Goal: Task Accomplishment & Management: Use online tool/utility

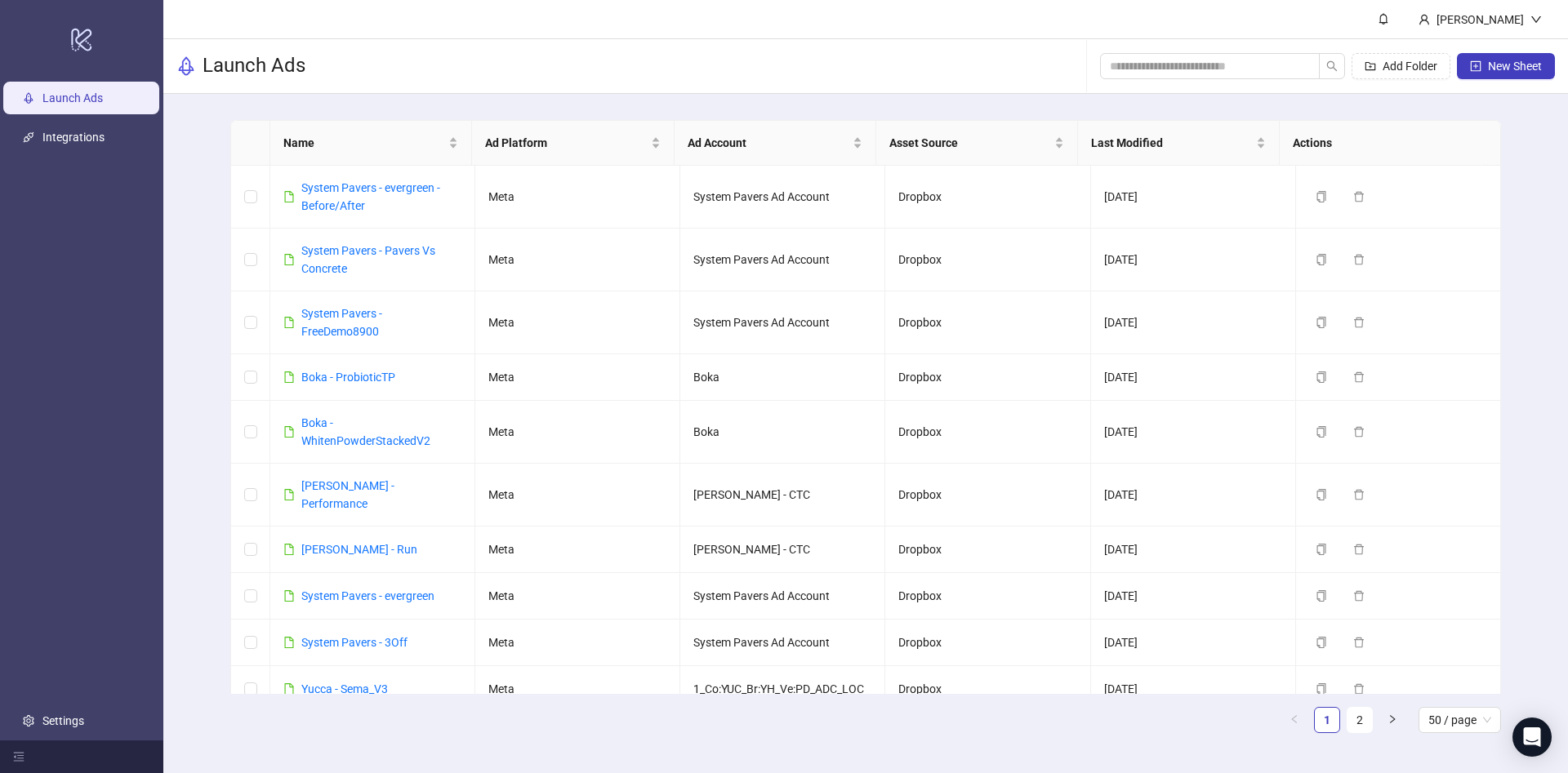
click at [1212, 37] on header "Ethel Laguisma" at bounding box center [865, 19] width 1404 height 39
drag, startPoint x: 1211, startPoint y: 49, endPoint x: 1210, endPoint y: 70, distance: 21.0
click at [1210, 57] on div "Add Folder New Sheet" at bounding box center [1327, 66] width 455 height 52
click at [1210, 71] on input "search" at bounding box center [1203, 66] width 187 height 18
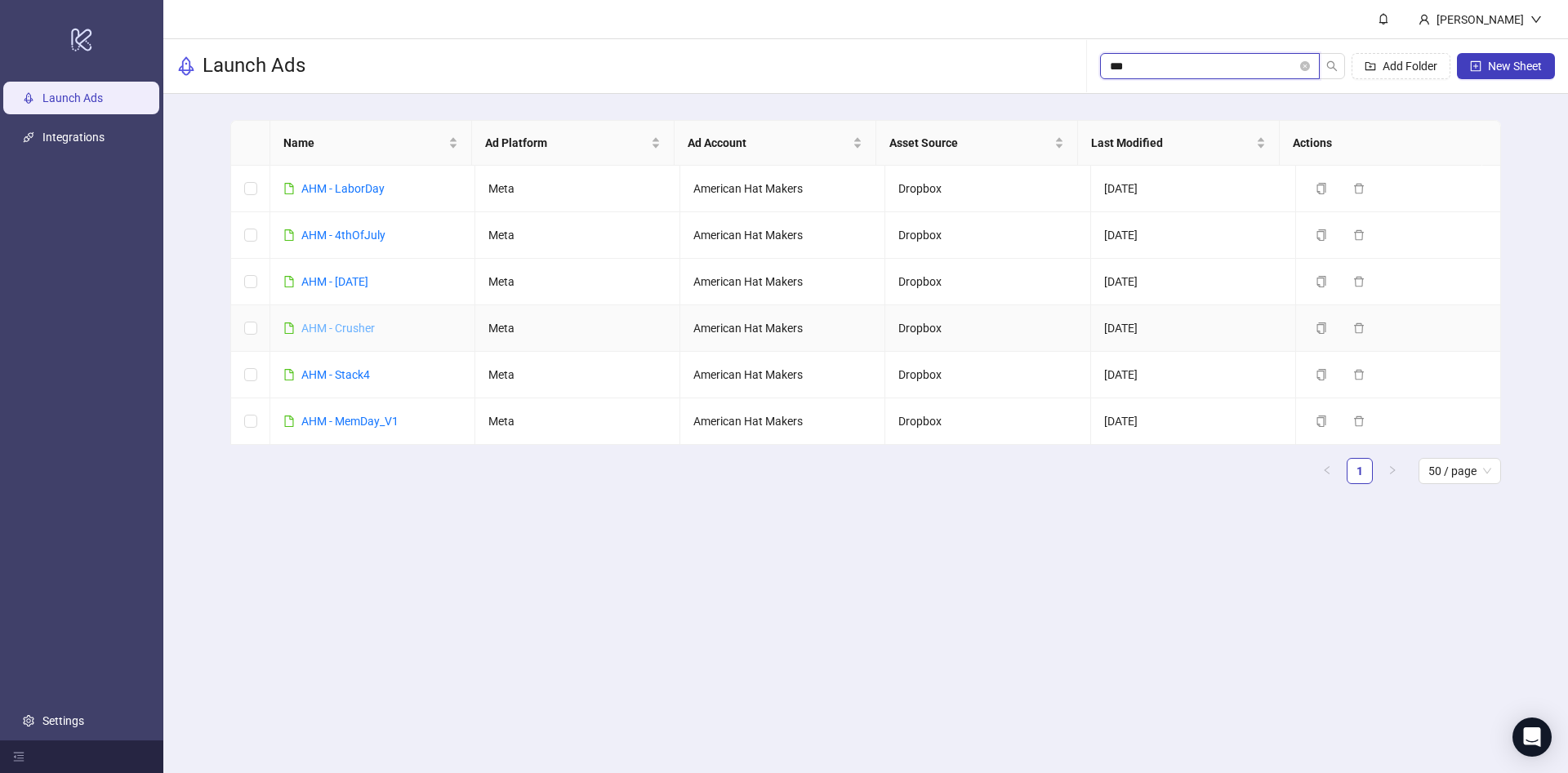
type input "***"
click at [323, 372] on link "AHM - Stack4" at bounding box center [335, 374] width 69 height 13
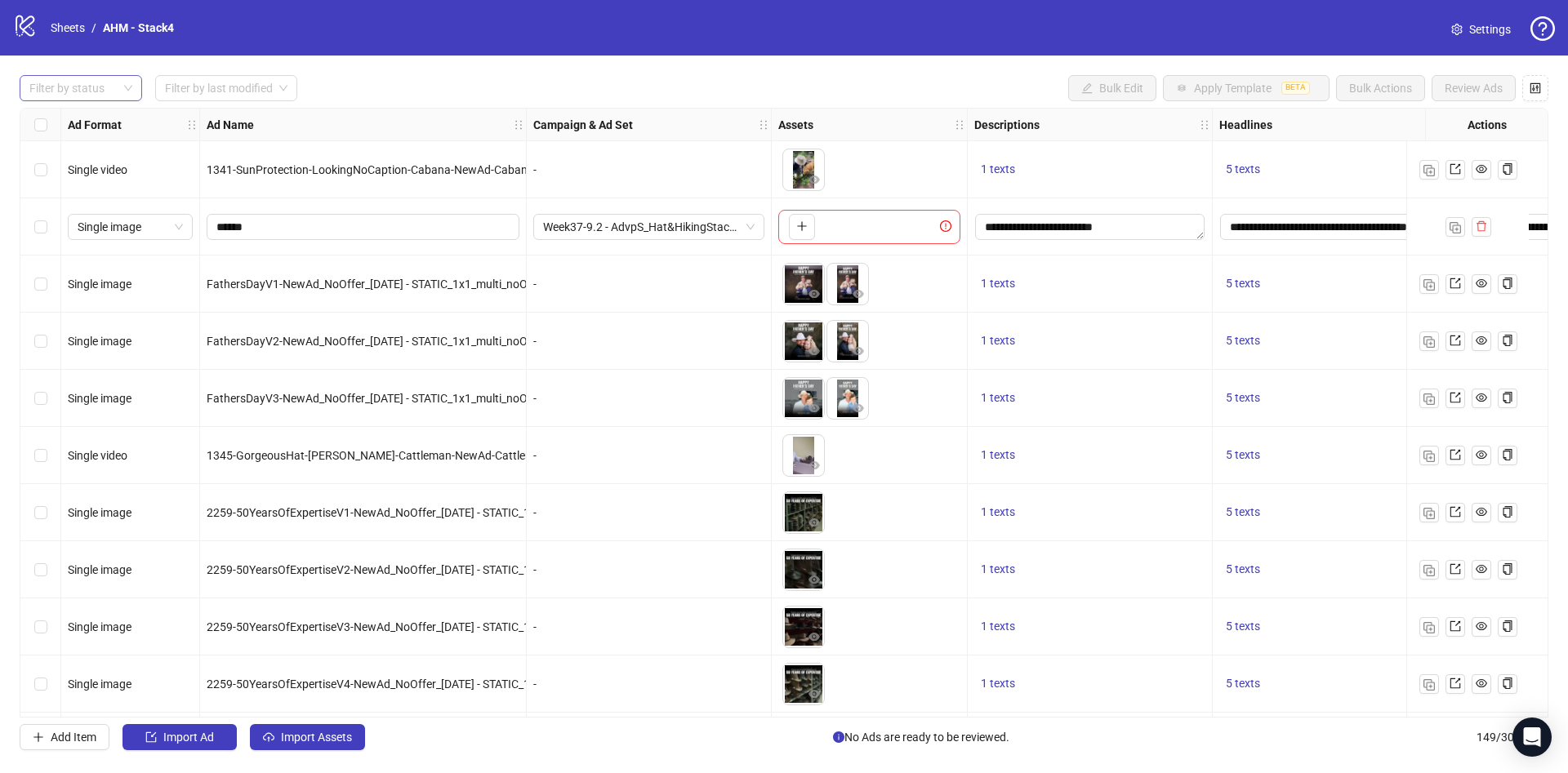
click at [86, 87] on div at bounding box center [73, 88] width 99 height 23
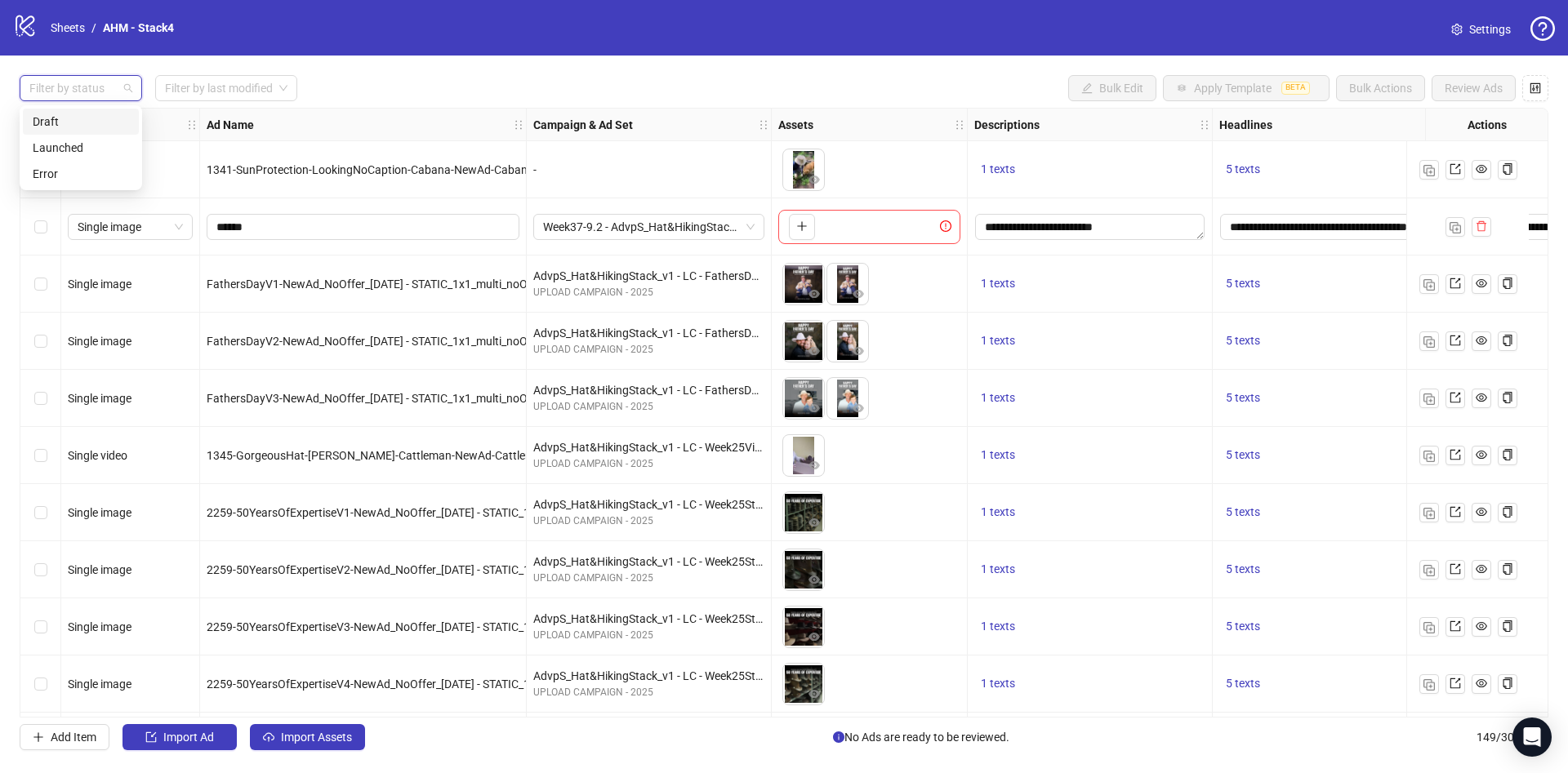
click at [80, 120] on div "Draft" at bounding box center [81, 121] width 97 height 18
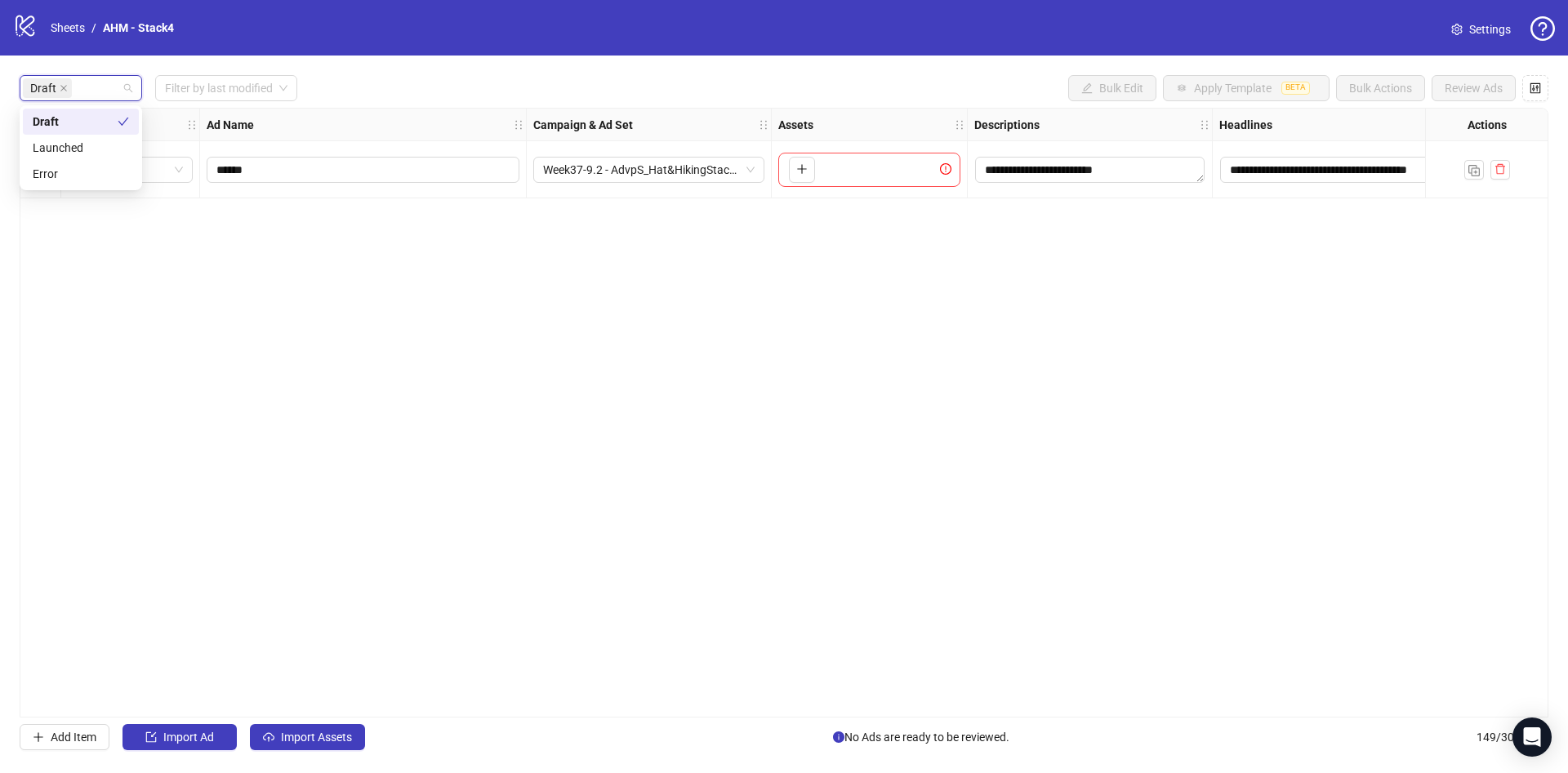
click at [397, 91] on div "Draft Filter by last modified Bulk Edit Apply Template BETA Bulk Actions Review…" at bounding box center [783, 88] width 1528 height 26
click at [335, 721] on div "**********" at bounding box center [784, 412] width 1568 height 714
click at [336, 730] on span "Import Assets" at bounding box center [316, 736] width 71 height 13
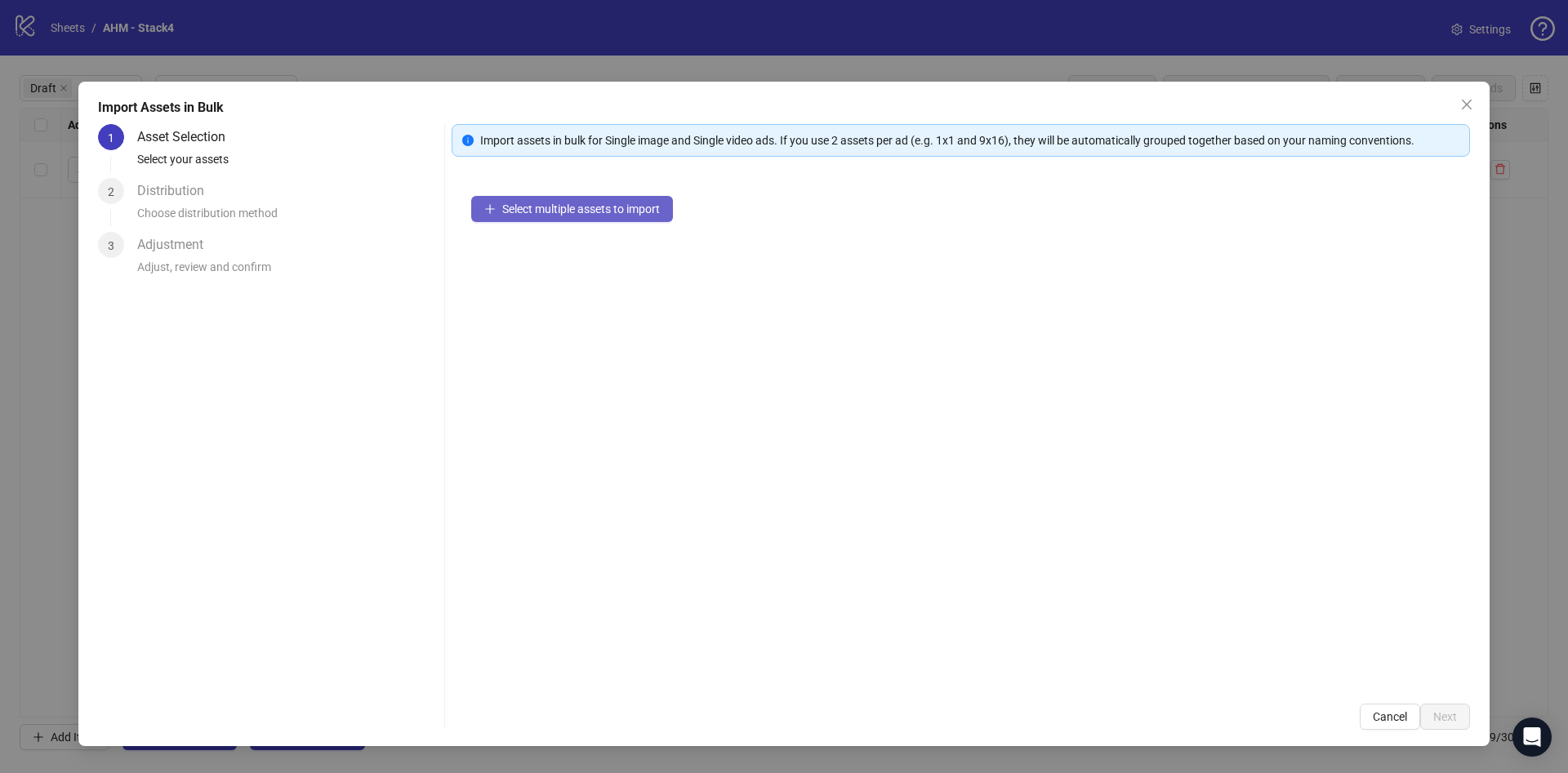
click at [610, 212] on span "Select multiple assets to import" at bounding box center [581, 208] width 158 height 13
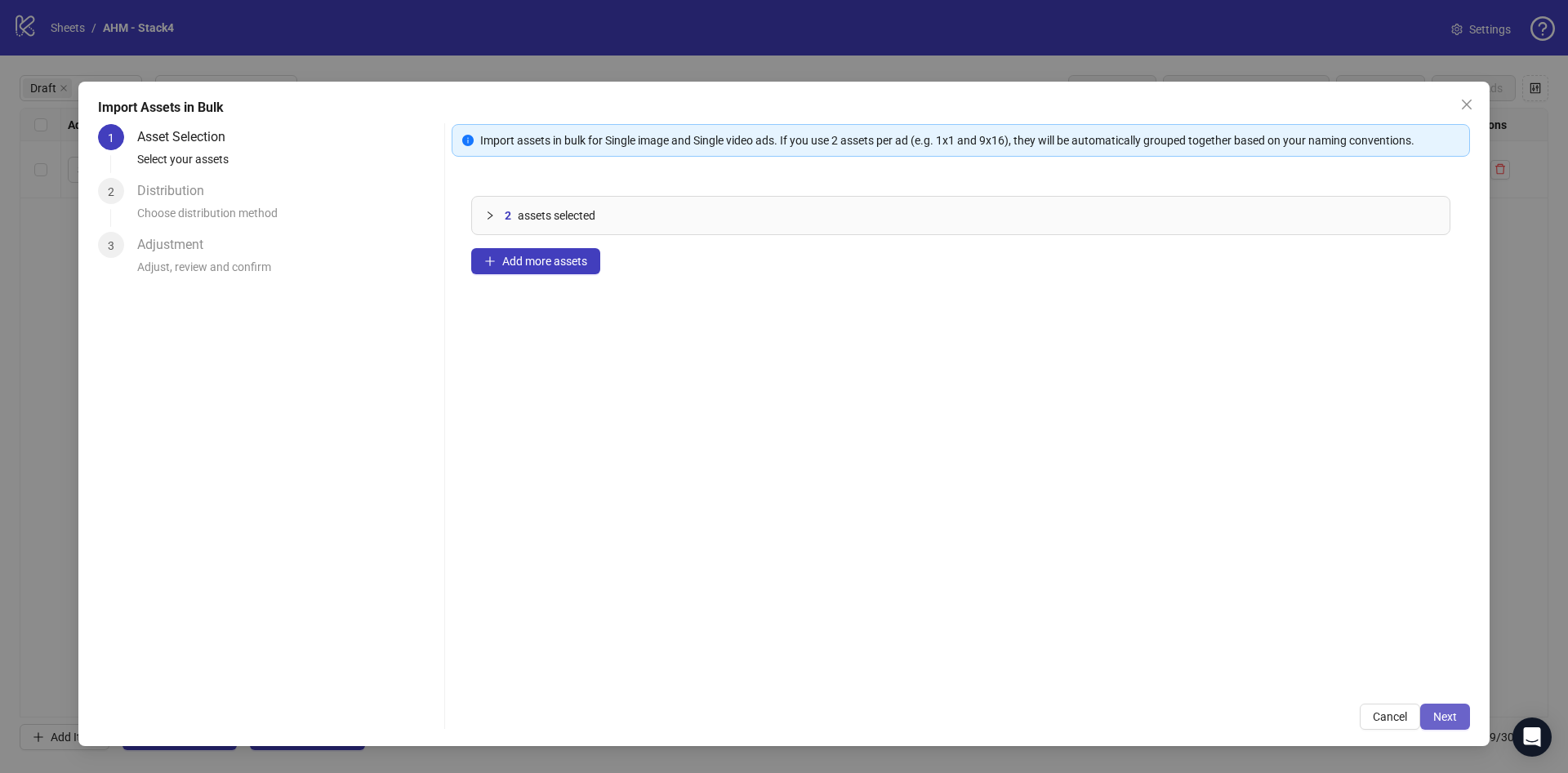
click at [1432, 721] on button "Next" at bounding box center [1444, 716] width 49 height 26
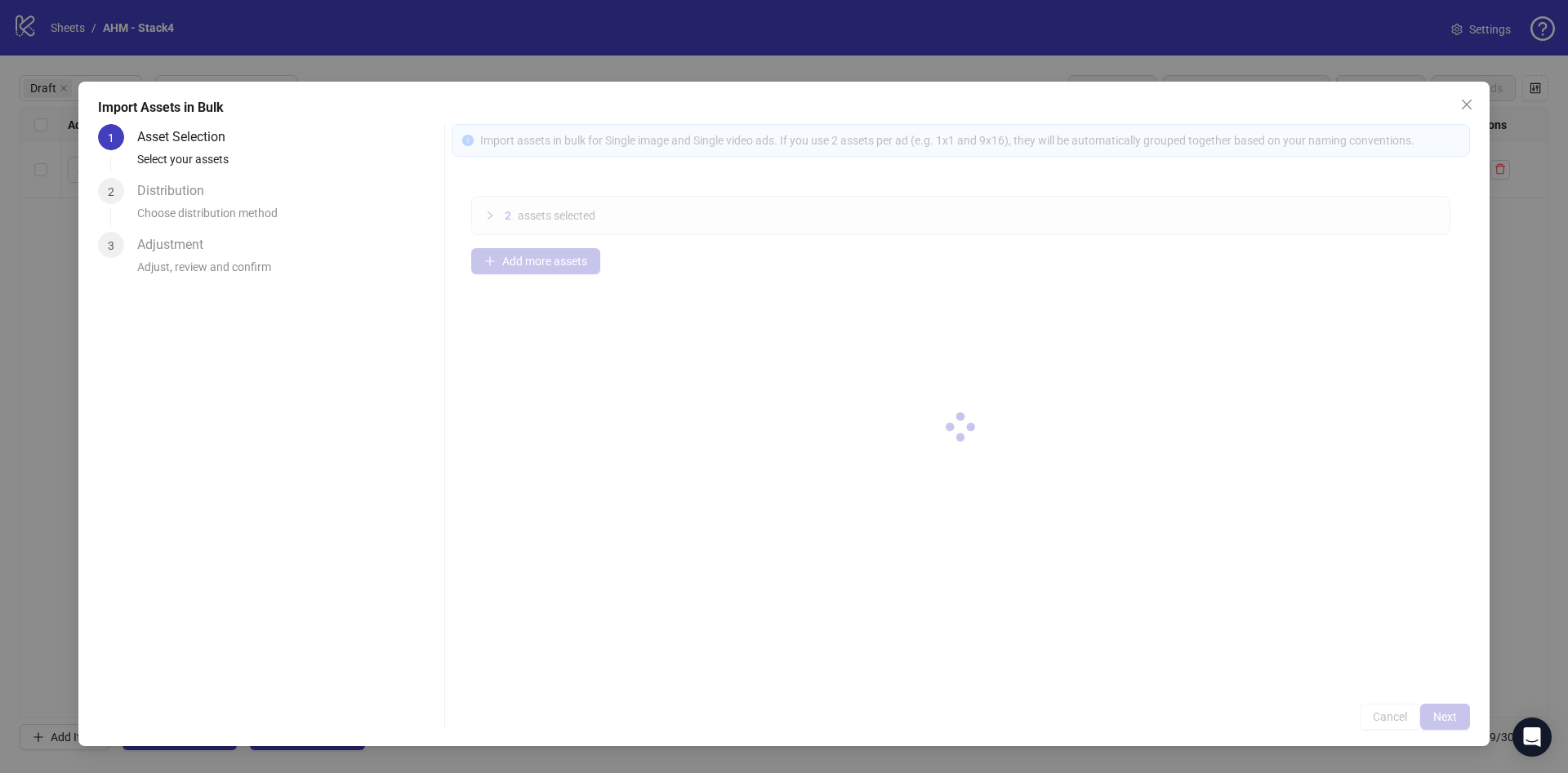
click at [1437, 721] on div at bounding box center [961, 427] width 1018 height 606
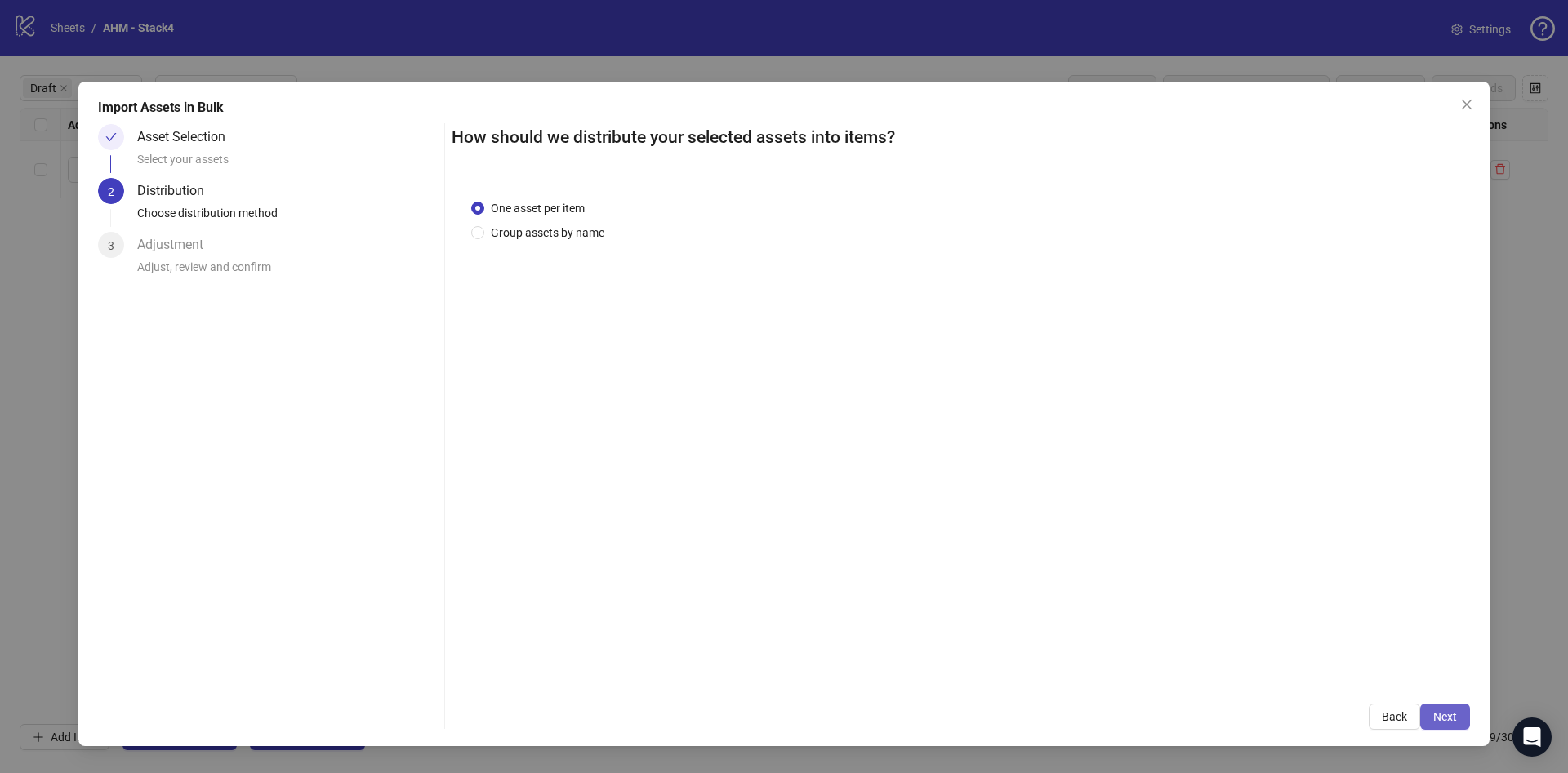
click at [1447, 718] on span "Next" at bounding box center [1445, 716] width 23 height 13
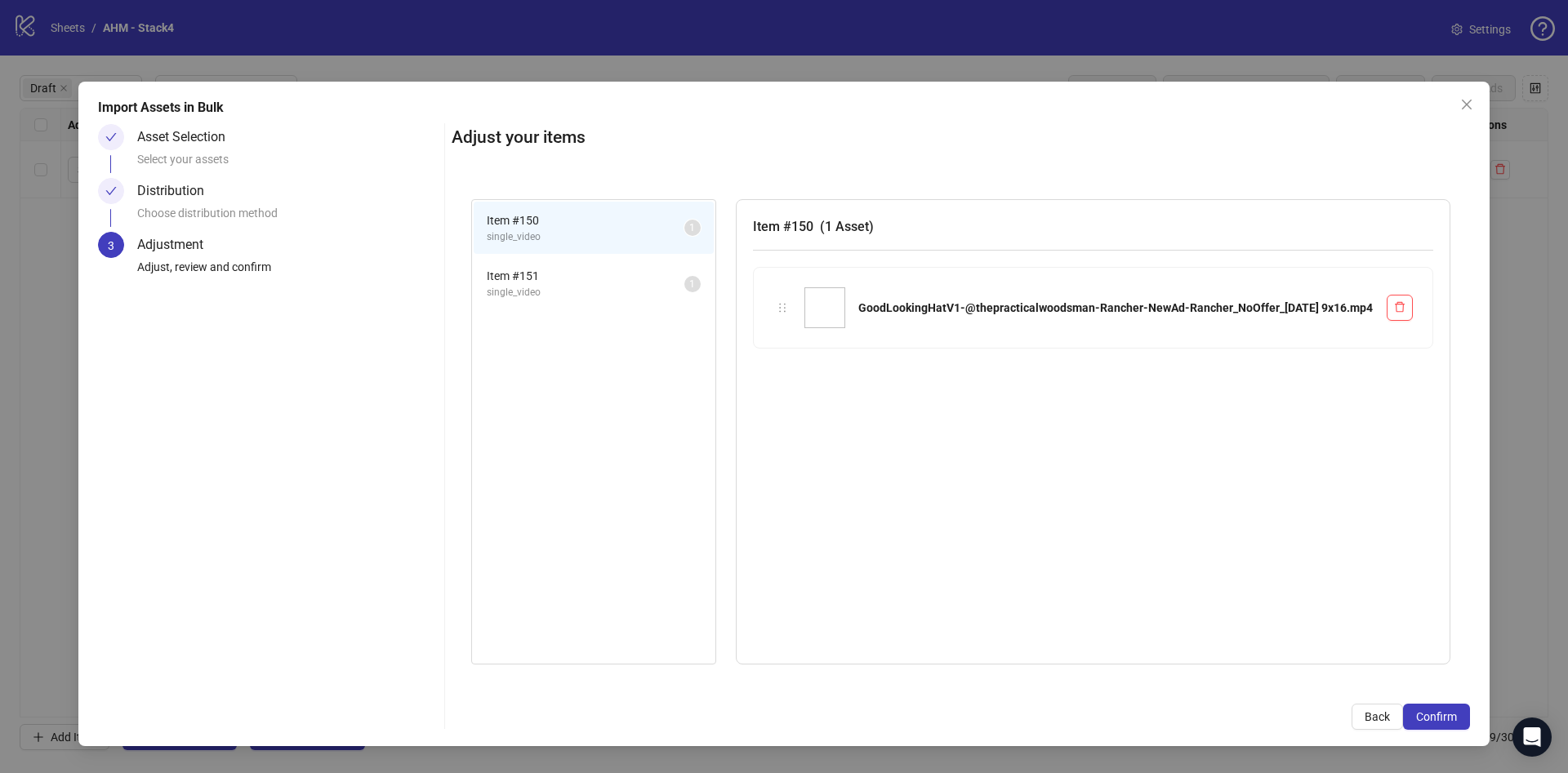
click at [1447, 718] on span "Confirm" at bounding box center [1436, 716] width 41 height 13
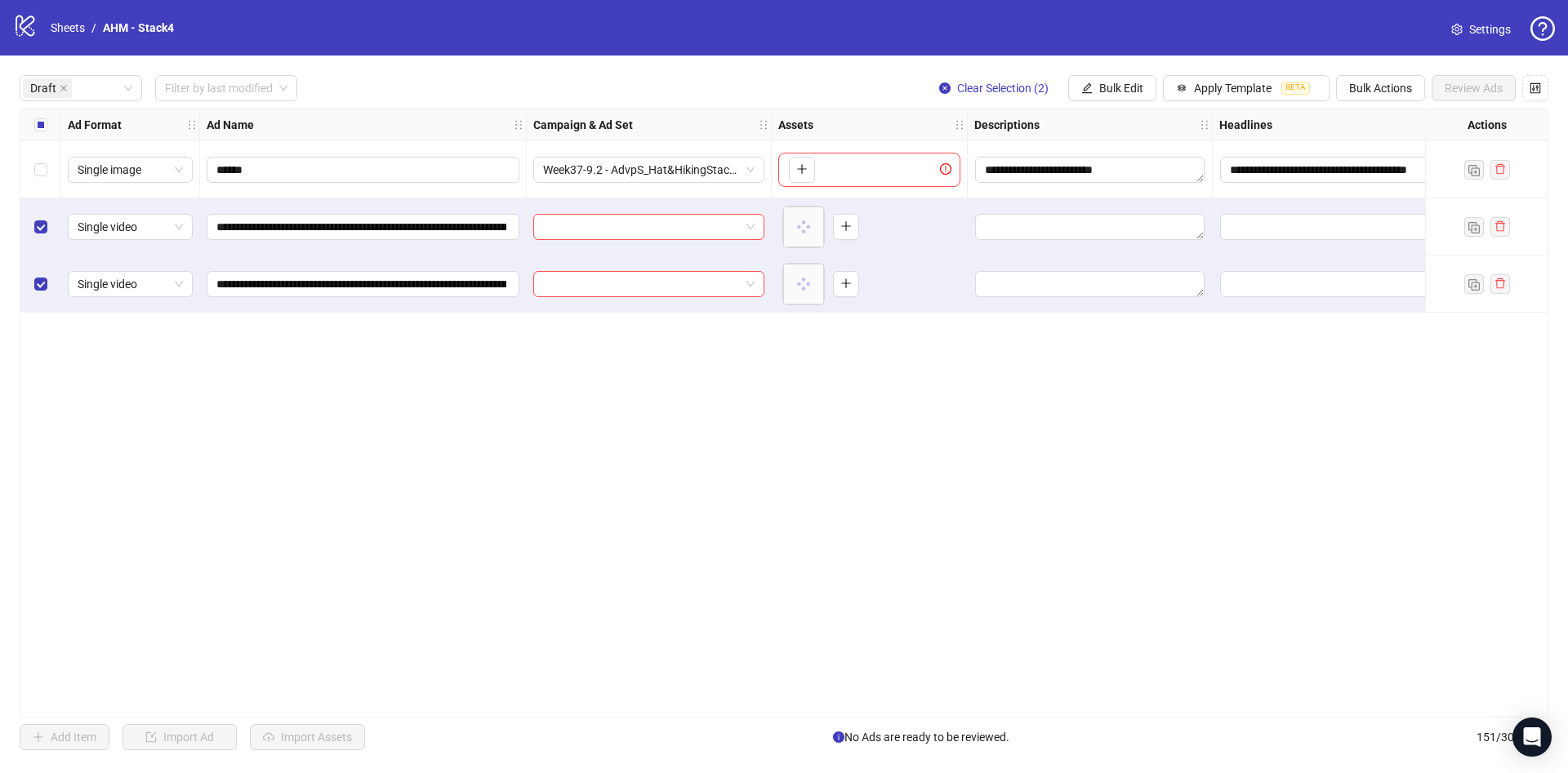
click at [27, 118] on div "Select all rows" at bounding box center [41, 125] width 41 height 33
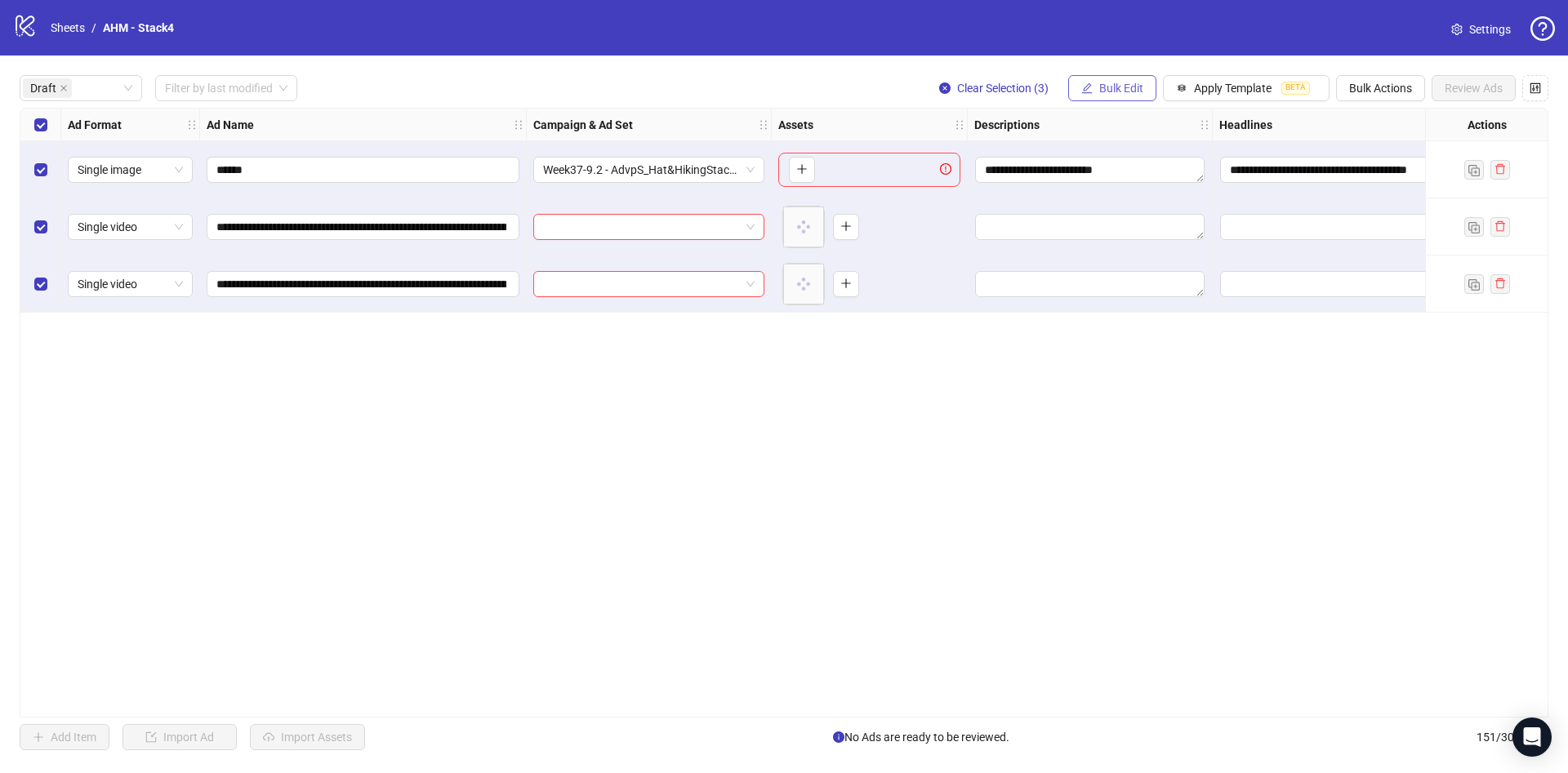
click at [1147, 87] on button "Bulk Edit" at bounding box center [1112, 88] width 88 height 26
click at [1121, 164] on li "Campaign & Ad Set" at bounding box center [1128, 173] width 117 height 26
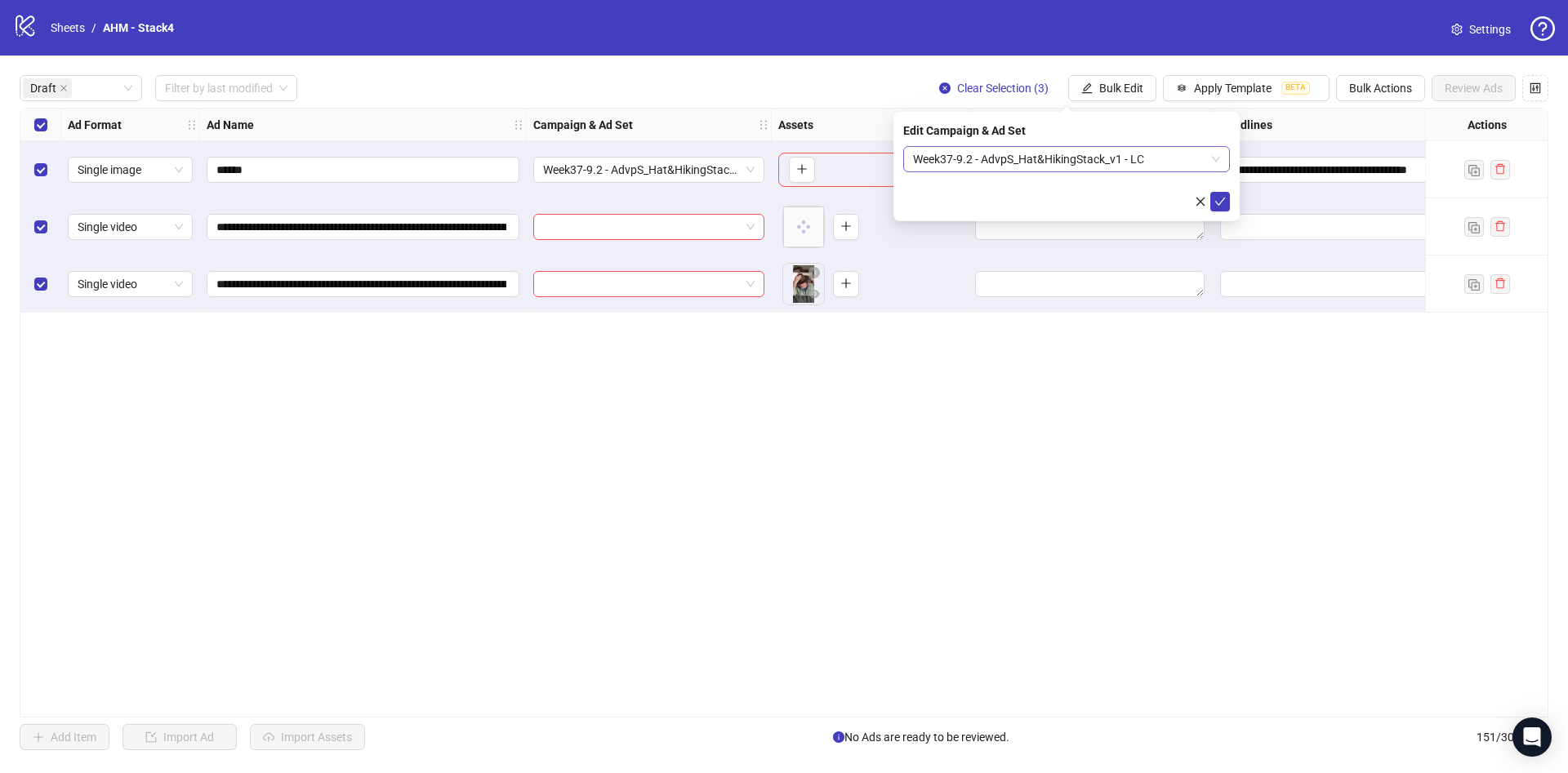
click at [1171, 160] on span "Week37-9.2 - AdvpS_Hat&HikingStack_v1 - LC" at bounding box center [1066, 159] width 307 height 24
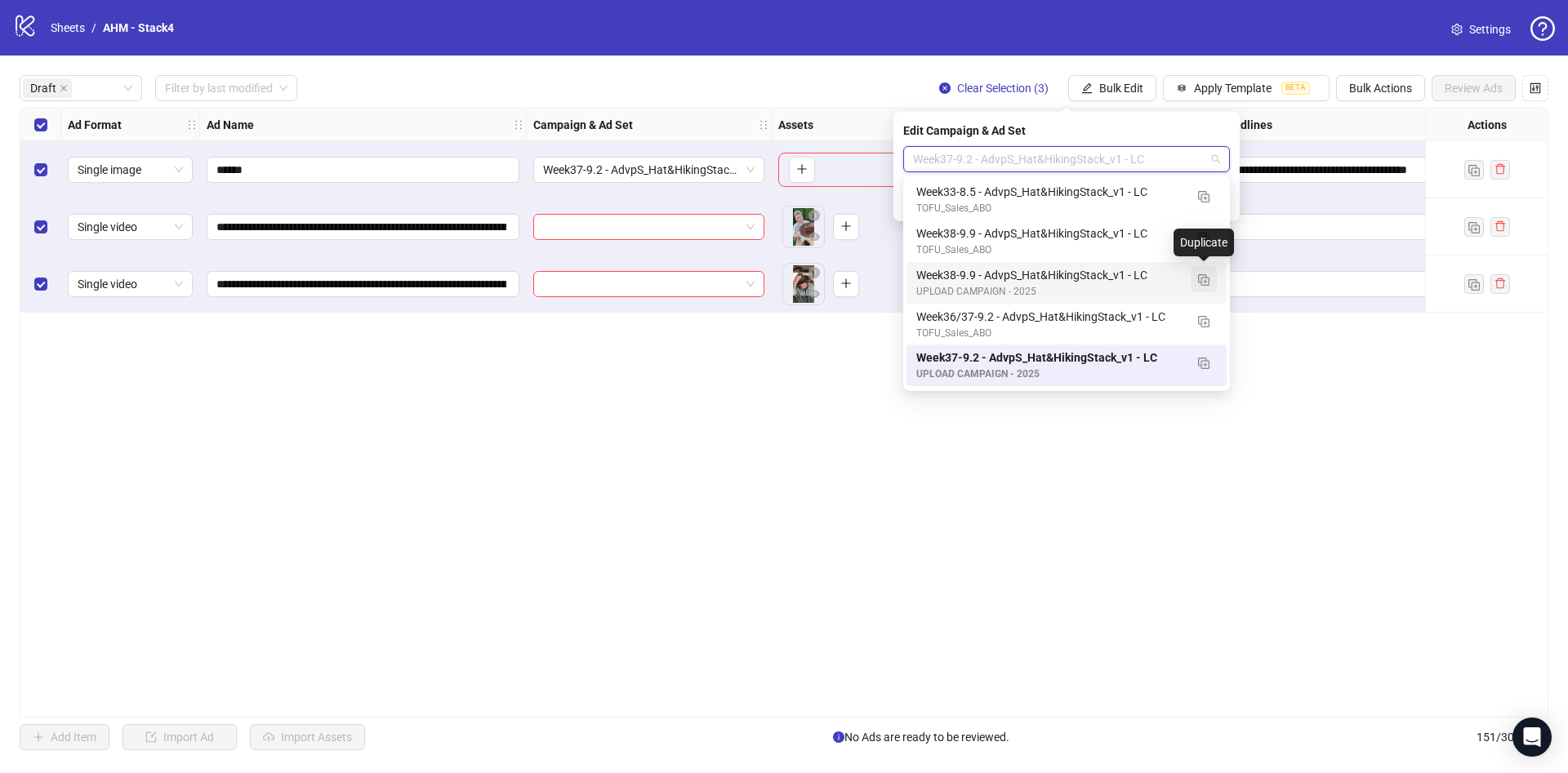
click at [1206, 280] on img "button" at bounding box center [1204, 280] width 12 height 12
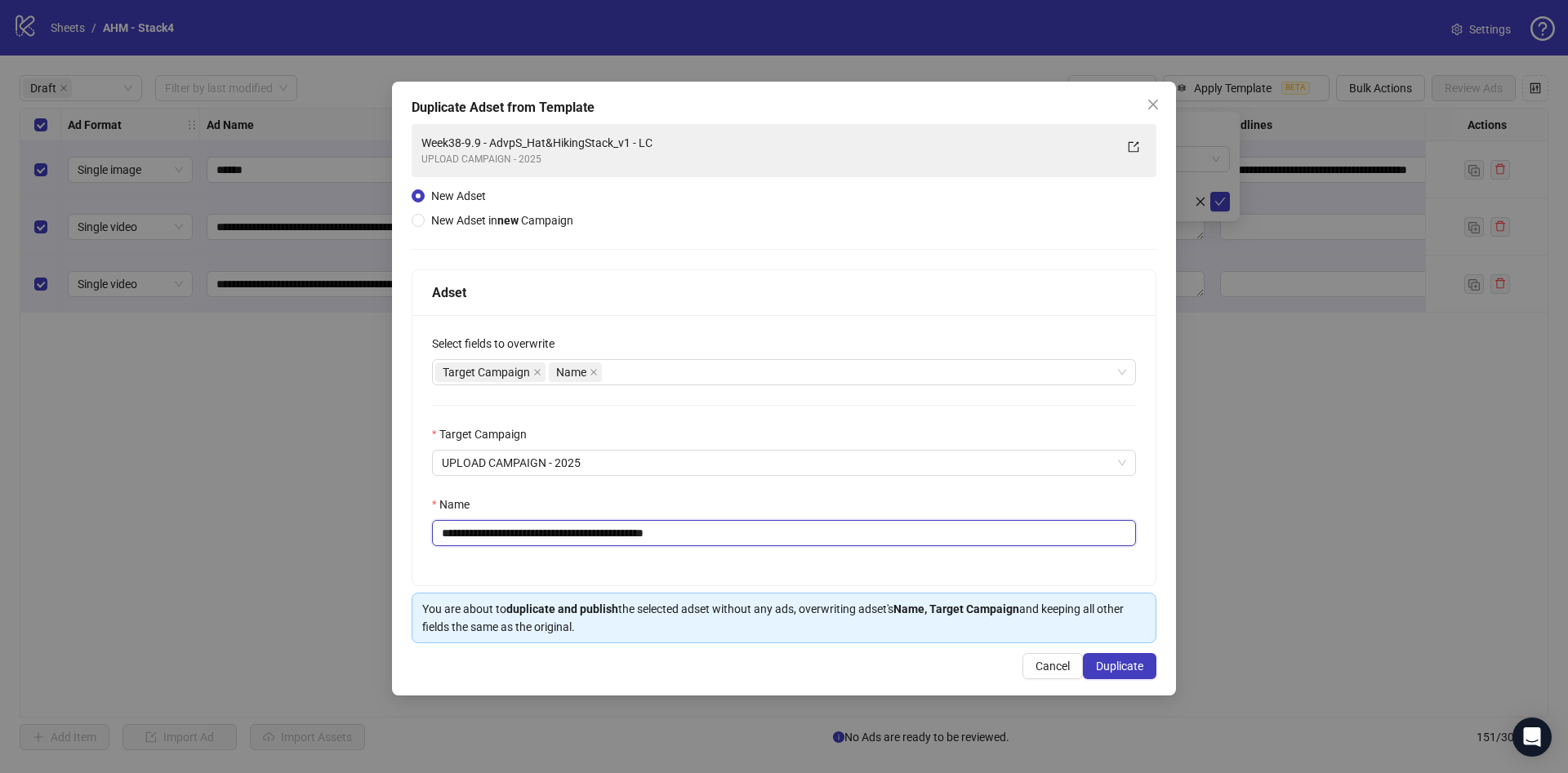
drag, startPoint x: 476, startPoint y: 536, endPoint x: 499, endPoint y: 541, distance: 23.5
click at [499, 541] on input "**********" at bounding box center [783, 532] width 704 height 26
drag, startPoint x: 832, startPoint y: 537, endPoint x: 958, endPoint y: 559, distance: 127.9
click at [929, 546] on input "**********" at bounding box center [783, 532] width 704 height 26
type input "**********"
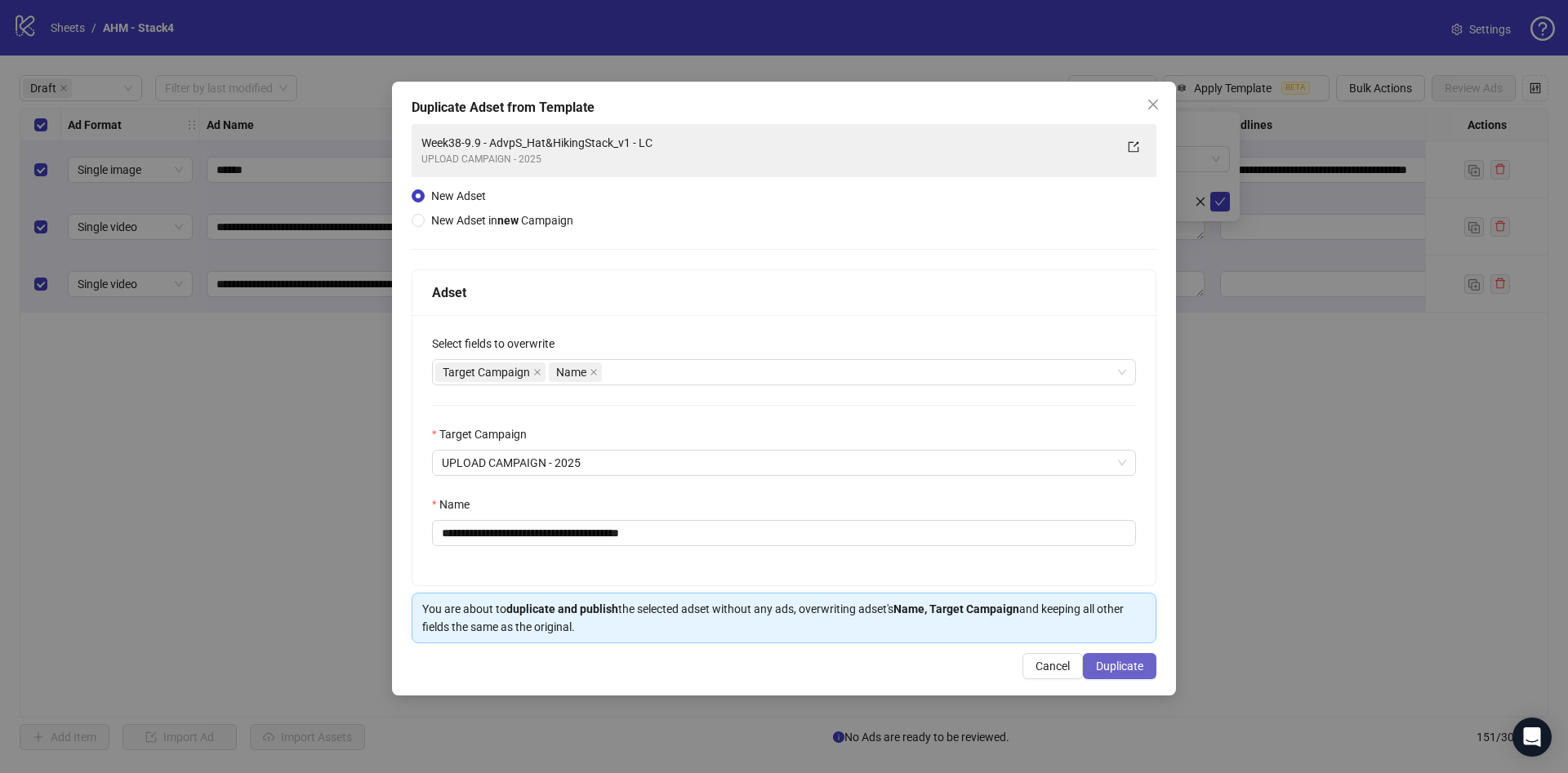
click at [1121, 667] on span "Duplicate" at bounding box center [1119, 666] width 47 height 13
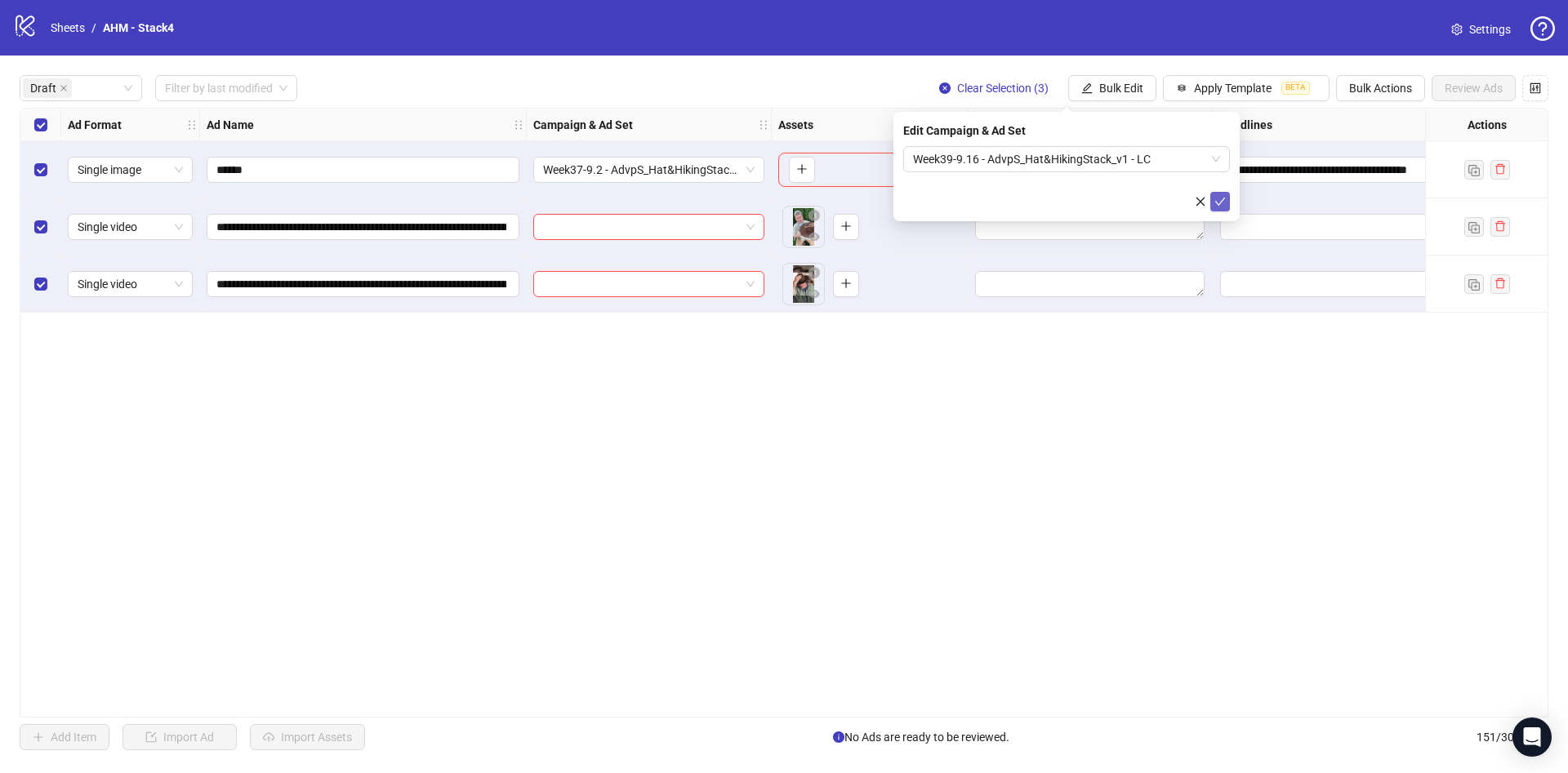
click at [1221, 196] on icon "check" at bounding box center [1221, 201] width 12 height 12
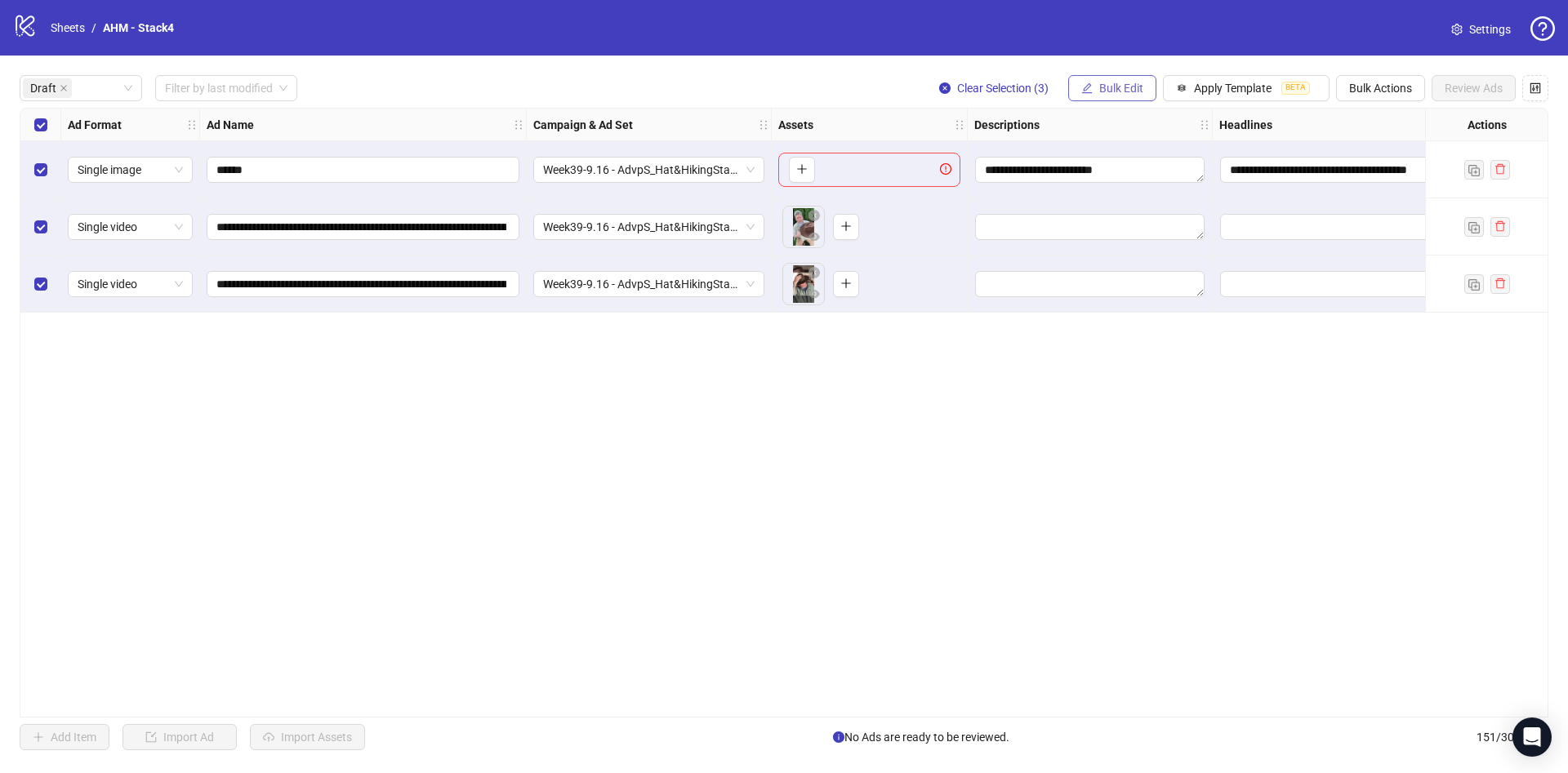
click at [1113, 82] on span "Bulk Edit" at bounding box center [1122, 87] width 45 height 13
click at [1170, 253] on span "Primary Texts" at bounding box center [1128, 252] width 97 height 18
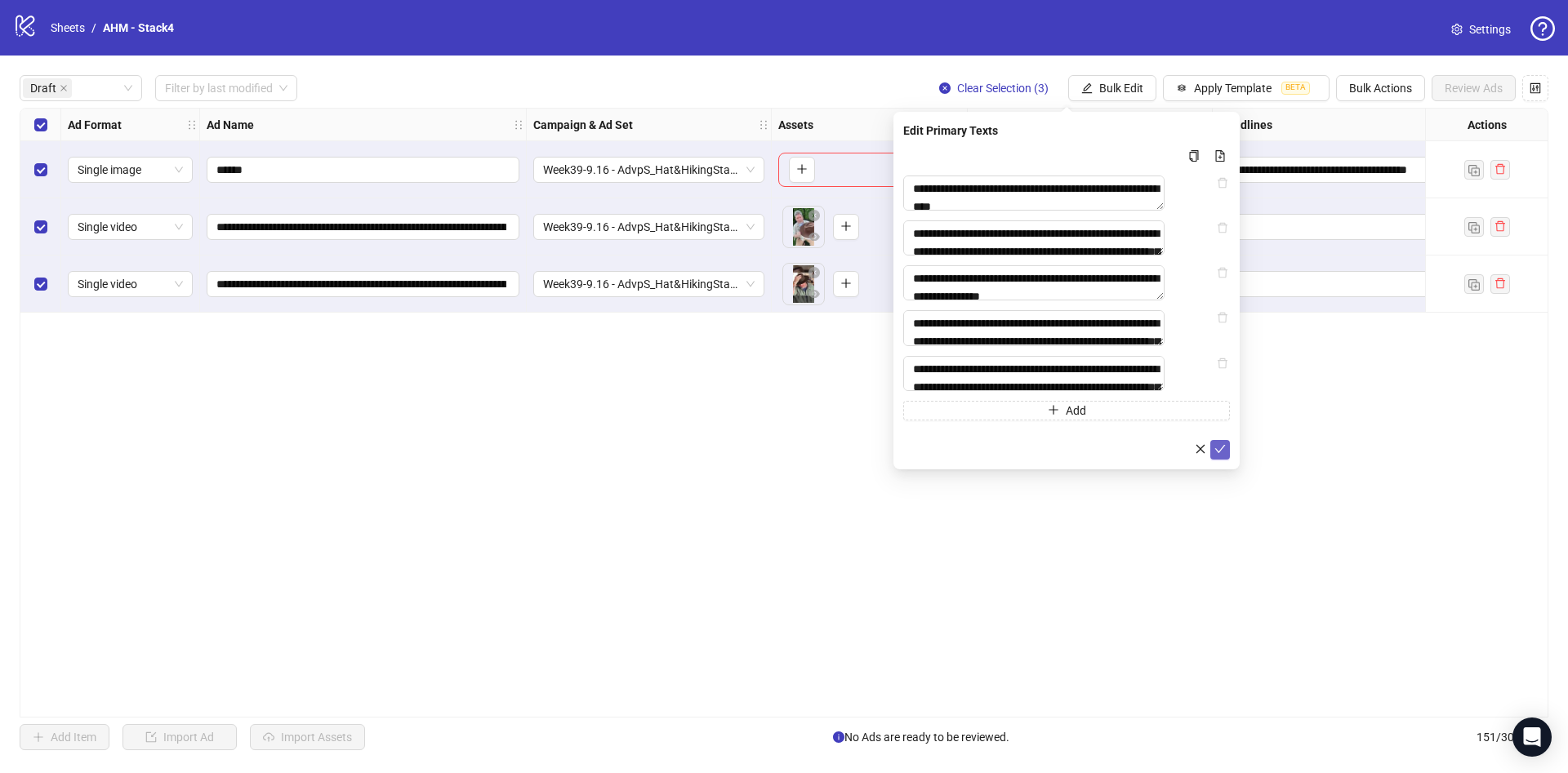
click at [1221, 455] on icon "check" at bounding box center [1221, 449] width 12 height 12
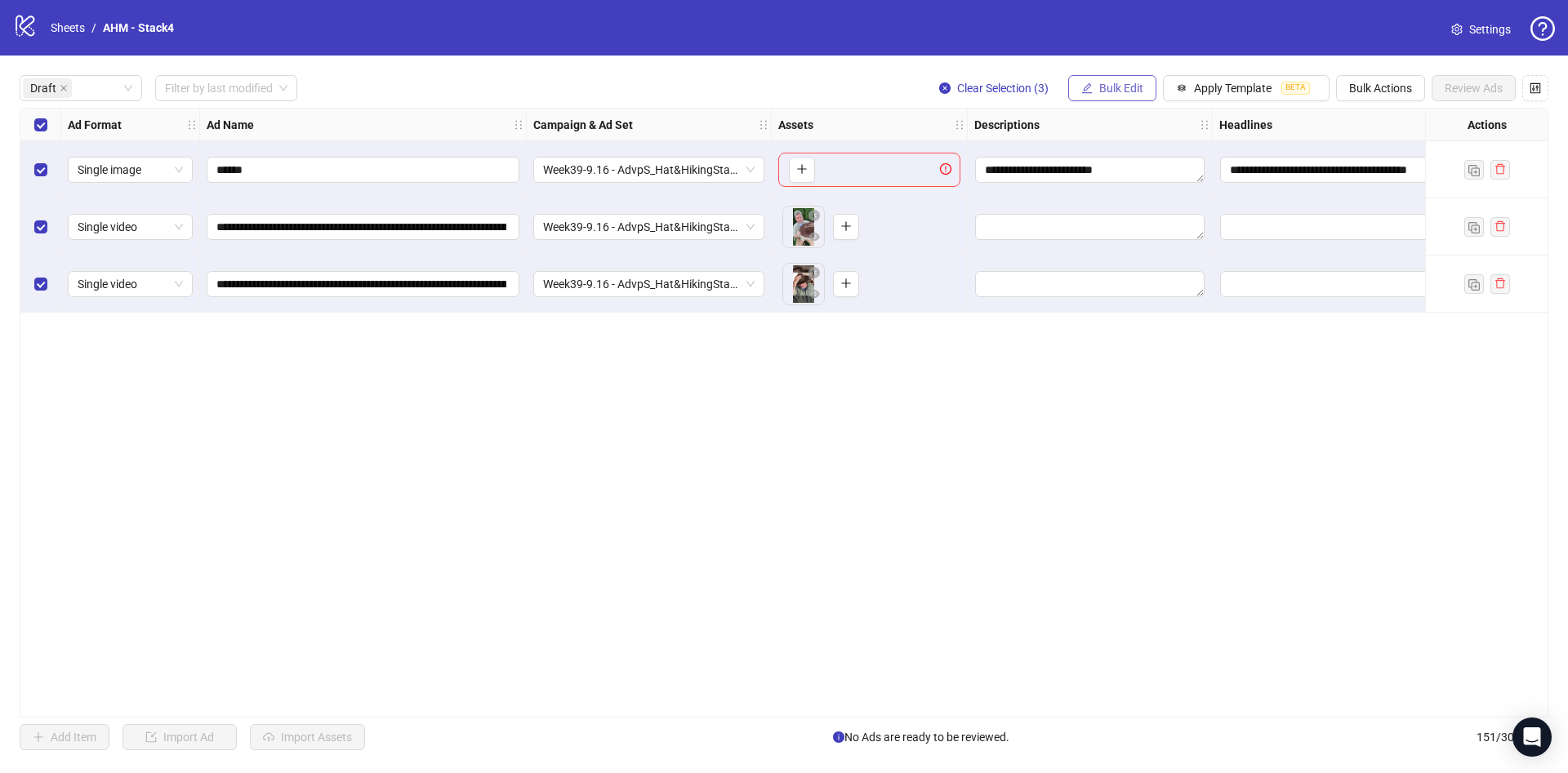
click at [1100, 94] on span "Bulk Edit" at bounding box center [1122, 87] width 45 height 13
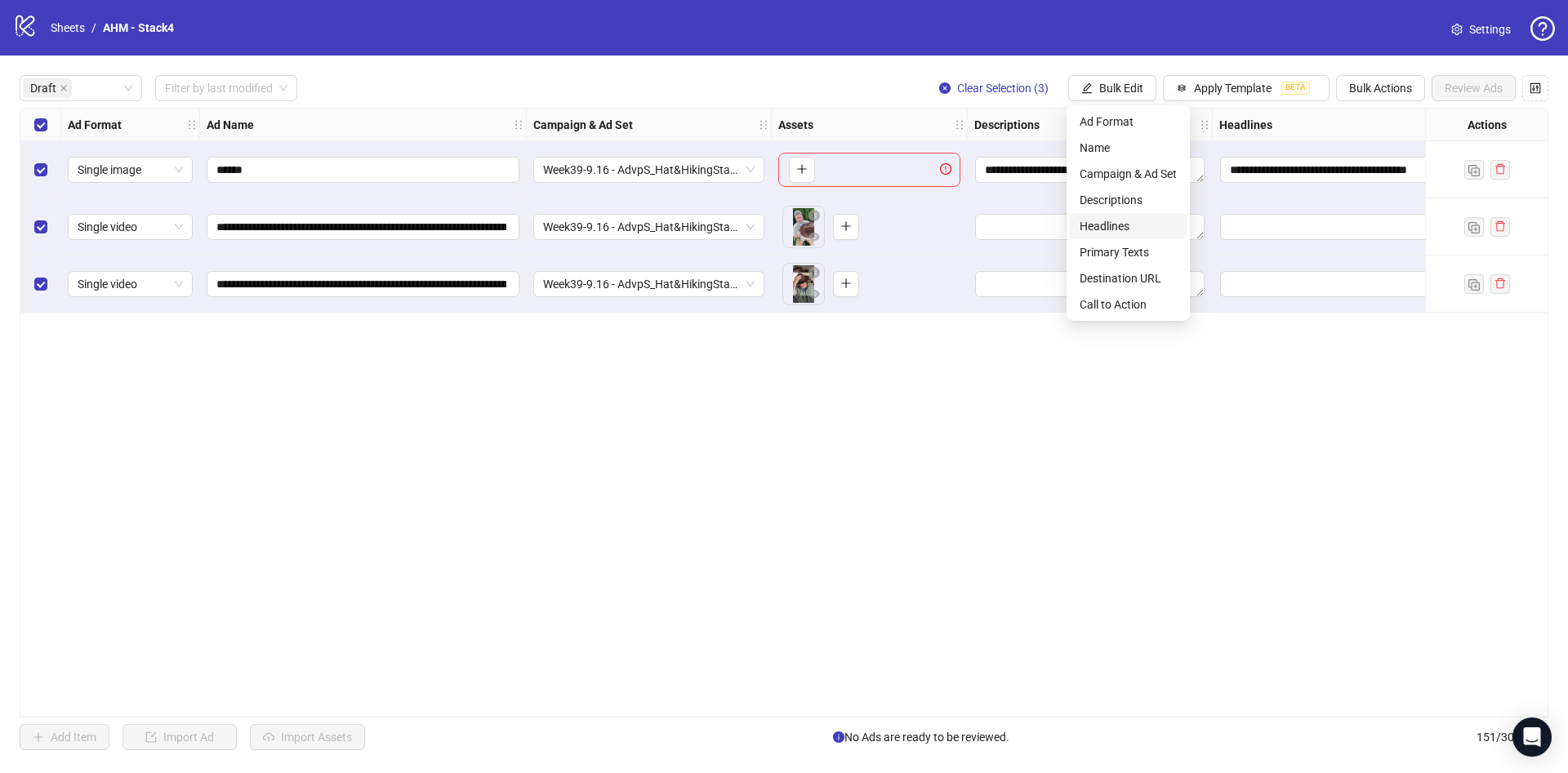
click at [1151, 226] on span "Headlines" at bounding box center [1128, 225] width 97 height 18
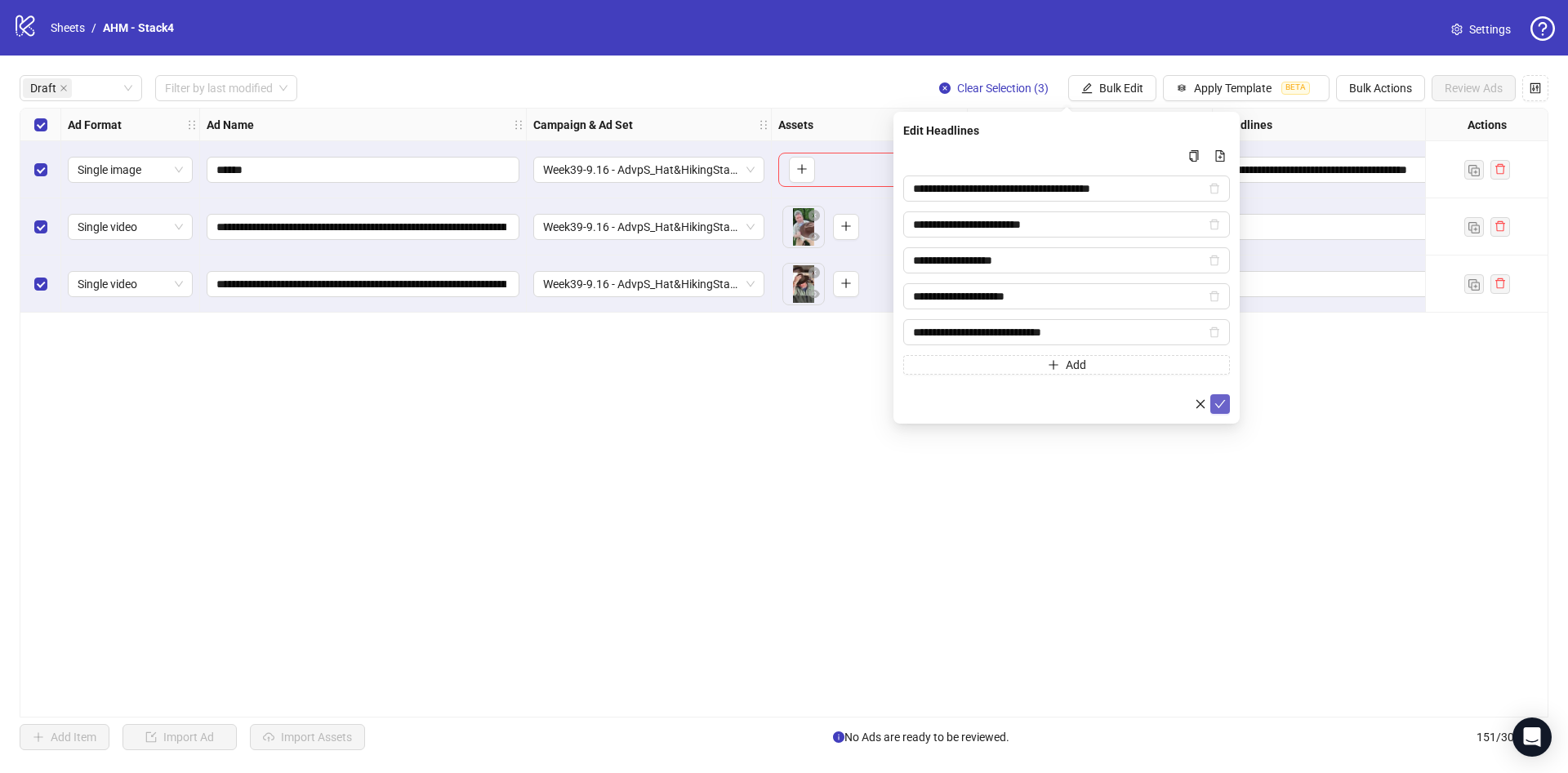
click at [1223, 401] on icon "check" at bounding box center [1221, 404] width 12 height 12
drag, startPoint x: 1121, startPoint y: 85, endPoint x: 1126, endPoint y: 100, distance: 15.8
click at [1120, 84] on span "Bulk Edit" at bounding box center [1122, 87] width 45 height 13
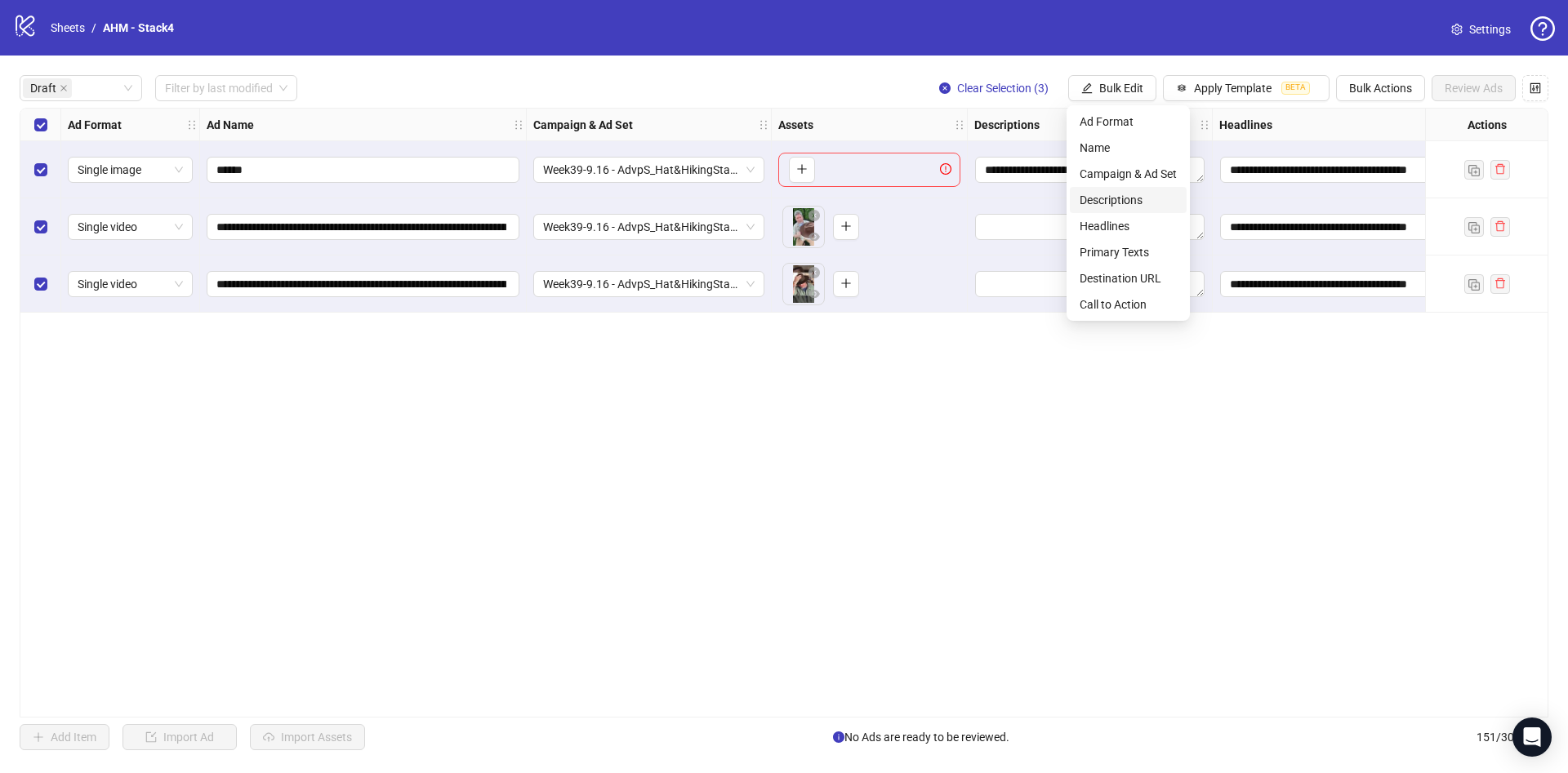
click at [1142, 201] on span "Descriptions" at bounding box center [1128, 199] width 97 height 18
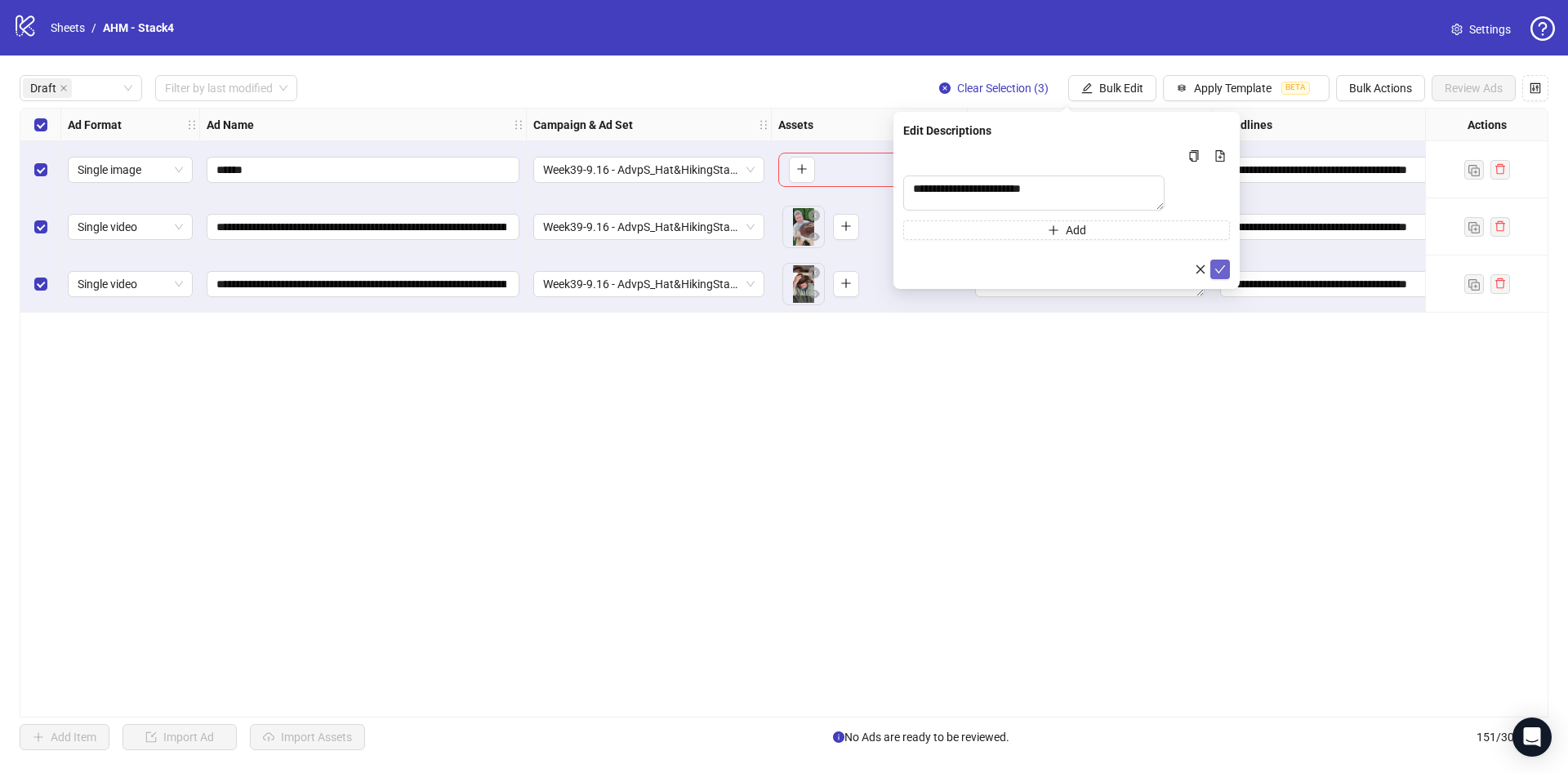
click at [1226, 275] on button "submit" at bounding box center [1220, 269] width 19 height 19
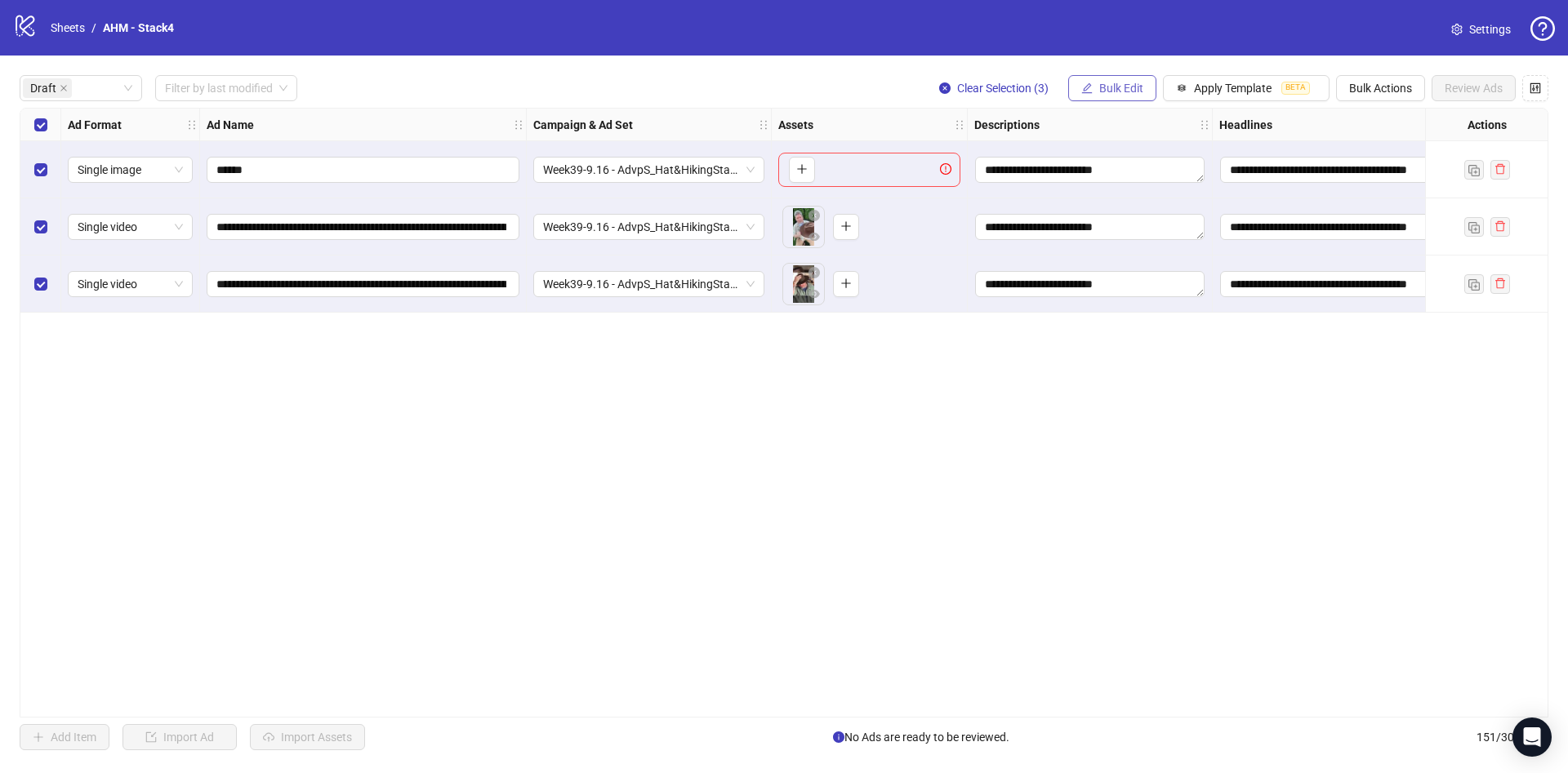
click at [1115, 90] on span "Bulk Edit" at bounding box center [1122, 87] width 45 height 13
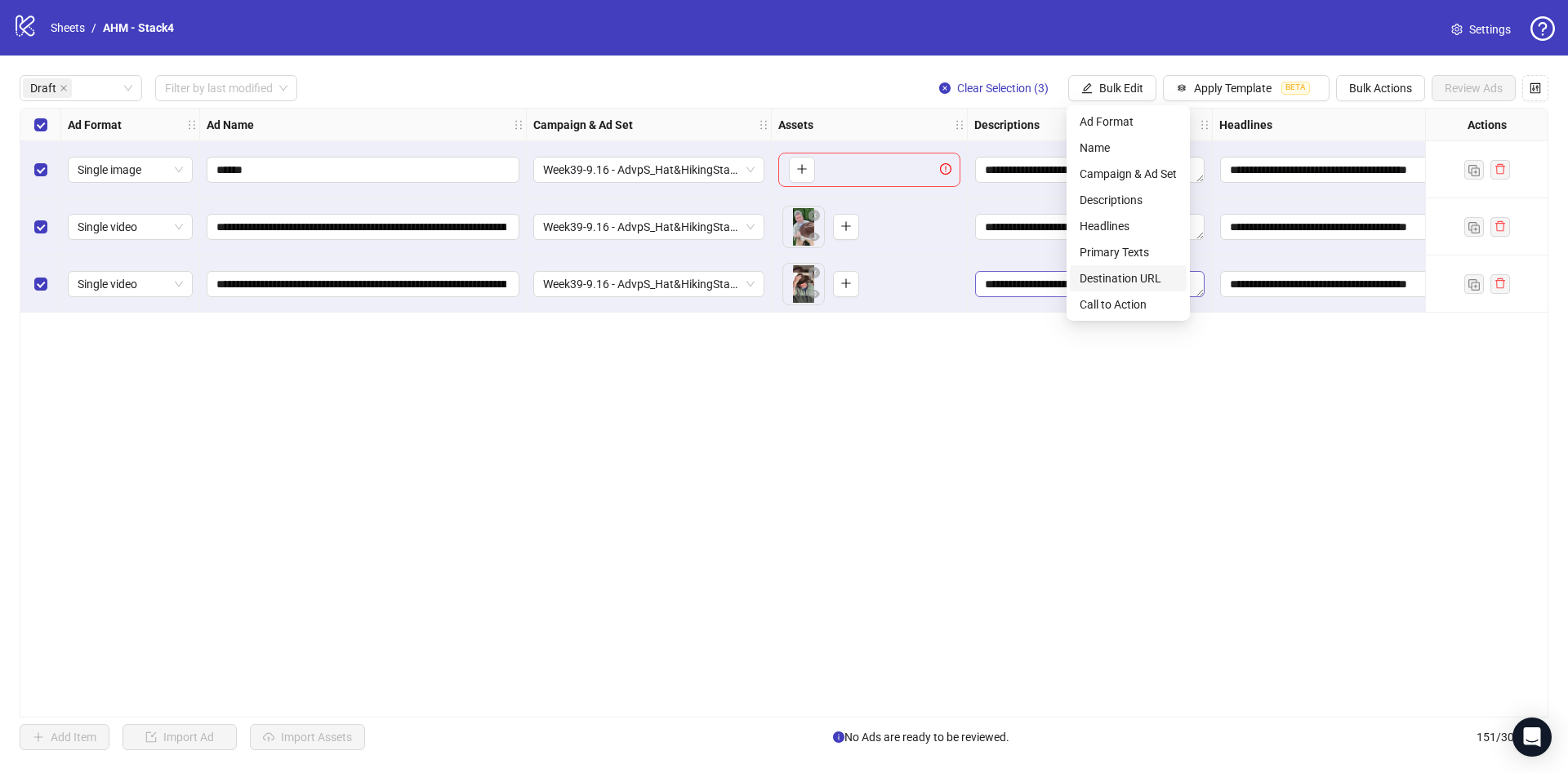
click at [1147, 282] on span "Destination URL" at bounding box center [1128, 278] width 97 height 18
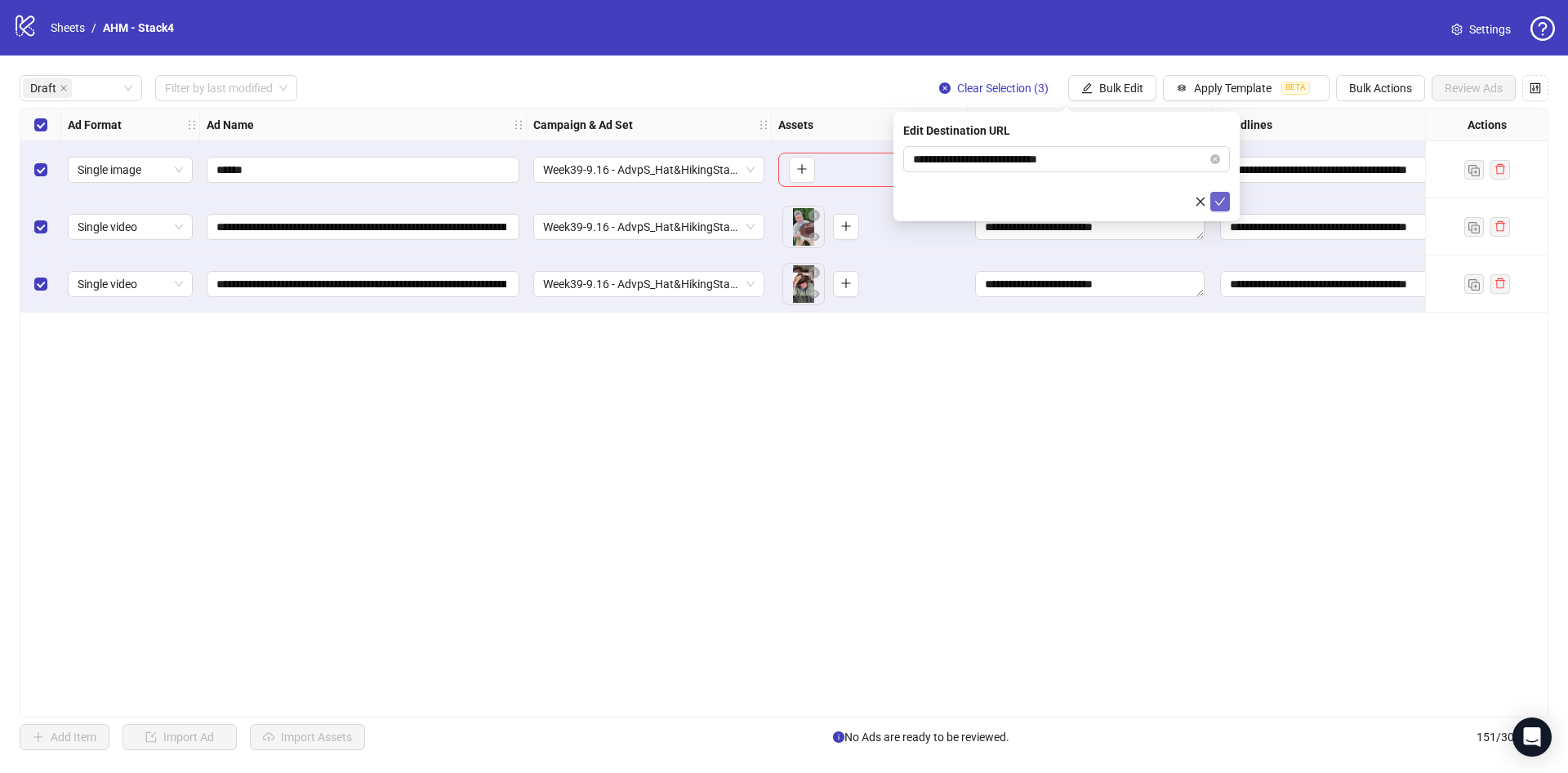
click at [1225, 202] on button "submit" at bounding box center [1220, 201] width 19 height 19
click at [1136, 91] on span "Bulk Edit" at bounding box center [1122, 87] width 45 height 13
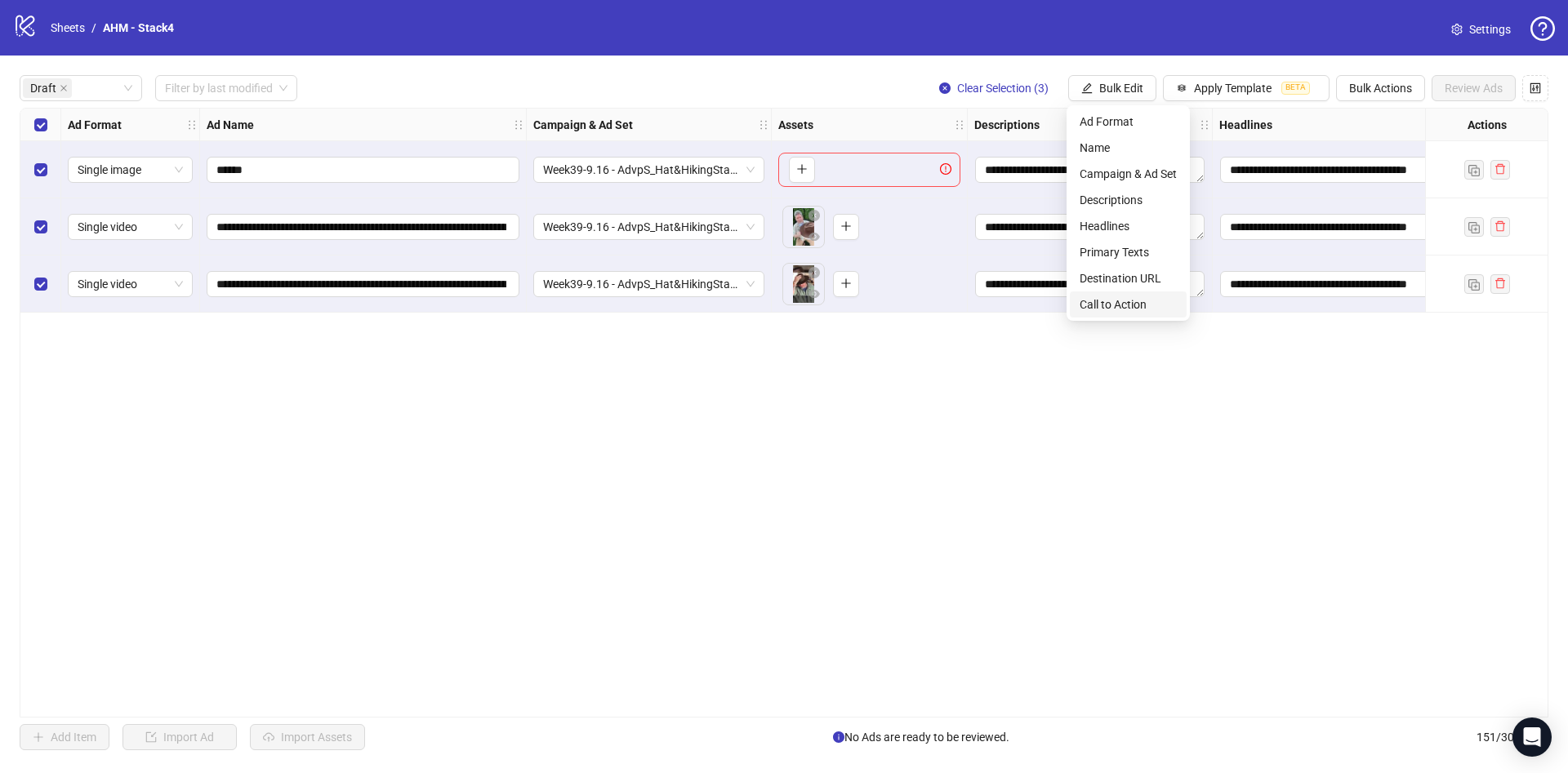
click at [1128, 300] on span "Call to Action" at bounding box center [1128, 304] width 97 height 18
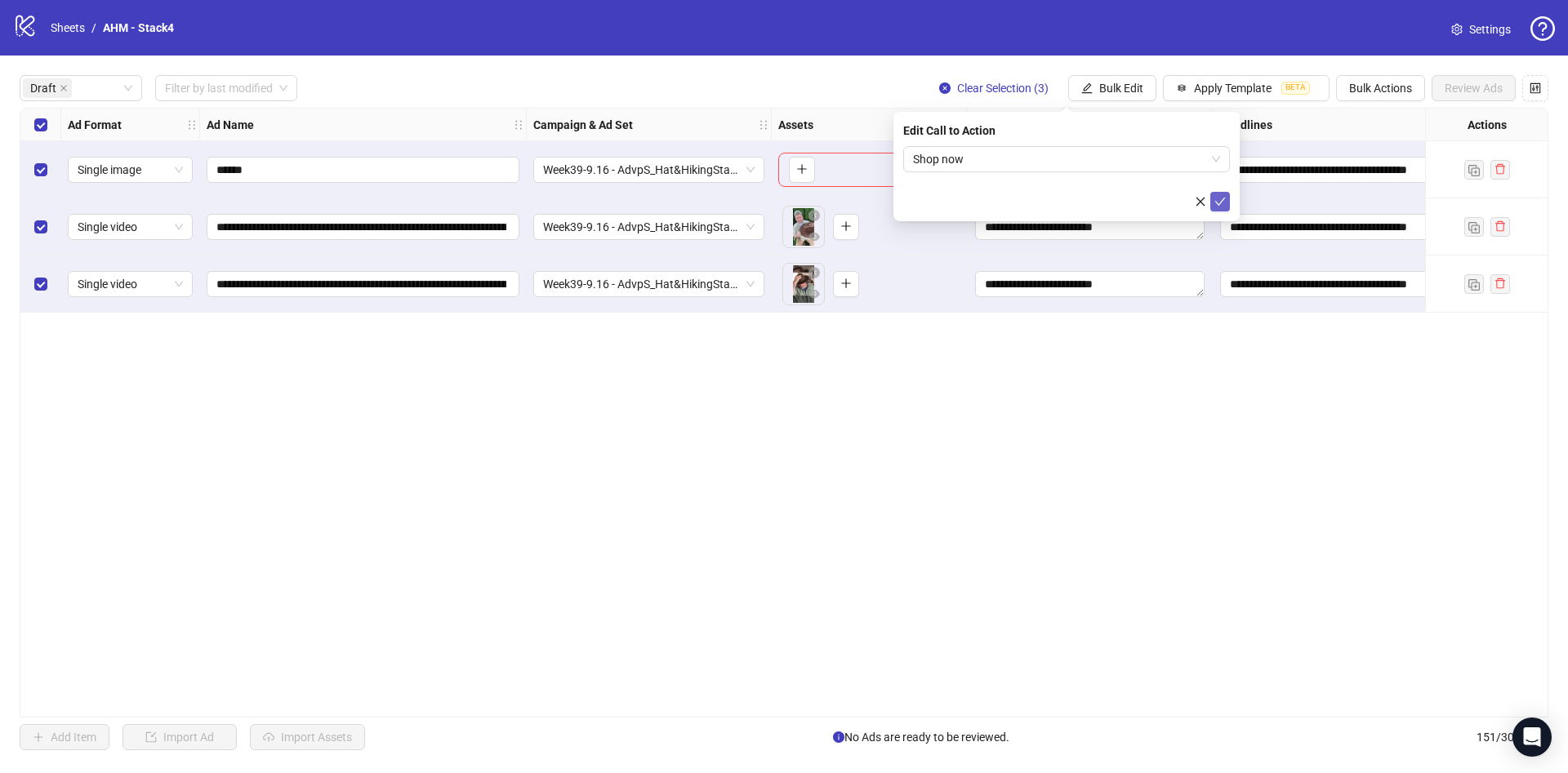
click at [1221, 201] on icon "check" at bounding box center [1220, 201] width 11 height 8
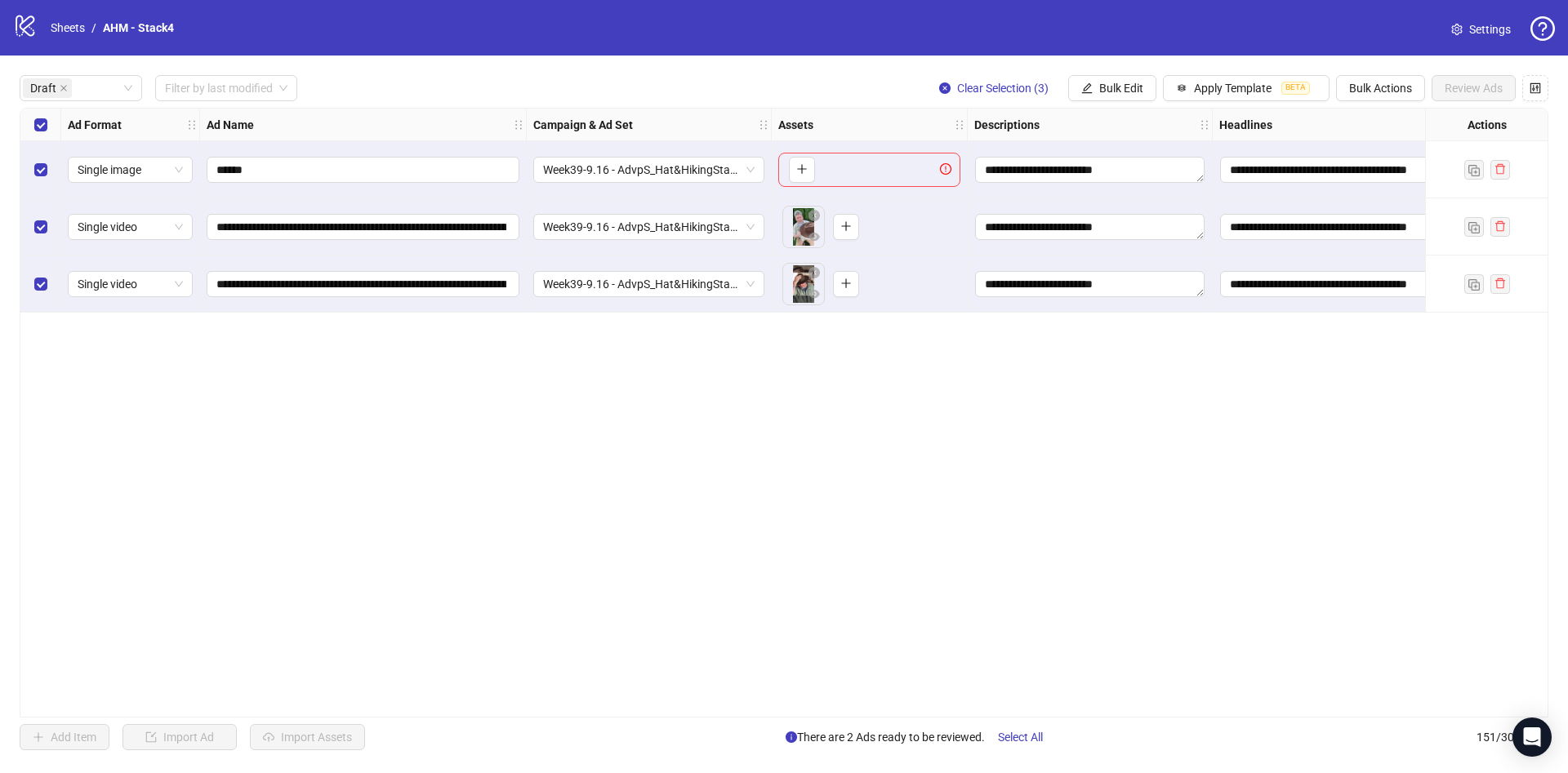
click at [55, 165] on div "Select row 1" at bounding box center [41, 169] width 41 height 57
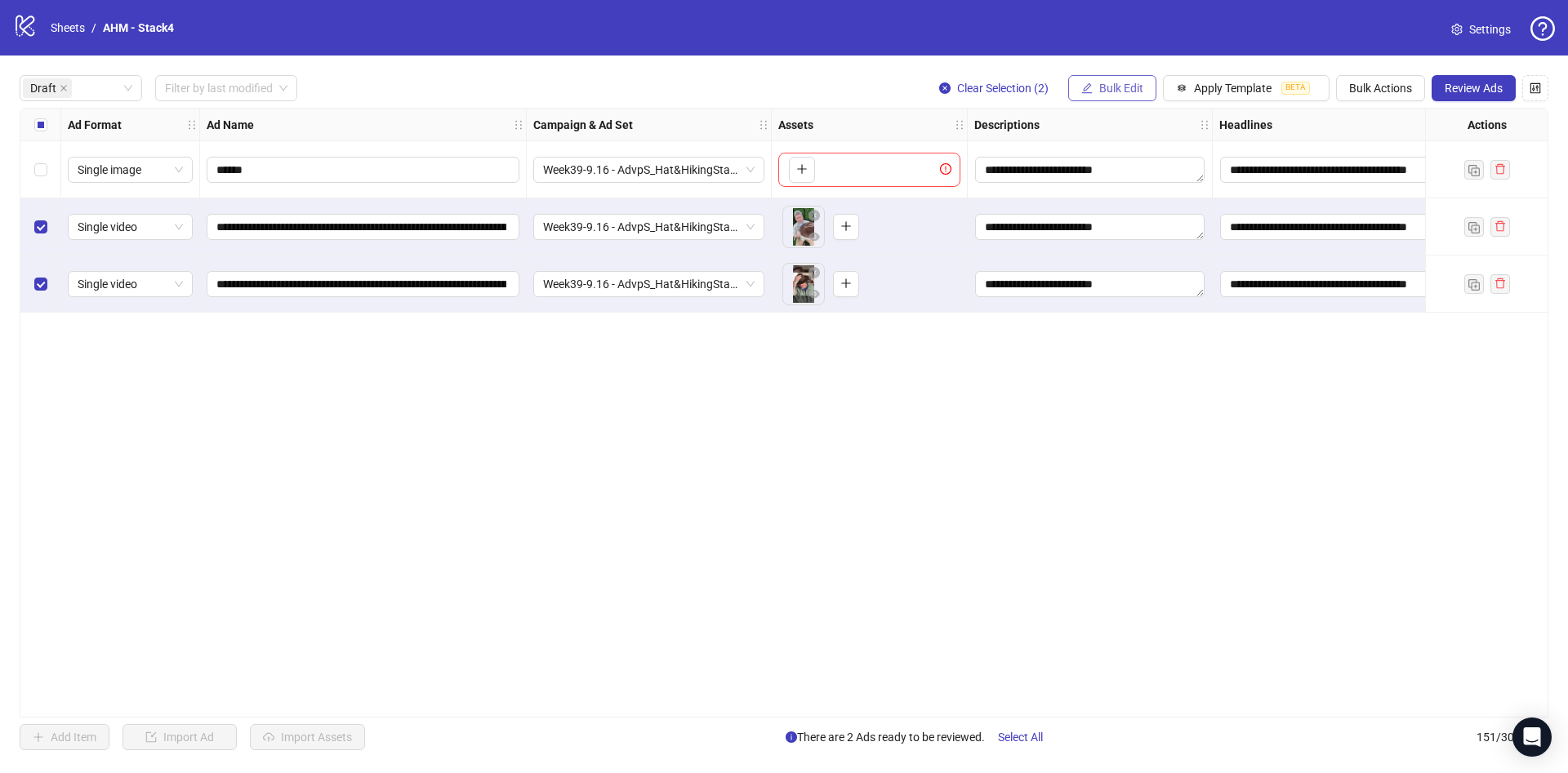
click at [1123, 91] on span "Bulk Edit" at bounding box center [1122, 87] width 45 height 13
click at [1133, 149] on span "Name" at bounding box center [1128, 147] width 97 height 18
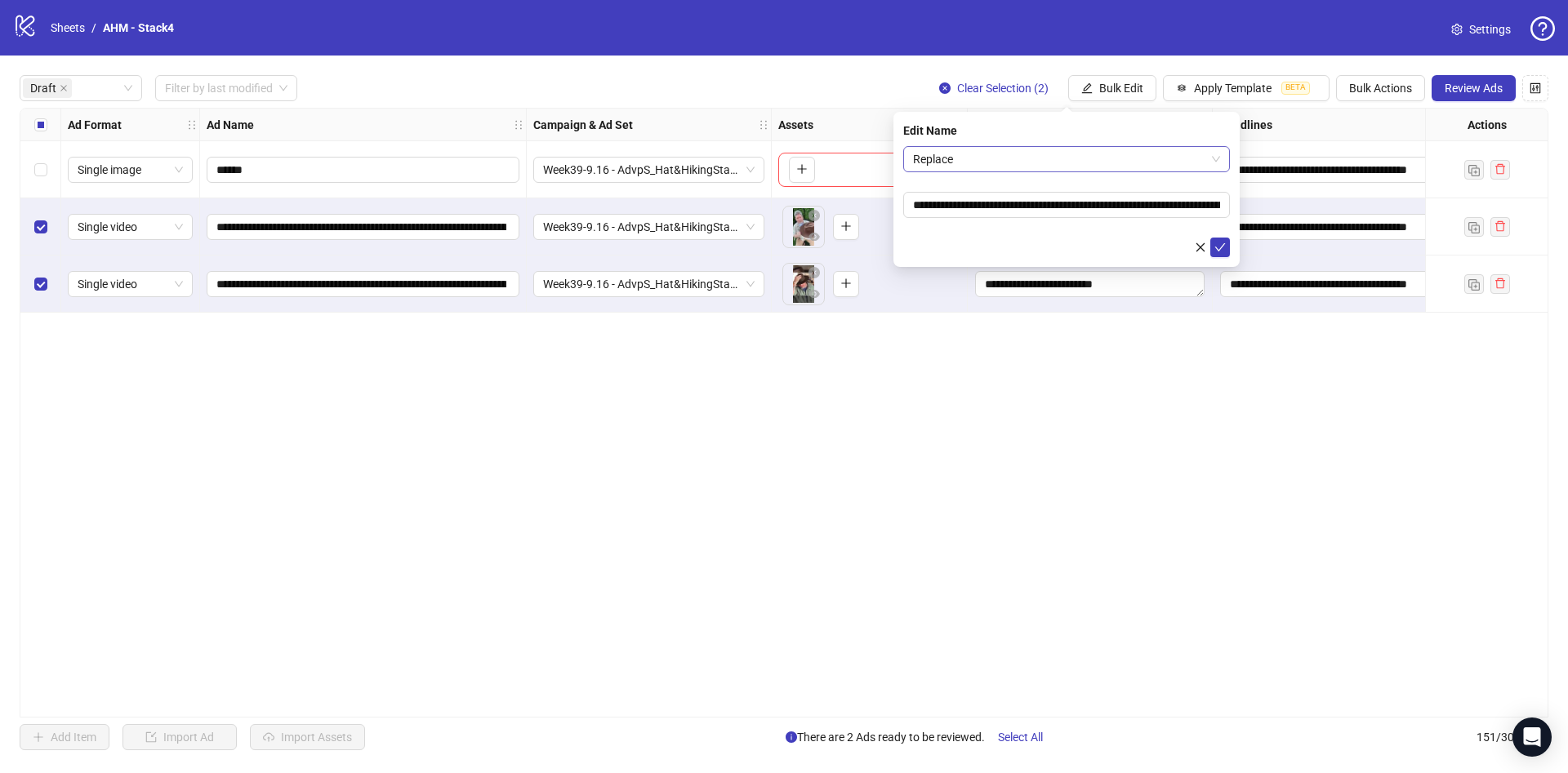
click at [1058, 150] on span "Replace" at bounding box center [1066, 159] width 307 height 24
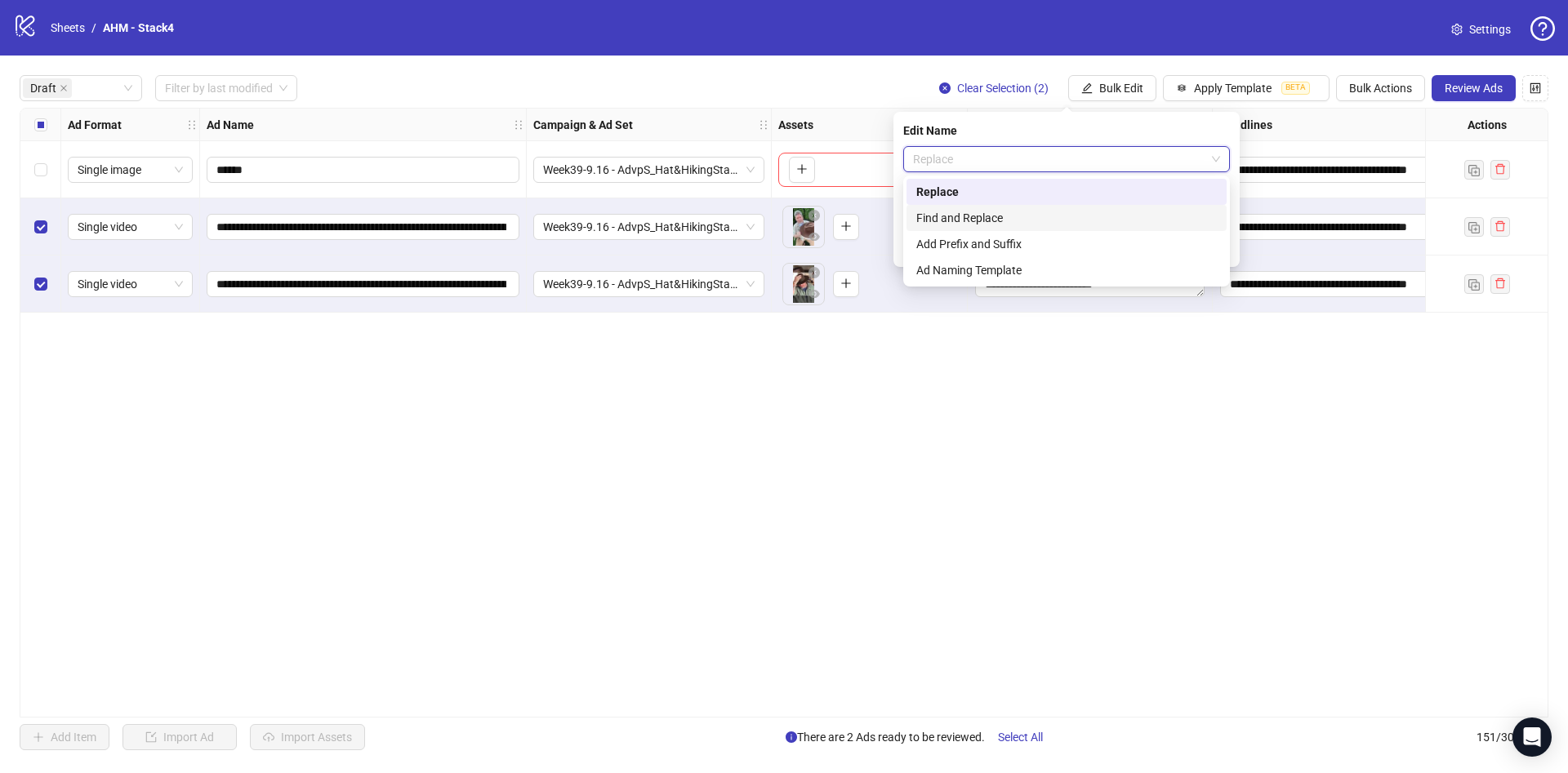
click at [1031, 216] on div "Find and Replace" at bounding box center [1067, 218] width 300 height 18
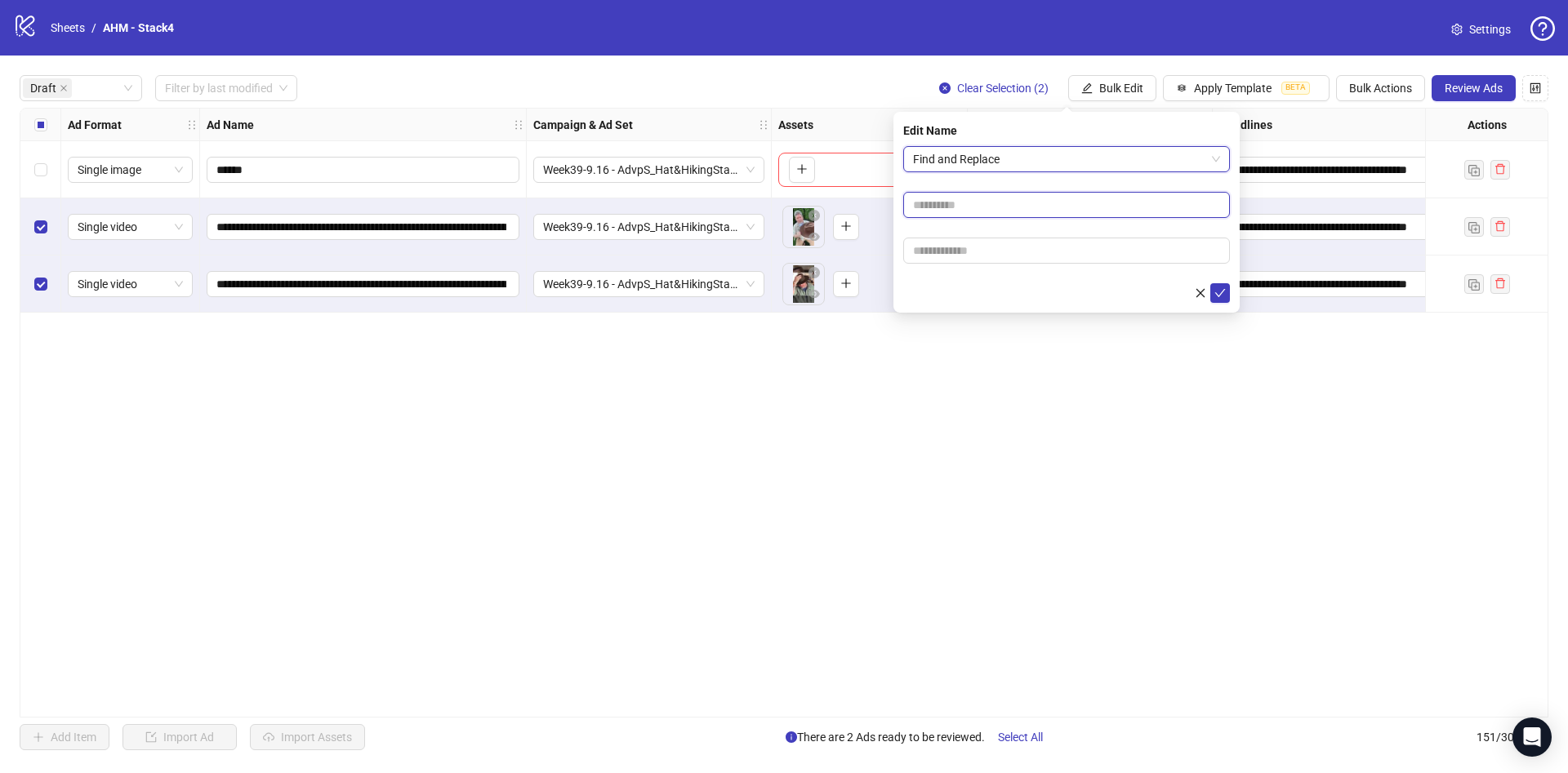
click at [1001, 204] on input "text" at bounding box center [1066, 204] width 326 height 26
type input "****"
paste input "**********"
type input "**********"
drag, startPoint x: 927, startPoint y: 274, endPoint x: 958, endPoint y: 280, distance: 31.6
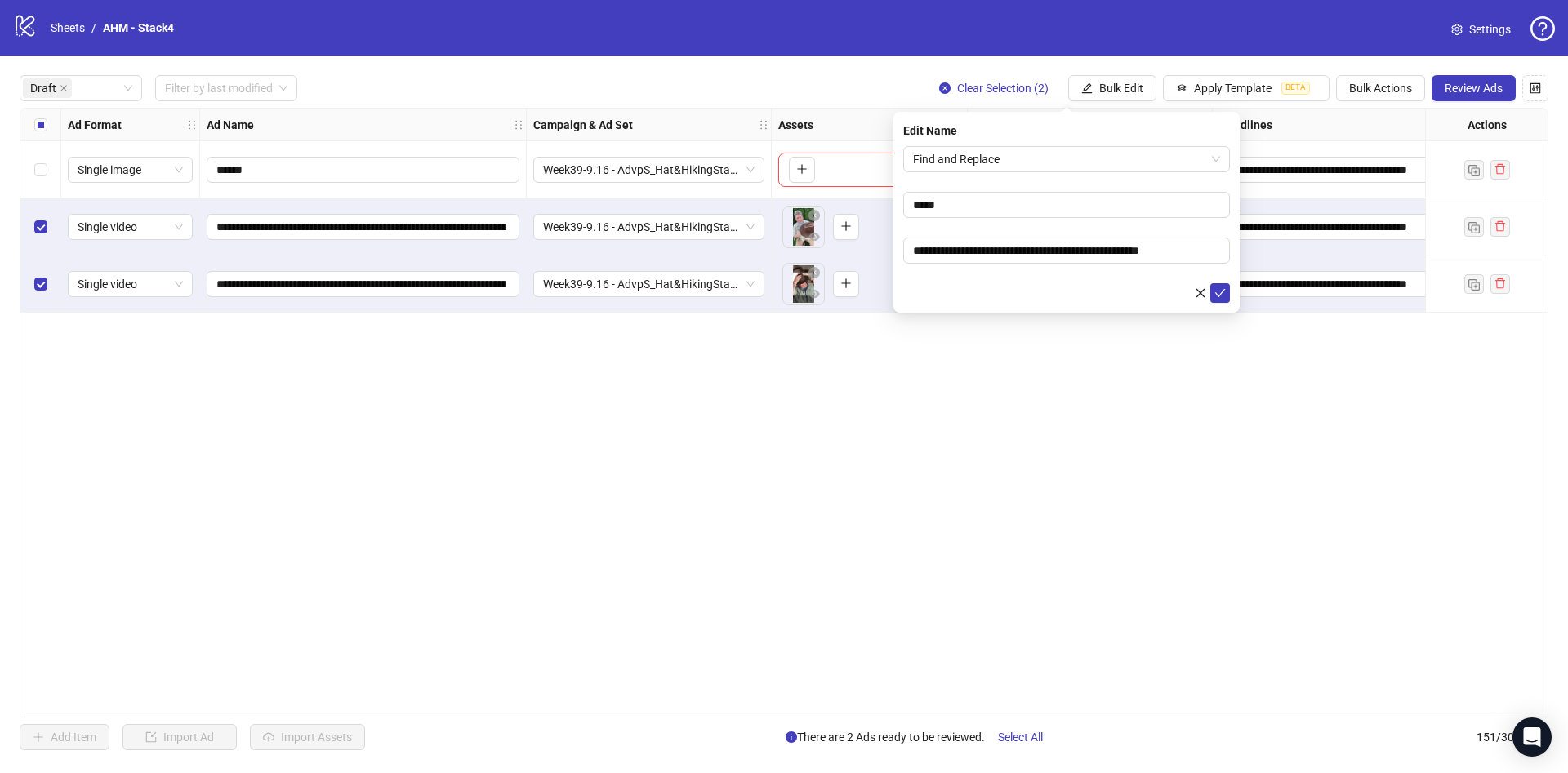
click at [925, 274] on form "**********" at bounding box center [1066, 224] width 326 height 157
click at [1224, 290] on icon "check" at bounding box center [1221, 293] width 12 height 12
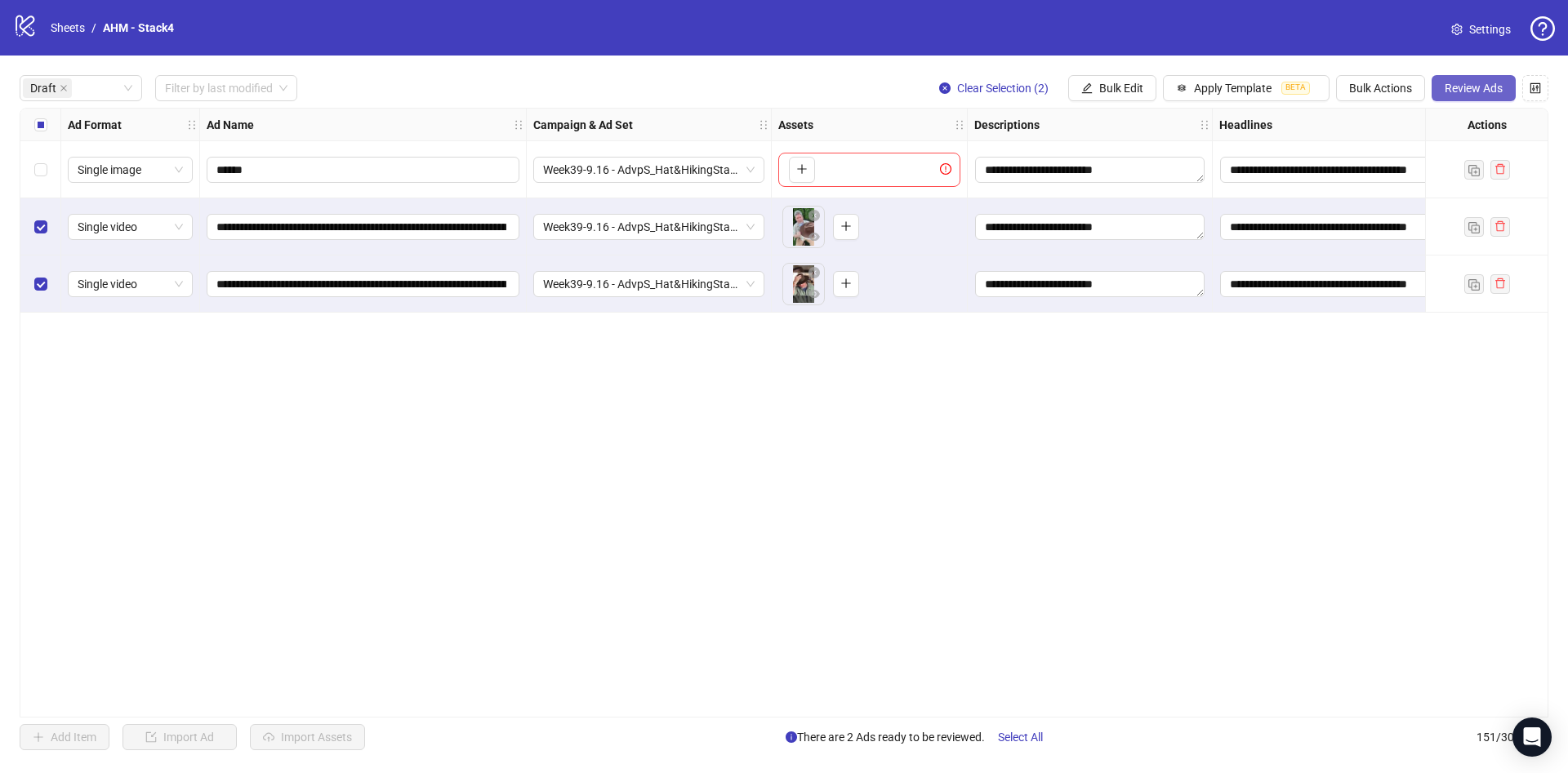
click at [1483, 76] on button "Review Ads" at bounding box center [1473, 88] width 84 height 26
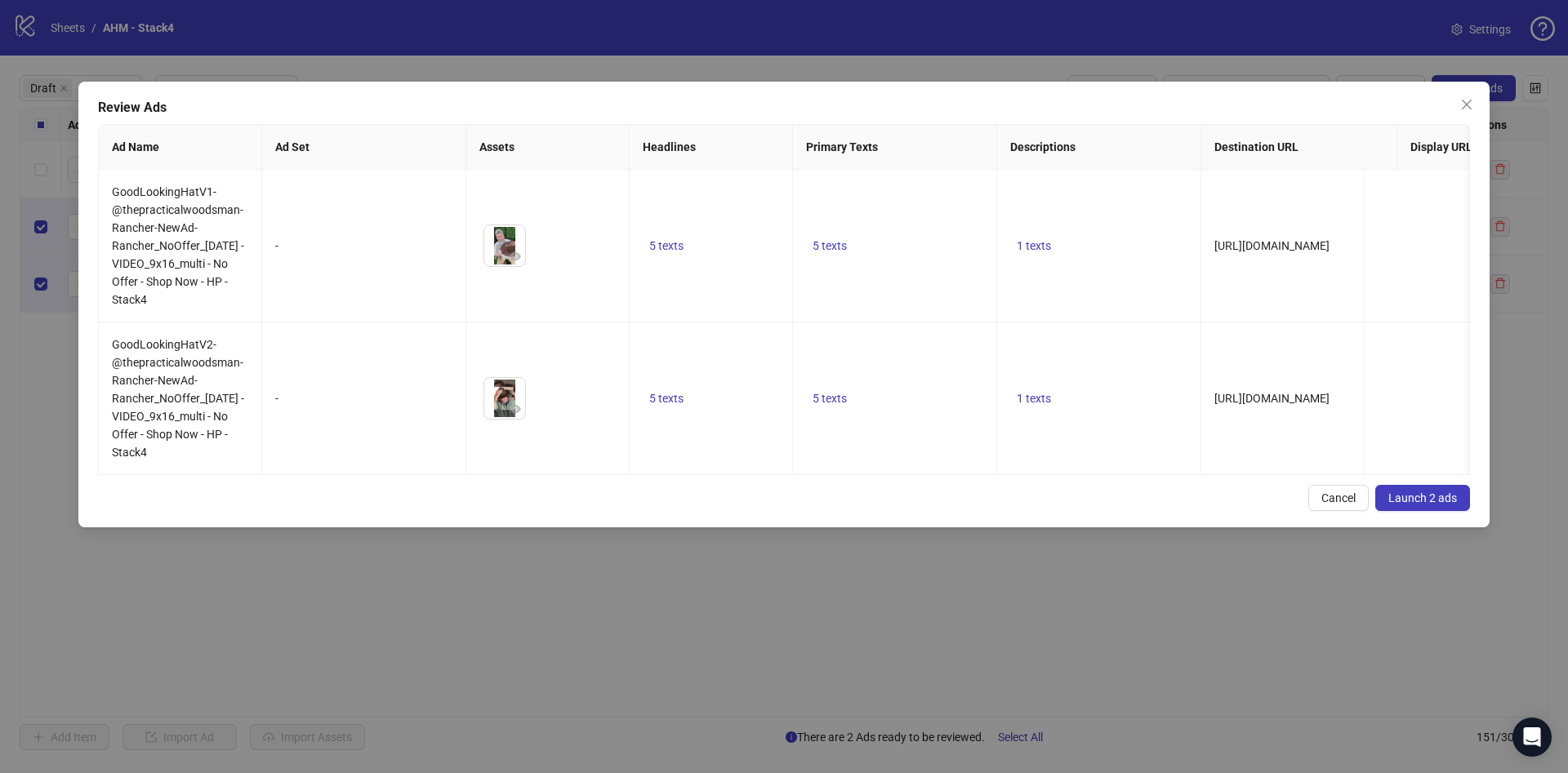
click at [1419, 504] on span "Launch 2 ads" at bounding box center [1422, 497] width 69 height 13
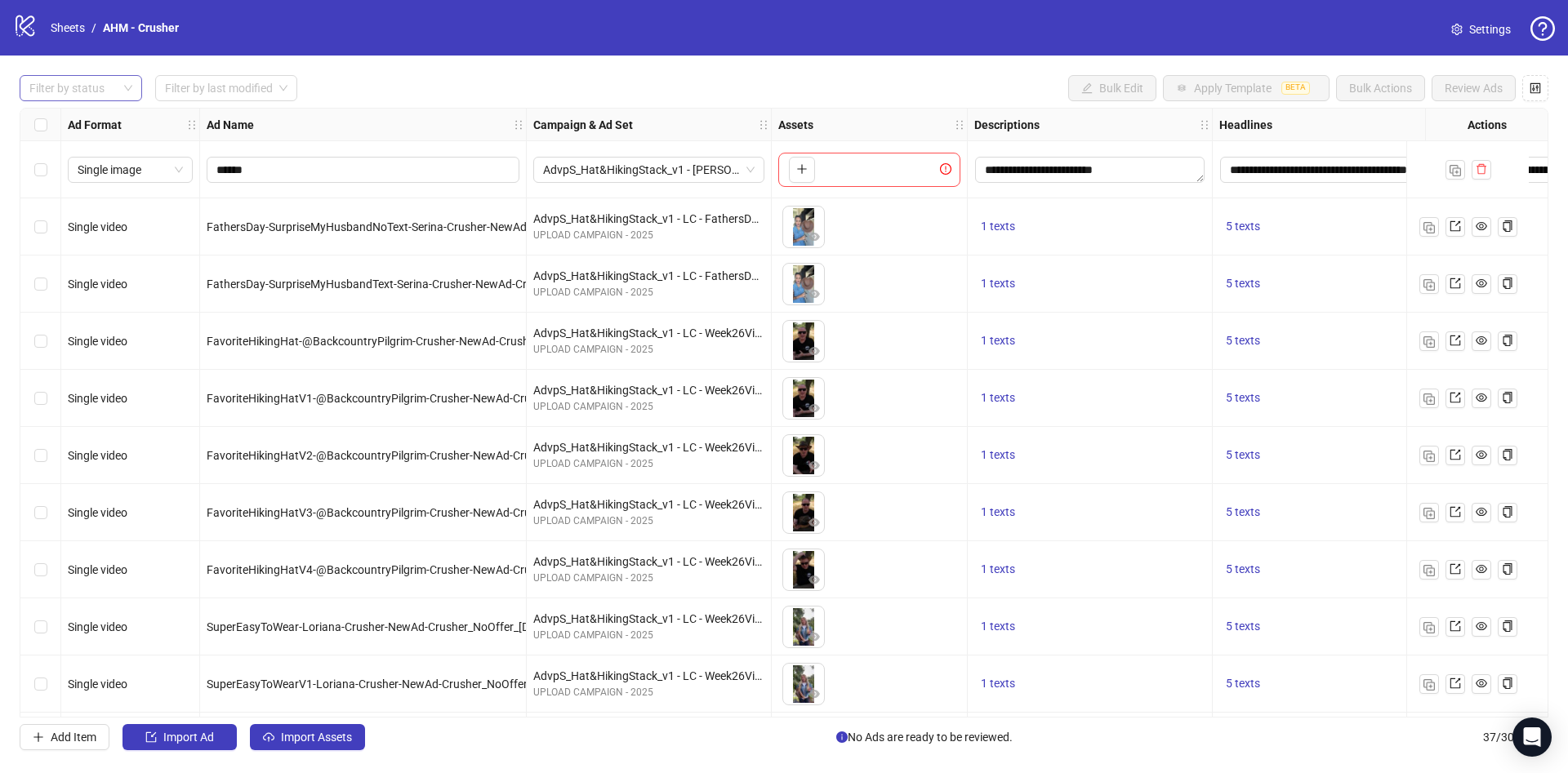
click at [105, 79] on div at bounding box center [73, 88] width 99 height 23
click at [81, 114] on div "Draft" at bounding box center [81, 121] width 97 height 18
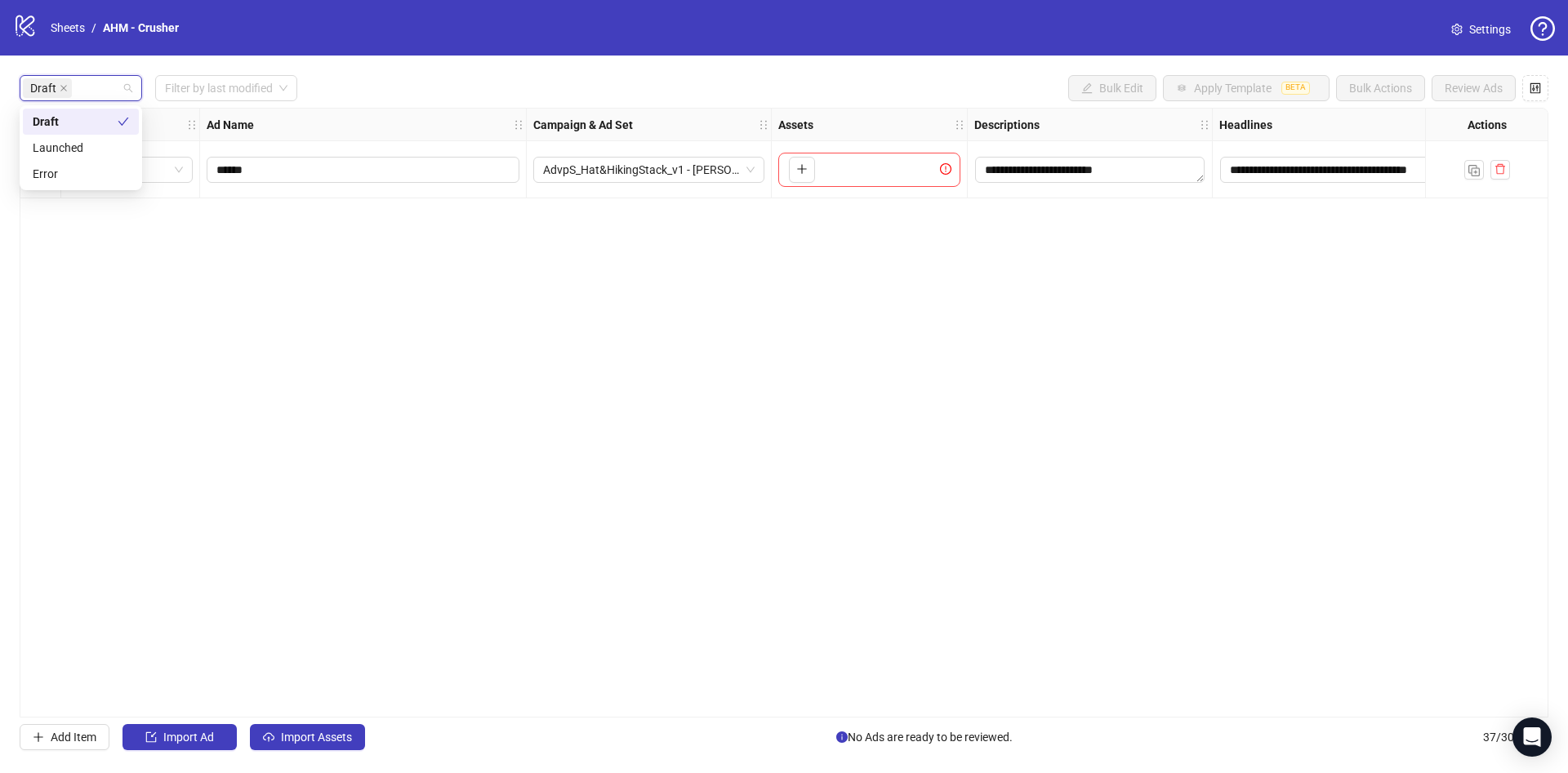
click at [548, 55] on div "**********" at bounding box center [784, 412] width 1568 height 714
click at [321, 728] on button "Import Assets" at bounding box center [307, 736] width 115 height 26
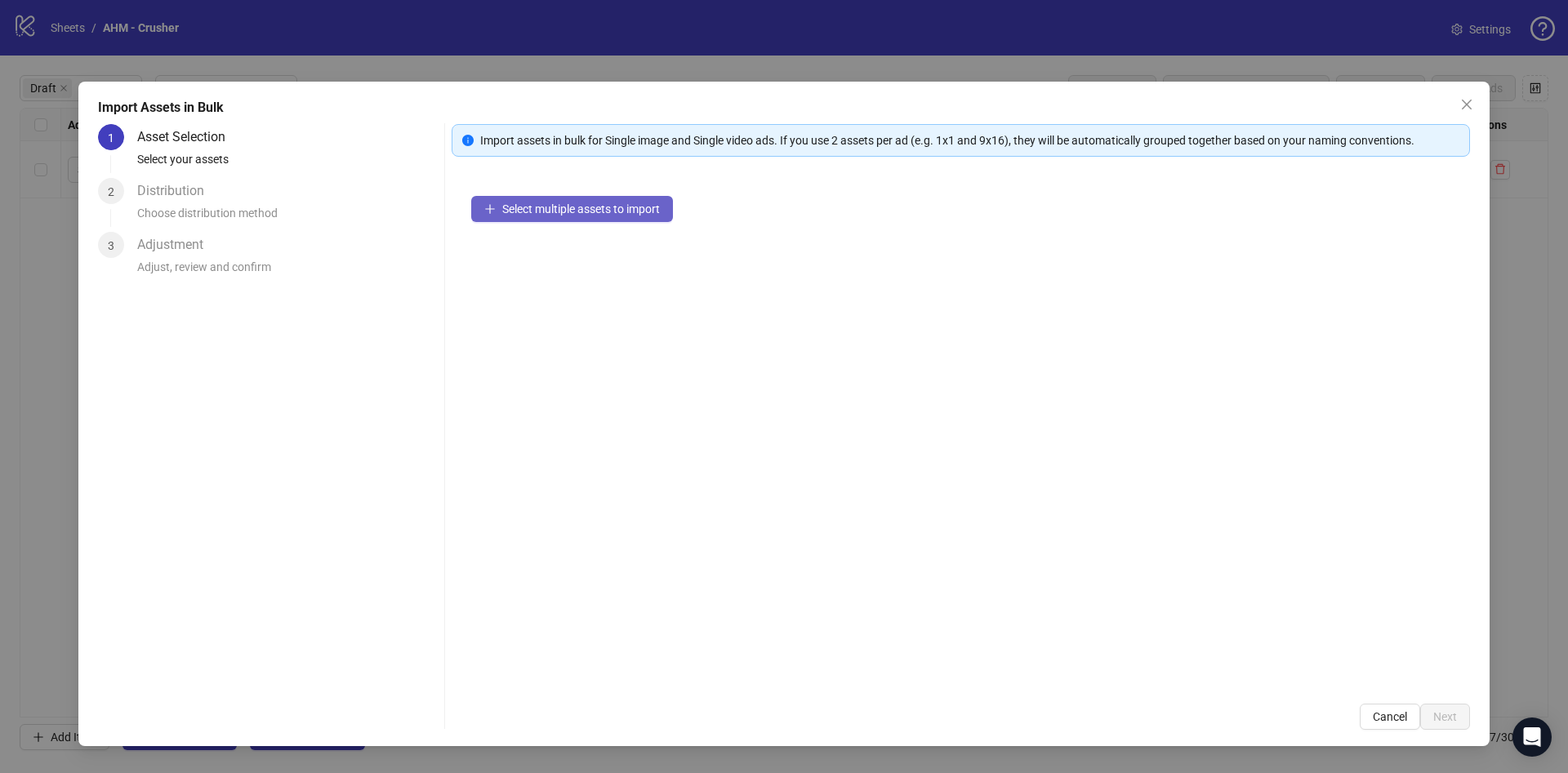
click at [651, 222] on button "Select multiple assets to import" at bounding box center [572, 208] width 201 height 26
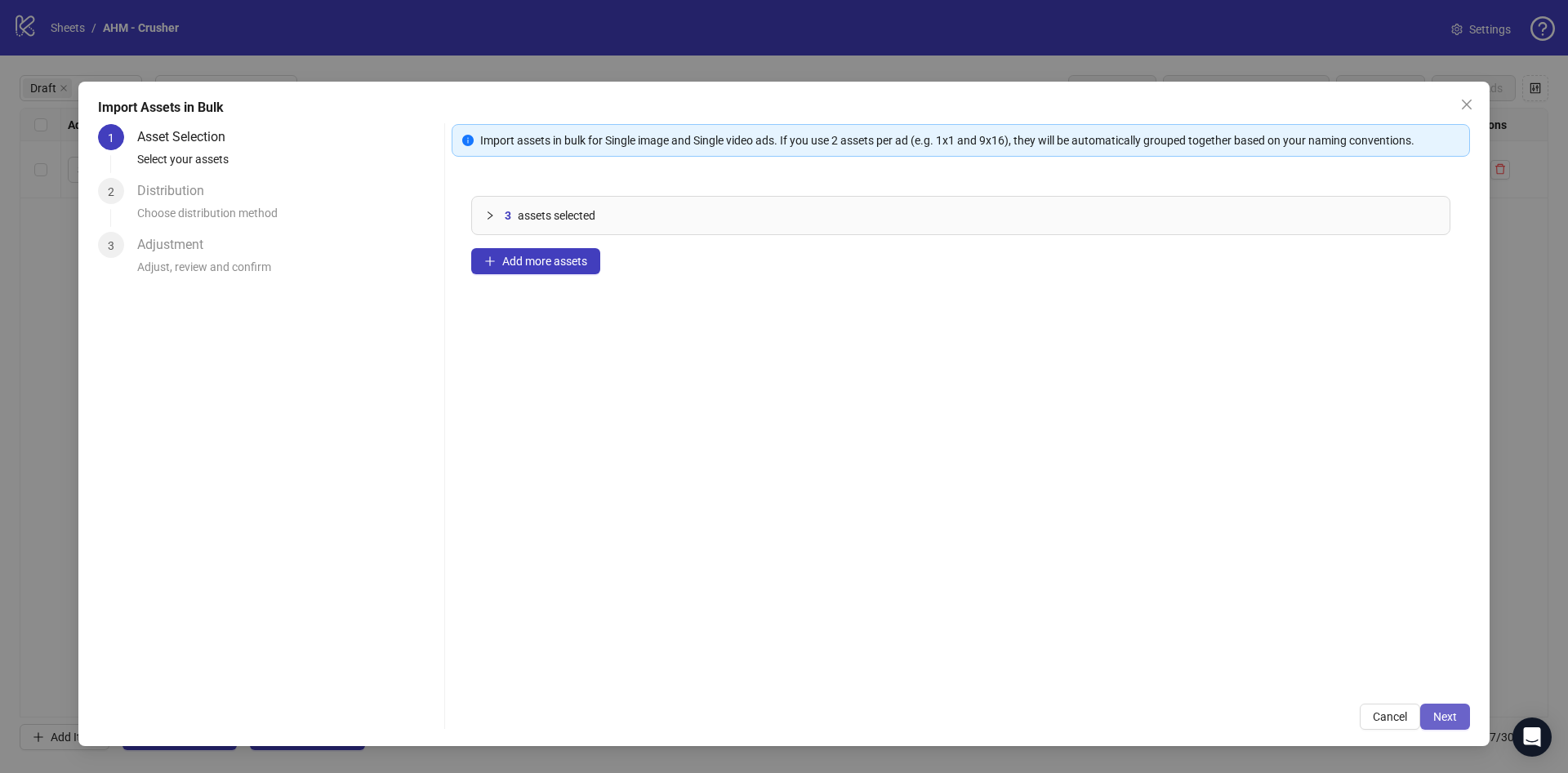
click at [1442, 727] on button "Next" at bounding box center [1444, 716] width 49 height 26
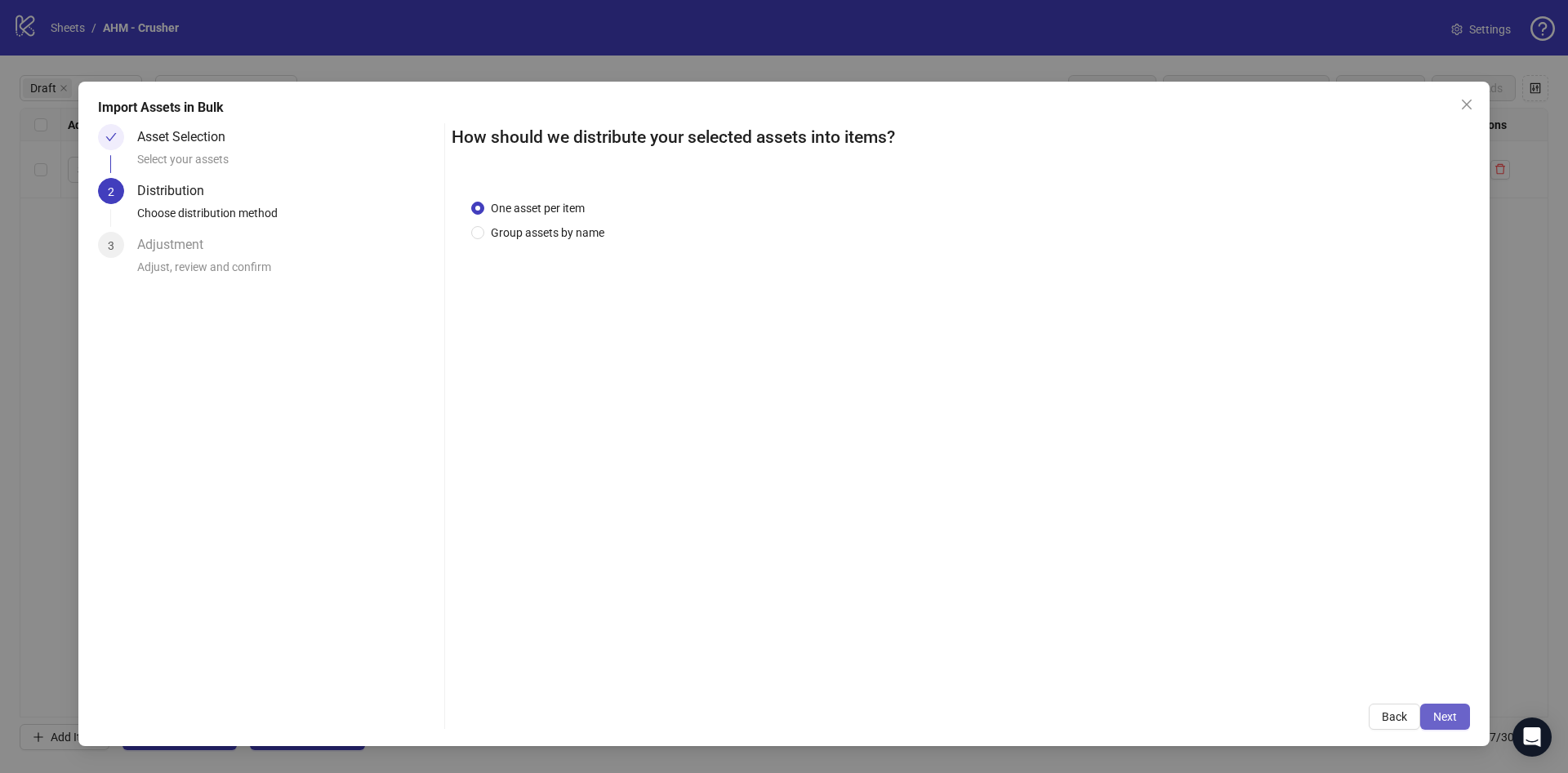
click at [1450, 719] on span "Next" at bounding box center [1445, 716] width 23 height 13
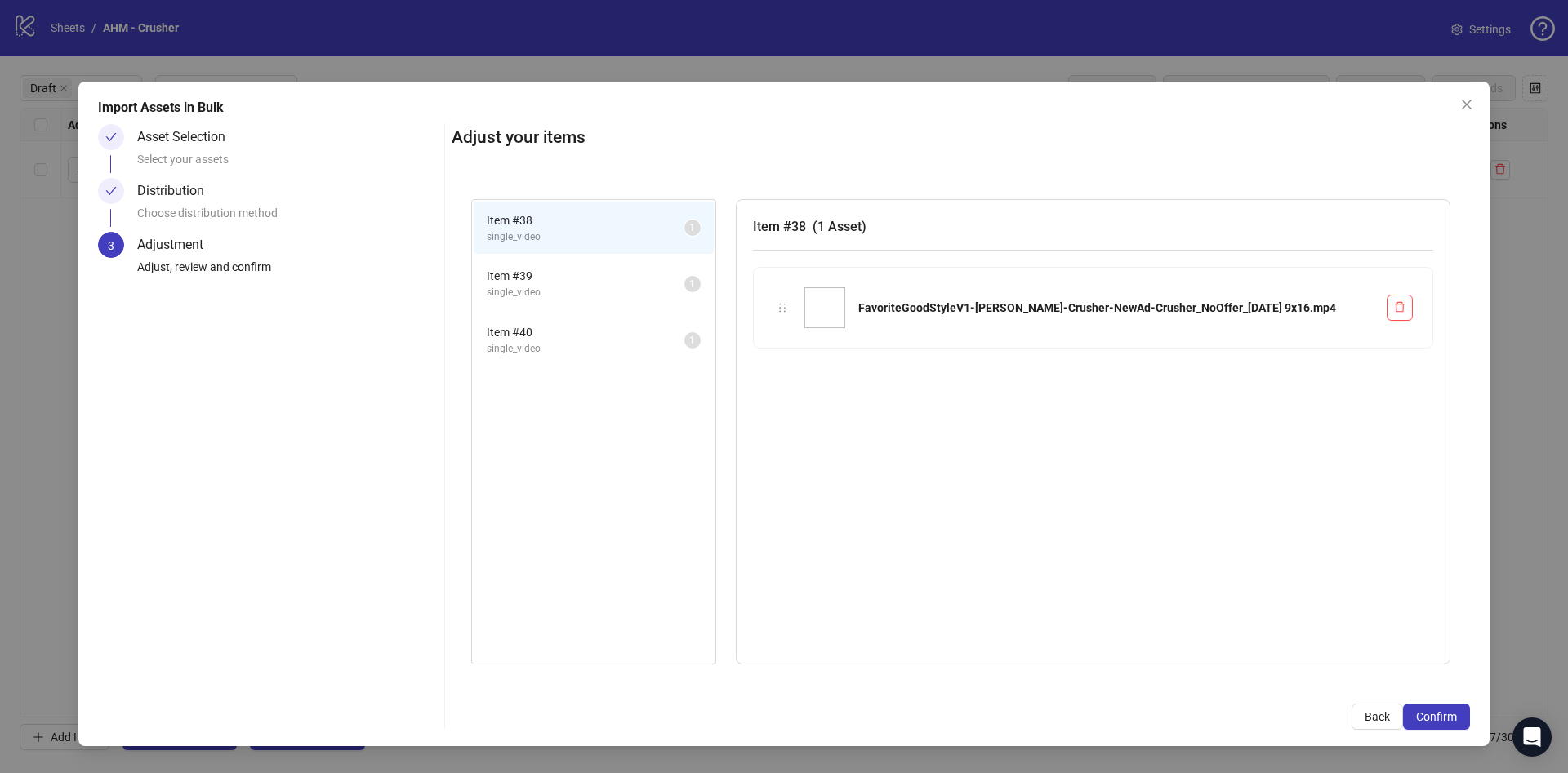
click at [1450, 719] on span "Confirm" at bounding box center [1436, 716] width 41 height 13
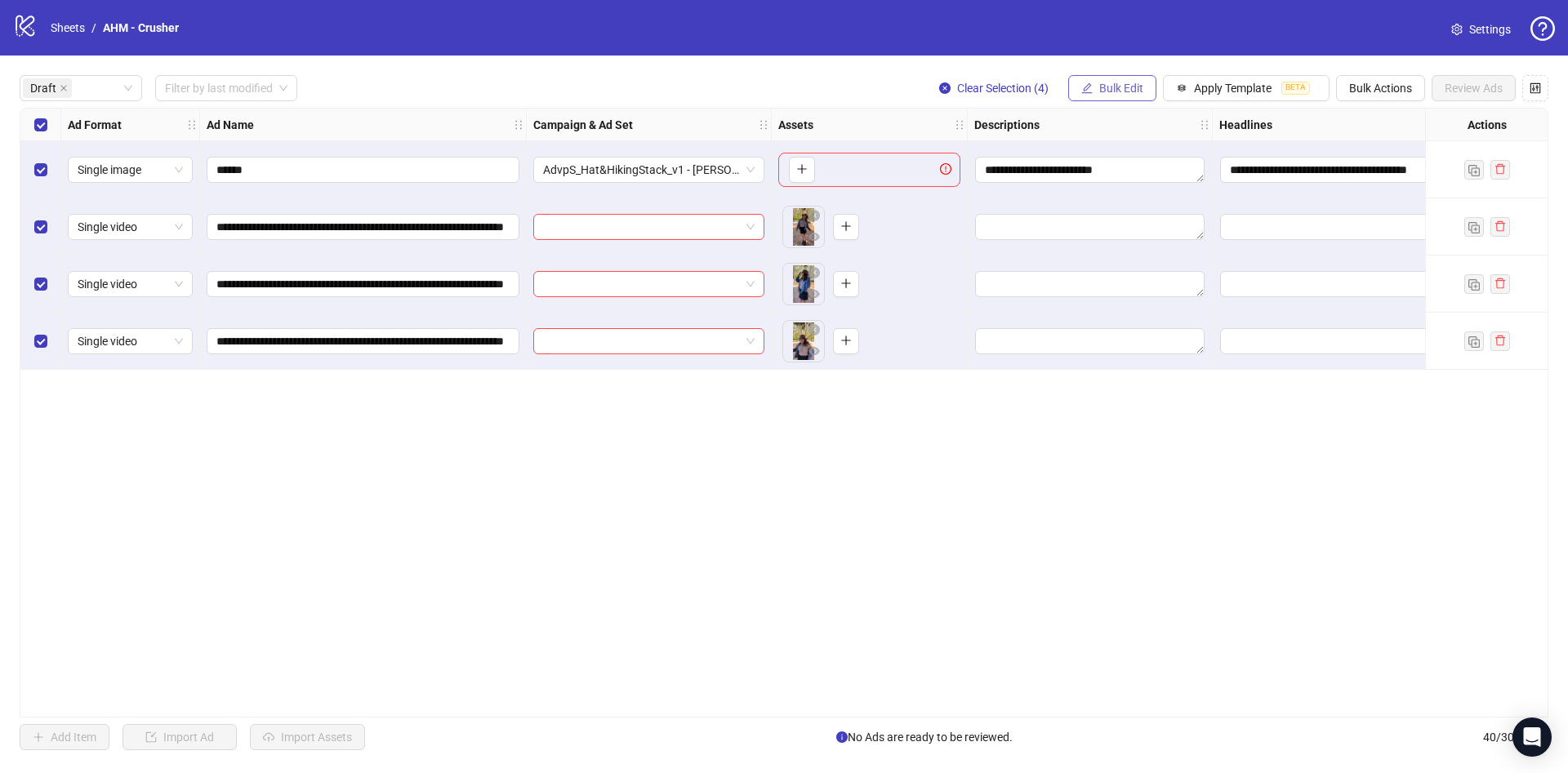
click at [1114, 86] on span "Bulk Edit" at bounding box center [1122, 87] width 45 height 13
click at [1137, 246] on span "Primary Texts" at bounding box center [1128, 252] width 97 height 18
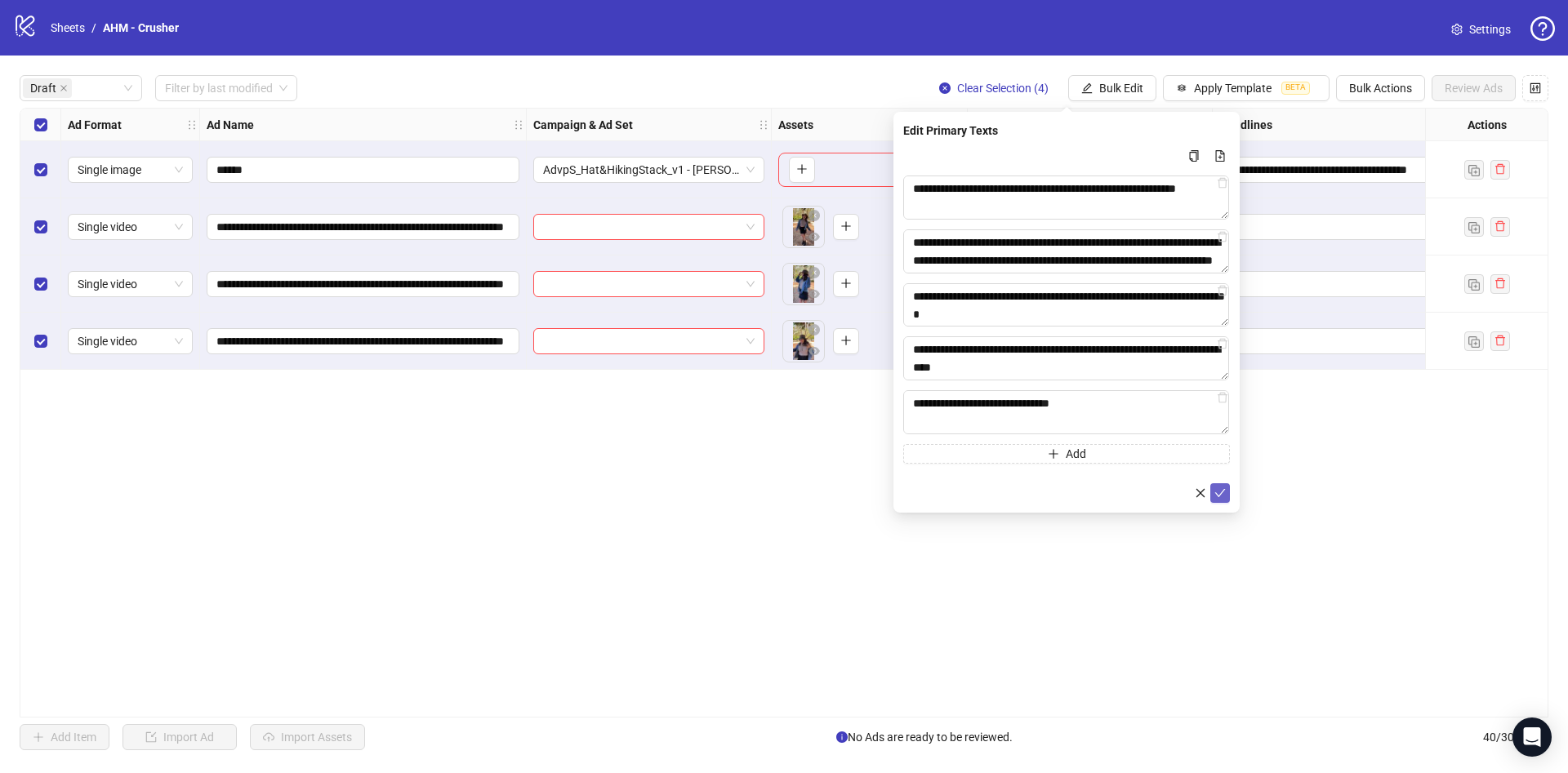
click at [1227, 494] on button "submit" at bounding box center [1220, 492] width 19 height 19
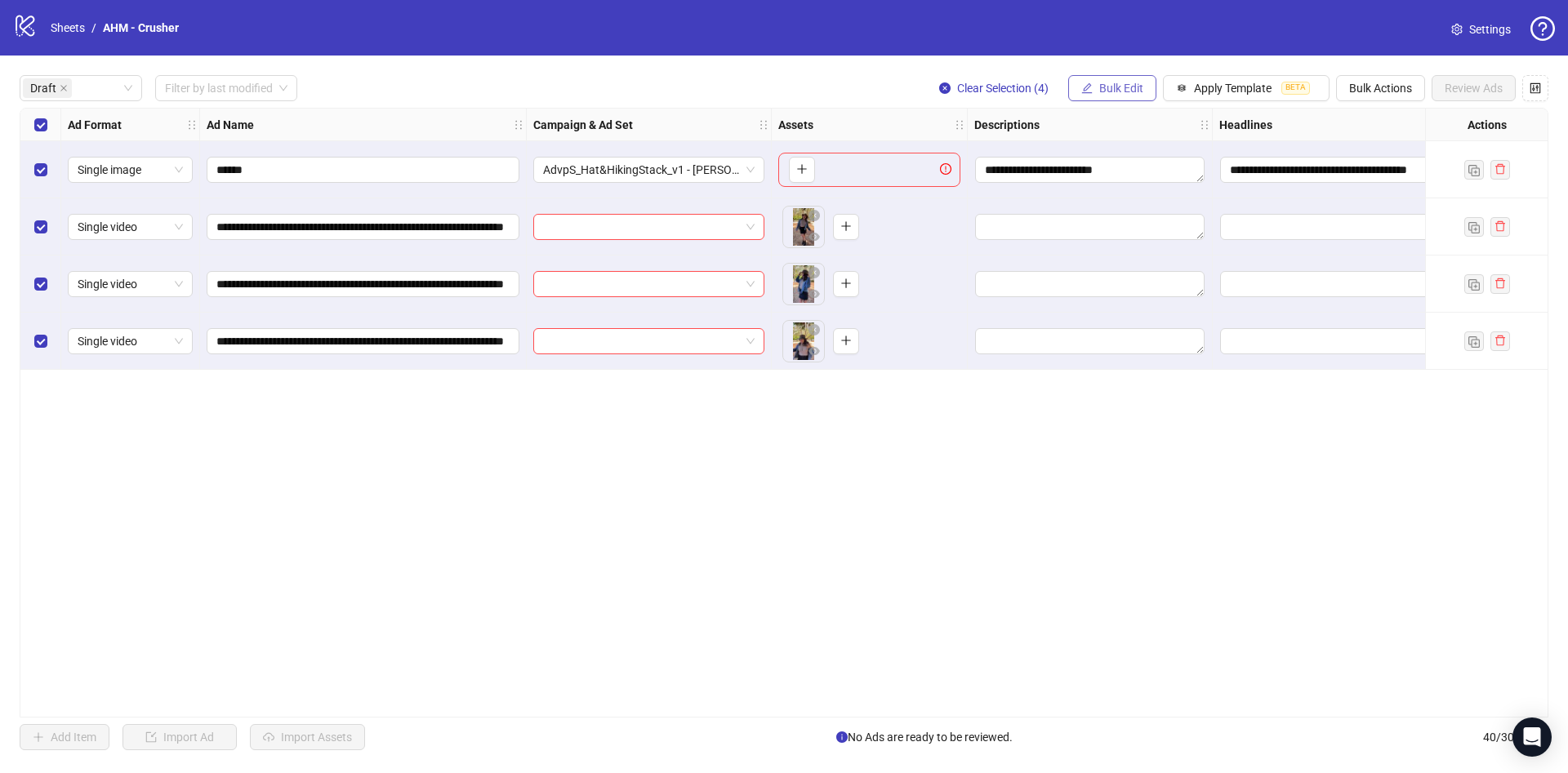
click at [1124, 94] on span "Bulk Edit" at bounding box center [1122, 87] width 45 height 13
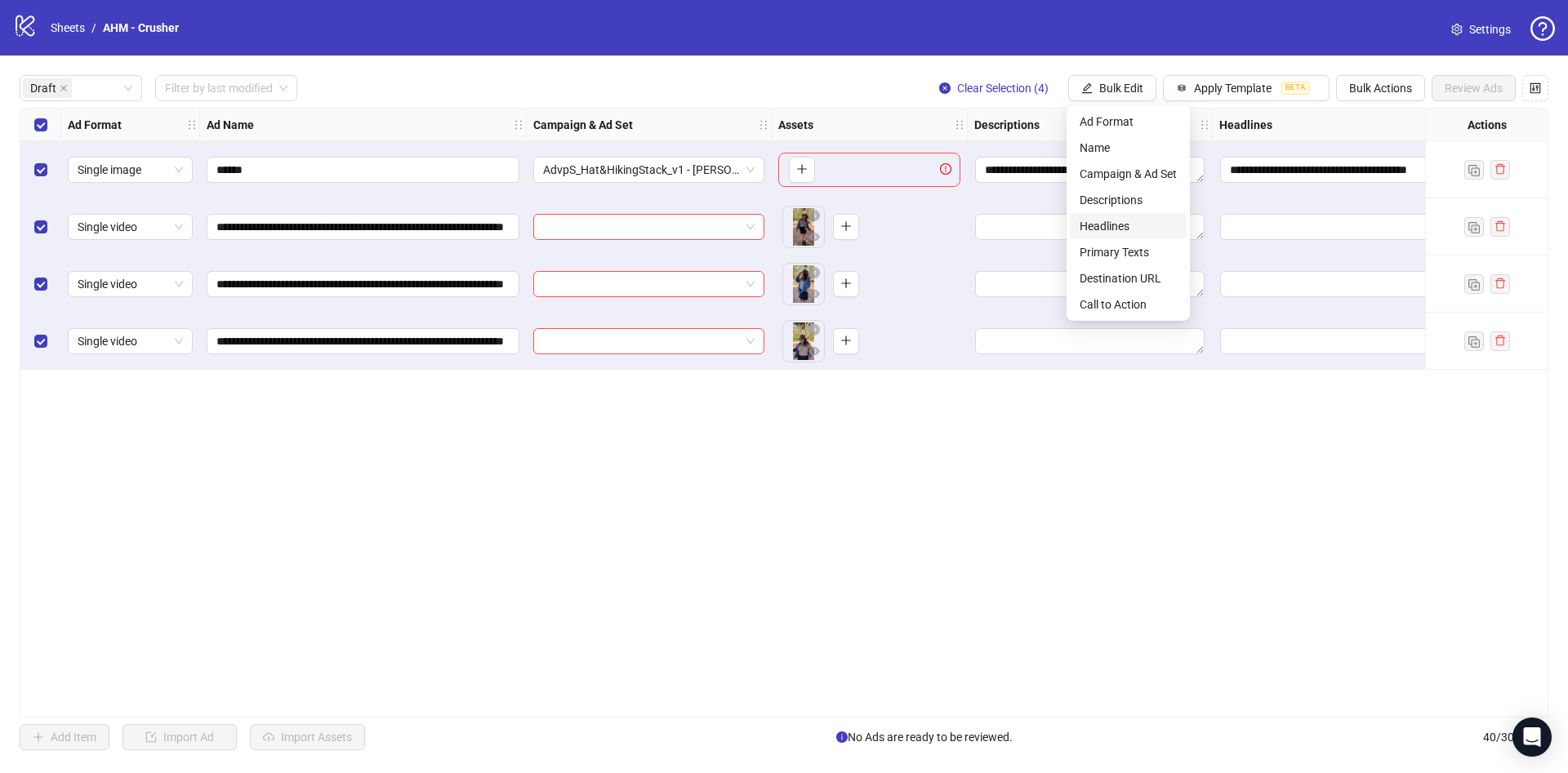
click at [1138, 219] on span "Headlines" at bounding box center [1128, 225] width 97 height 18
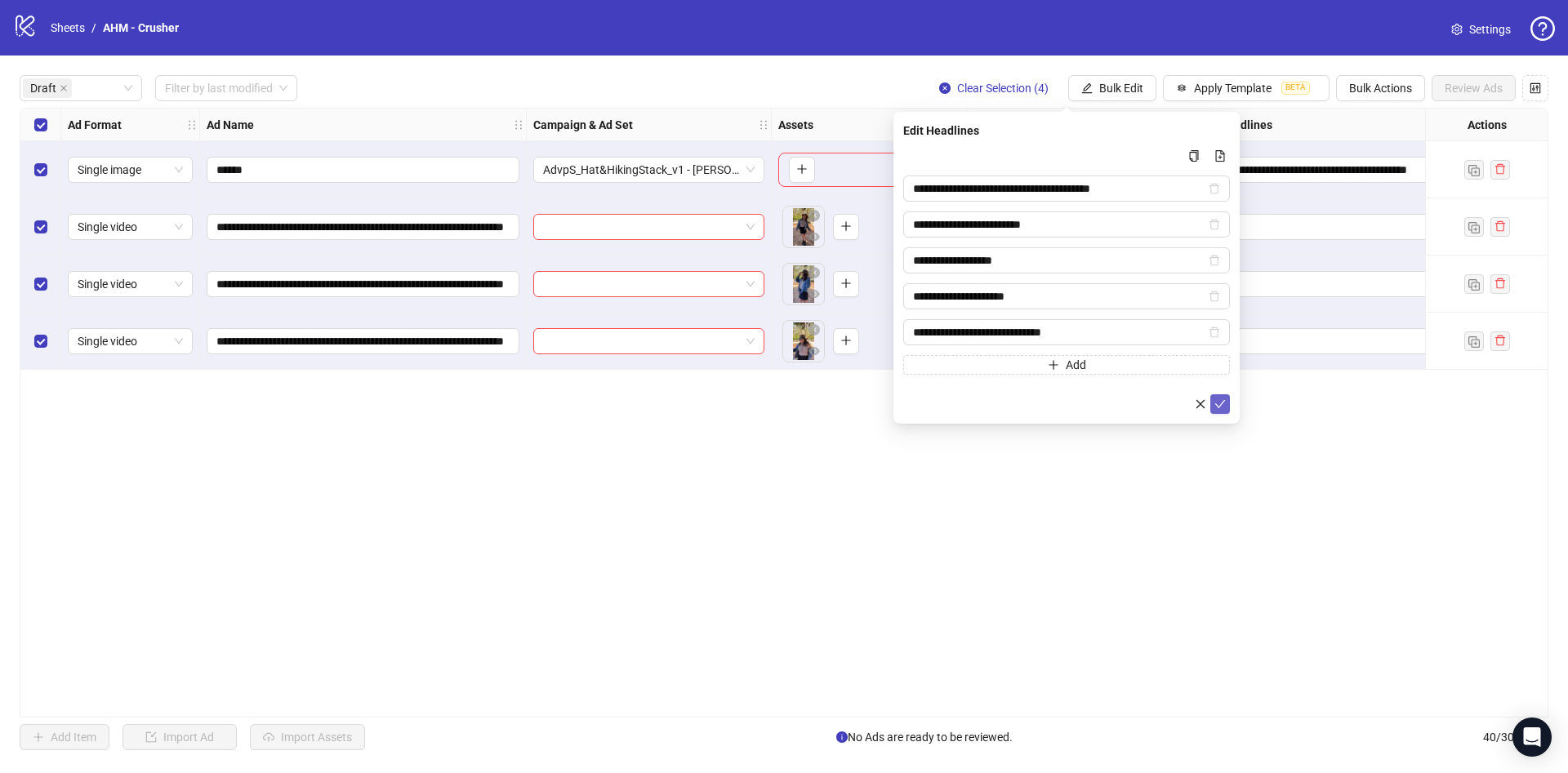
click at [1216, 404] on icon "check" at bounding box center [1221, 404] width 12 height 12
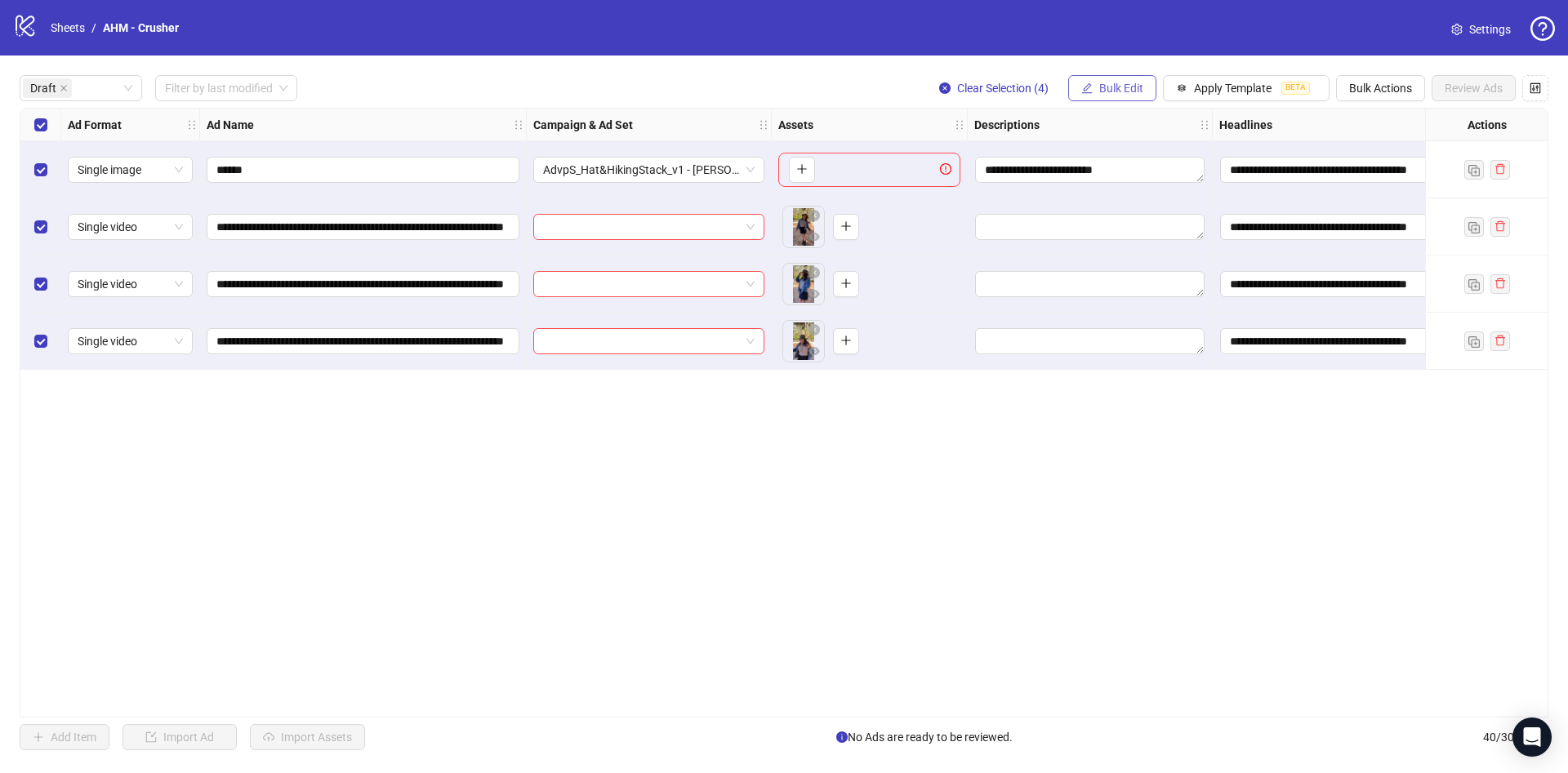
click at [1100, 81] on span "Bulk Edit" at bounding box center [1122, 87] width 45 height 13
click at [1143, 204] on span "Descriptions" at bounding box center [1128, 199] width 97 height 18
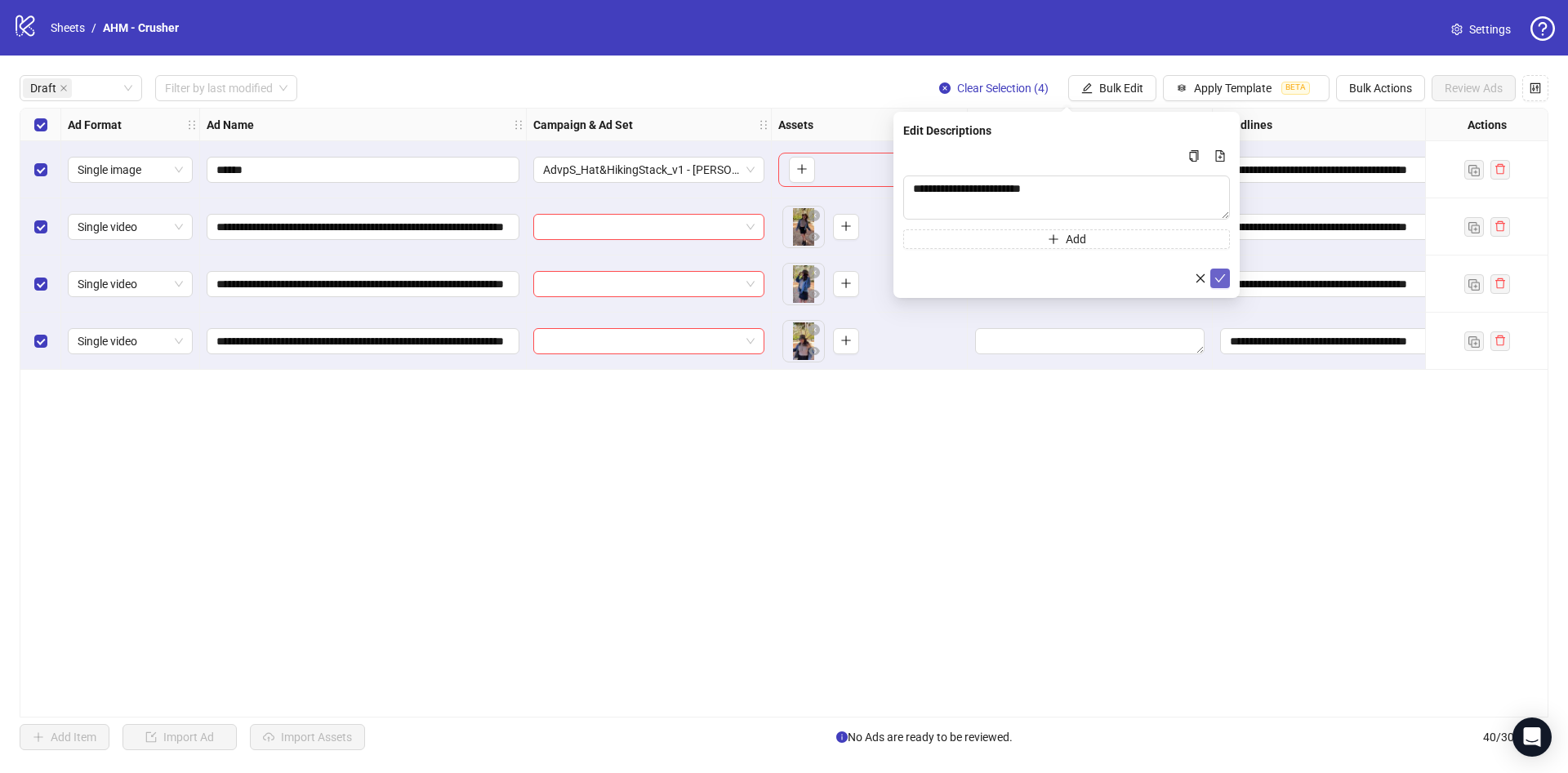
click at [1216, 277] on icon "check" at bounding box center [1220, 278] width 11 height 8
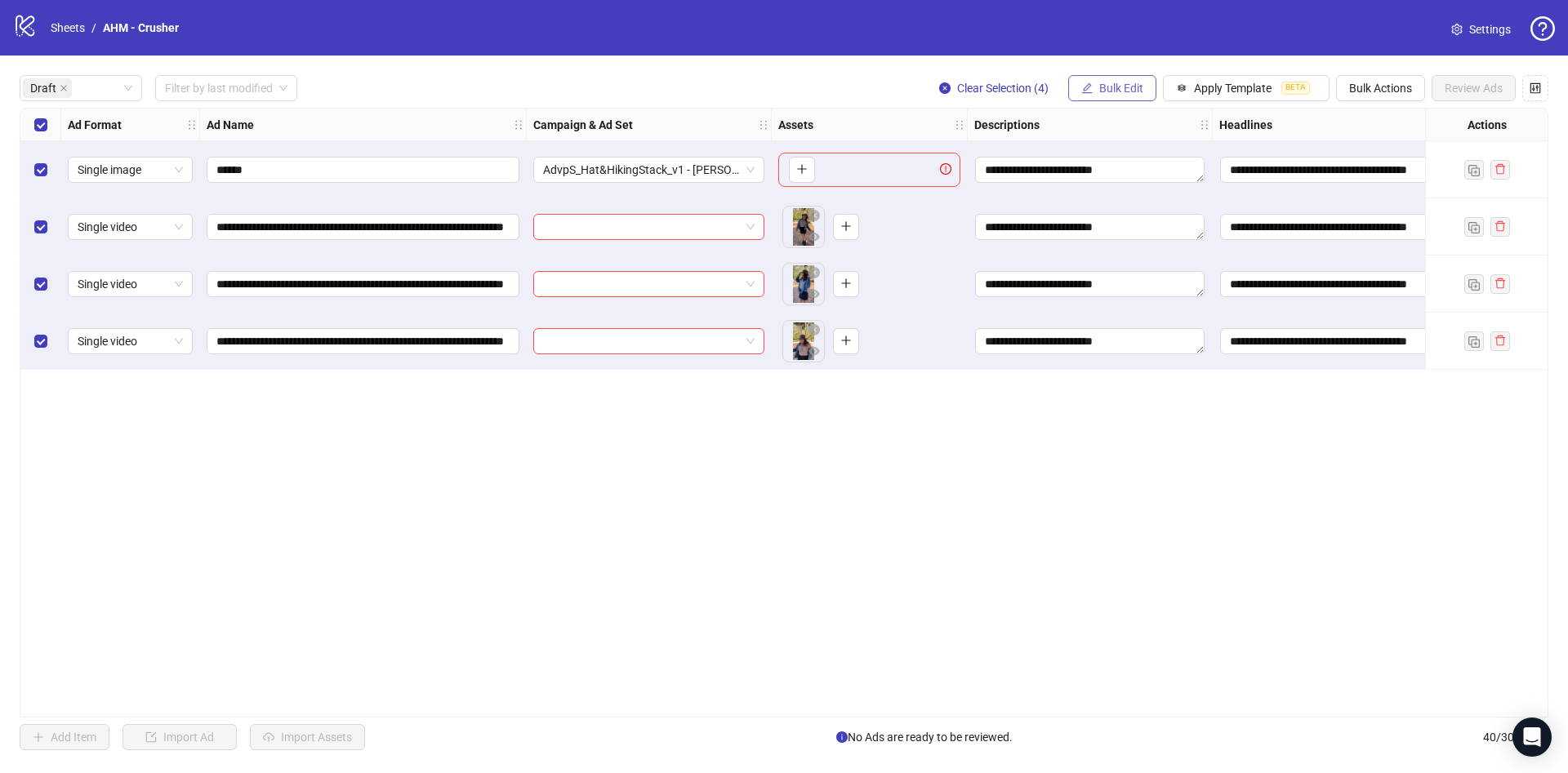
click at [1105, 80] on button "Bulk Edit" at bounding box center [1112, 88] width 88 height 26
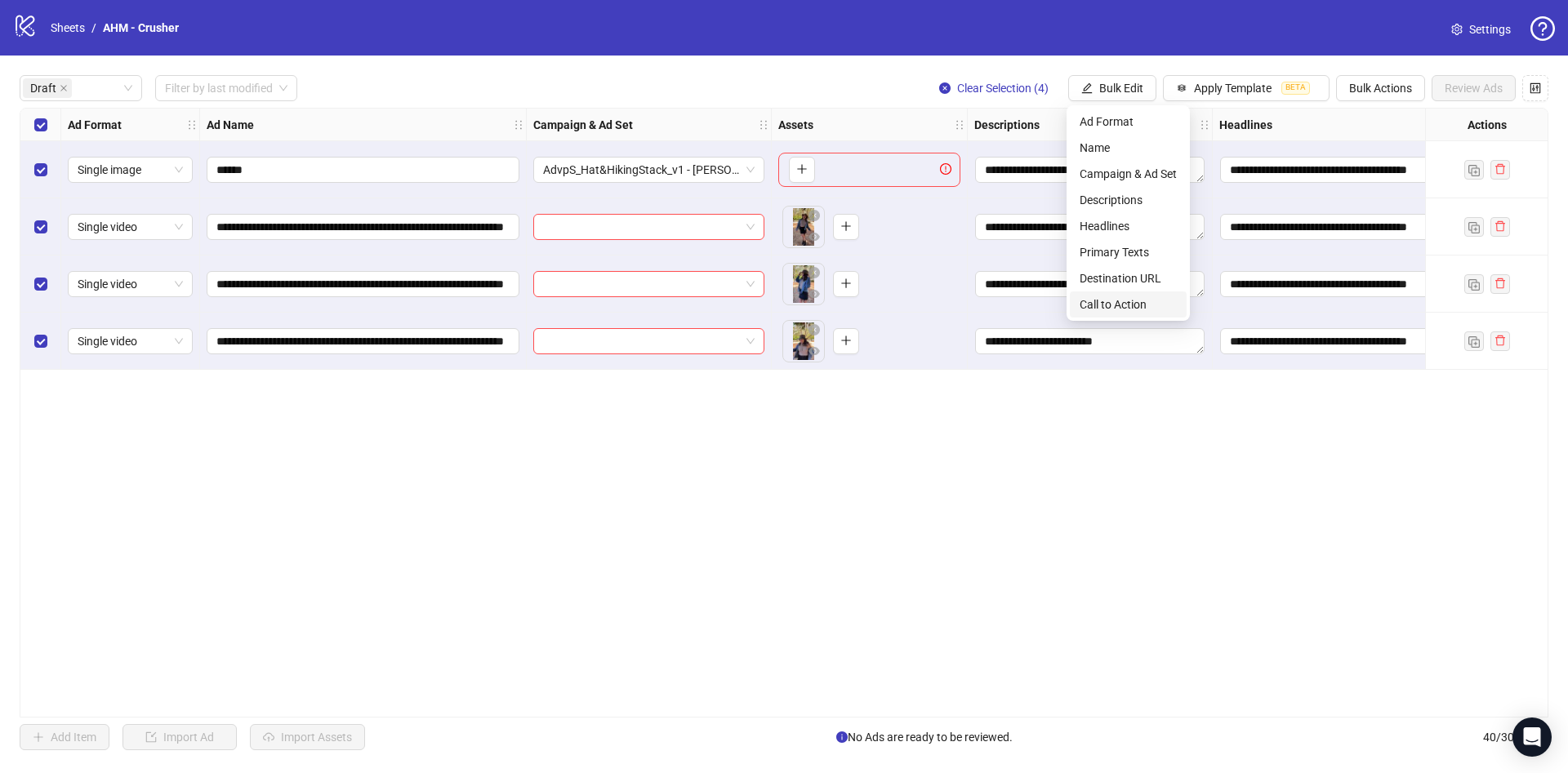
click at [1130, 291] on li "Call to Action" at bounding box center [1128, 304] width 117 height 26
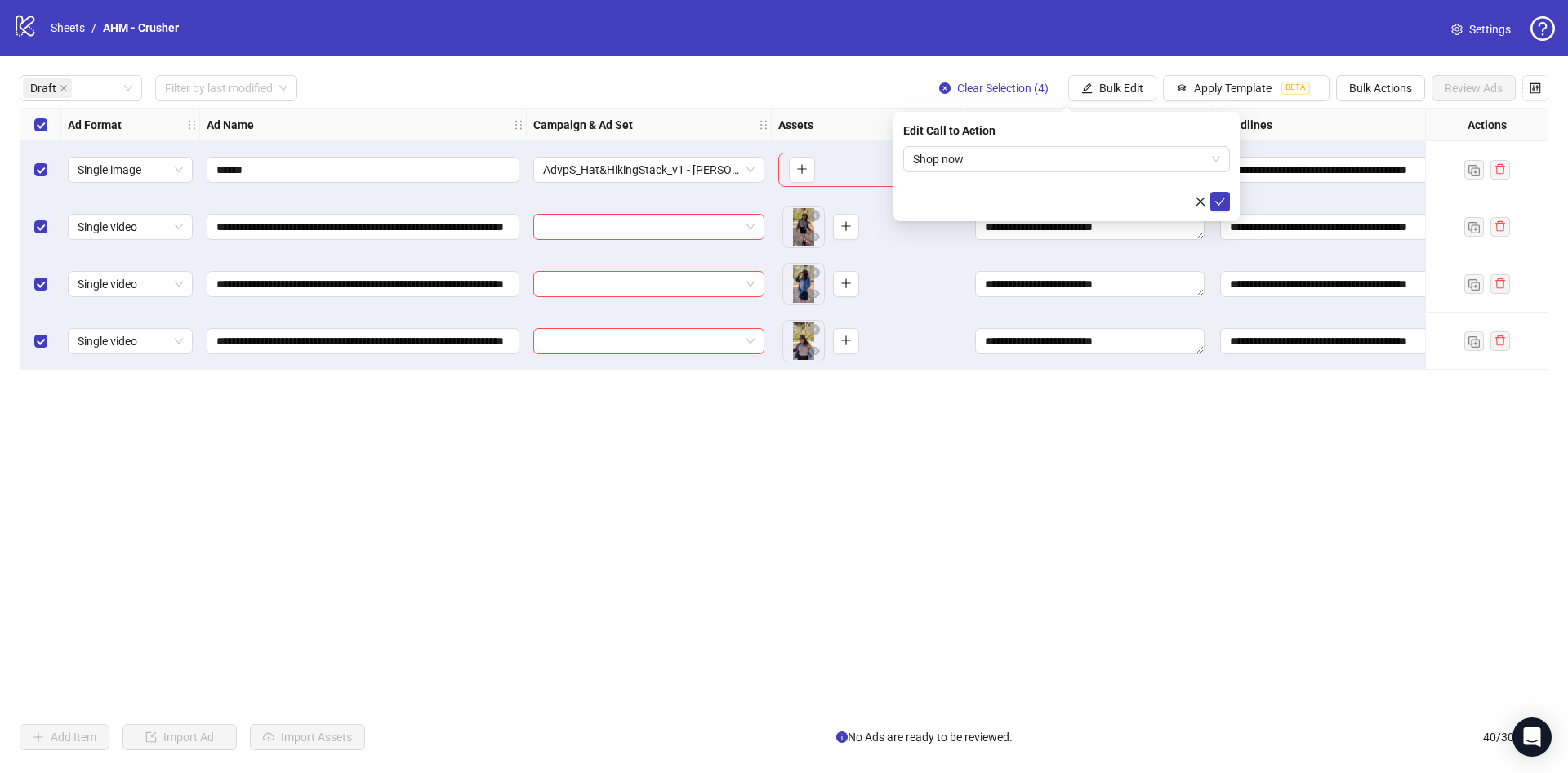
click at [1232, 206] on div "Edit Call to Action Shop now" at bounding box center [1067, 166] width 347 height 109
click at [1223, 204] on icon "check" at bounding box center [1221, 201] width 12 height 12
click at [1090, 97] on button "Bulk Edit" at bounding box center [1112, 88] width 88 height 26
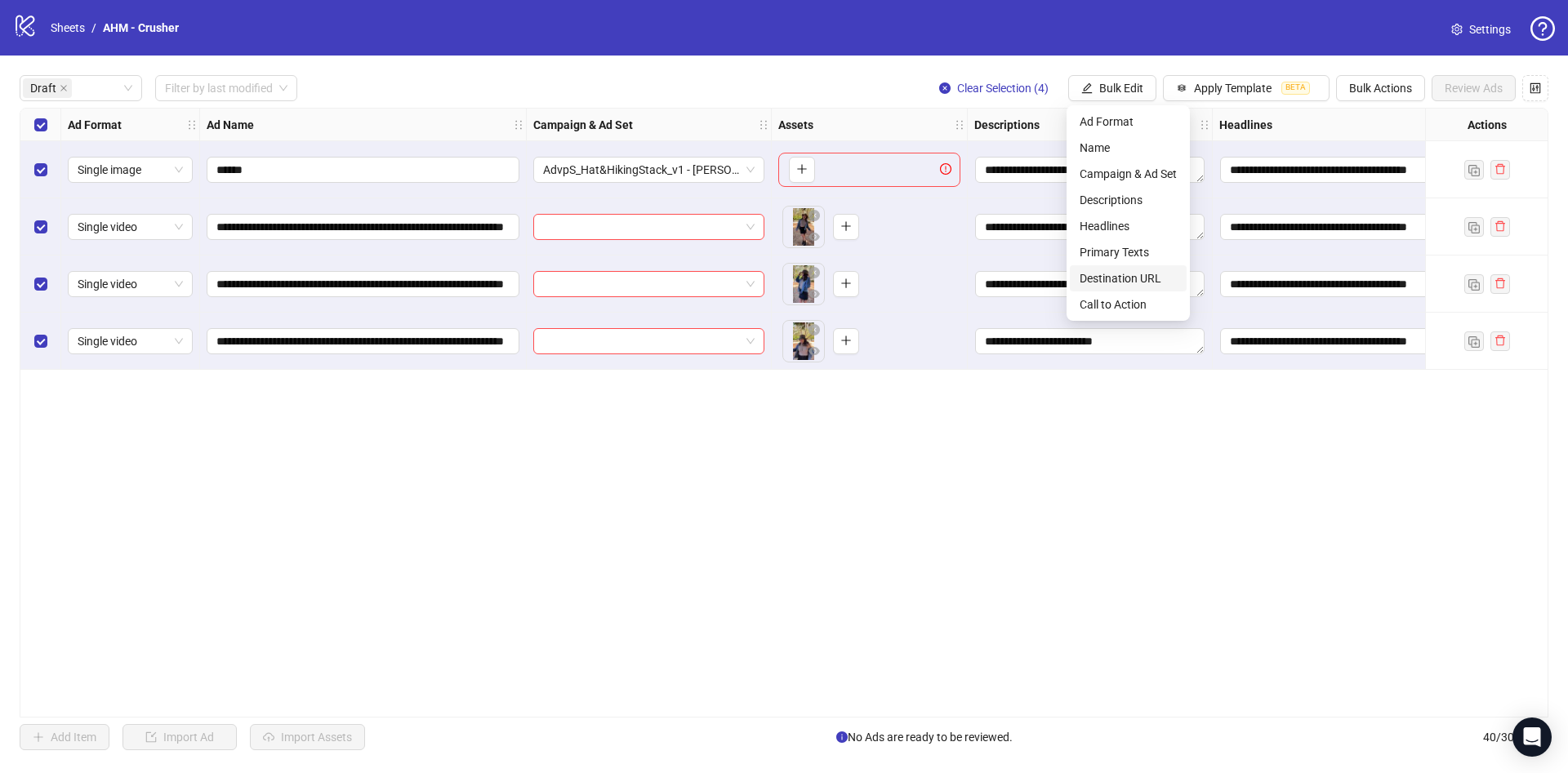
click at [1128, 272] on span "Destination URL" at bounding box center [1128, 278] width 97 height 18
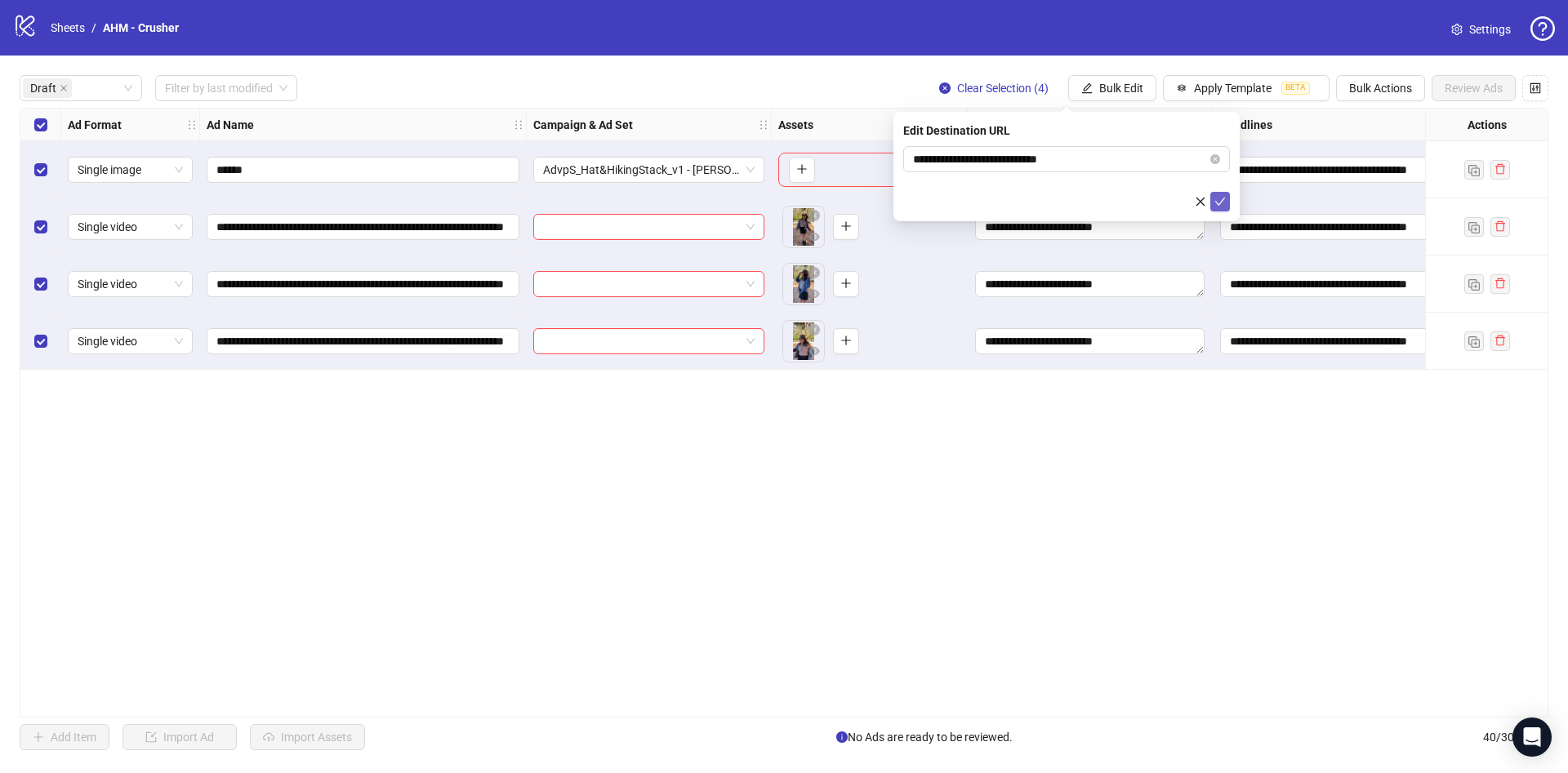
click at [1221, 201] on icon "check" at bounding box center [1221, 201] width 12 height 12
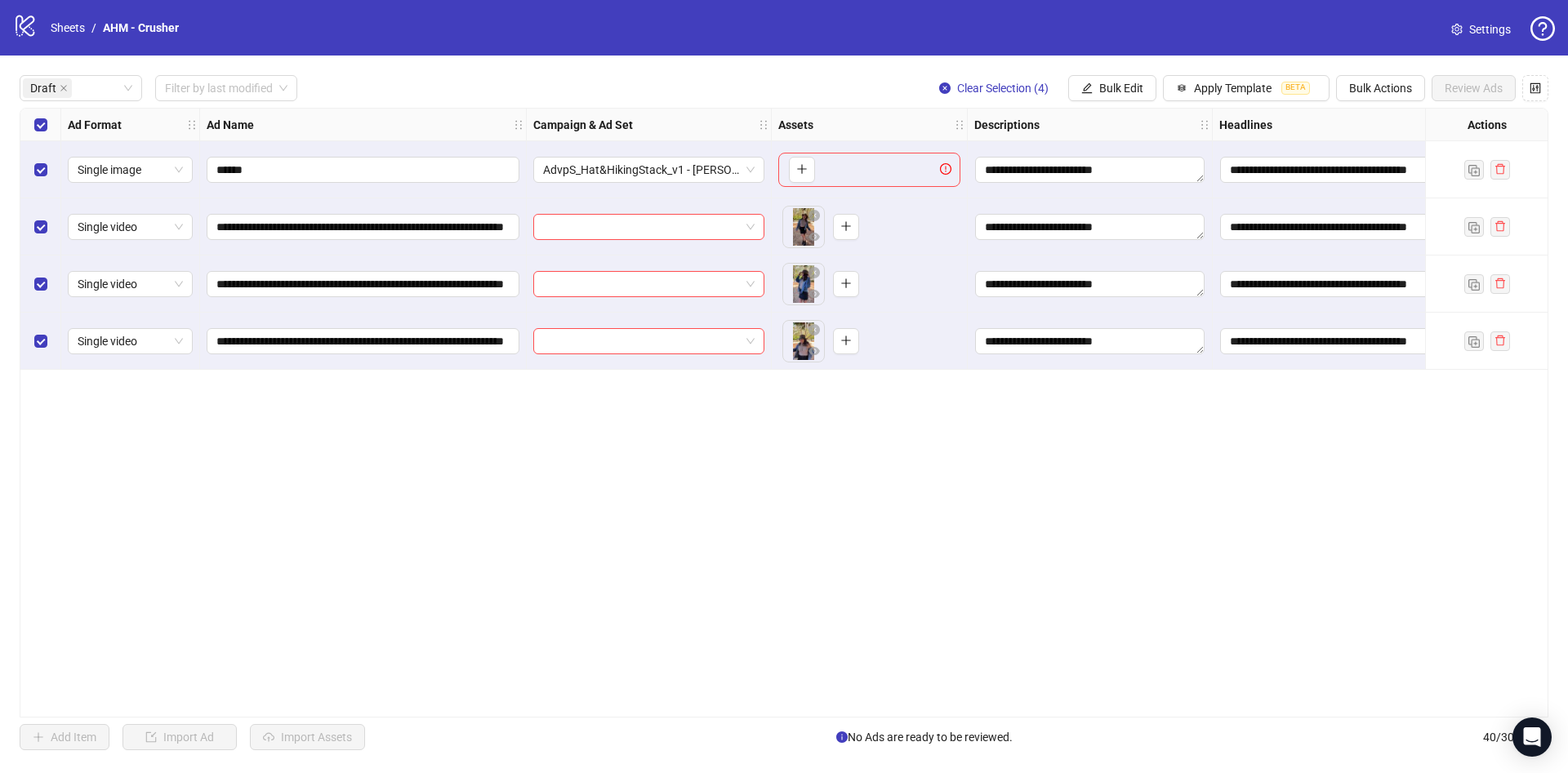
click at [44, 183] on div "Select row 1" at bounding box center [41, 169] width 41 height 57
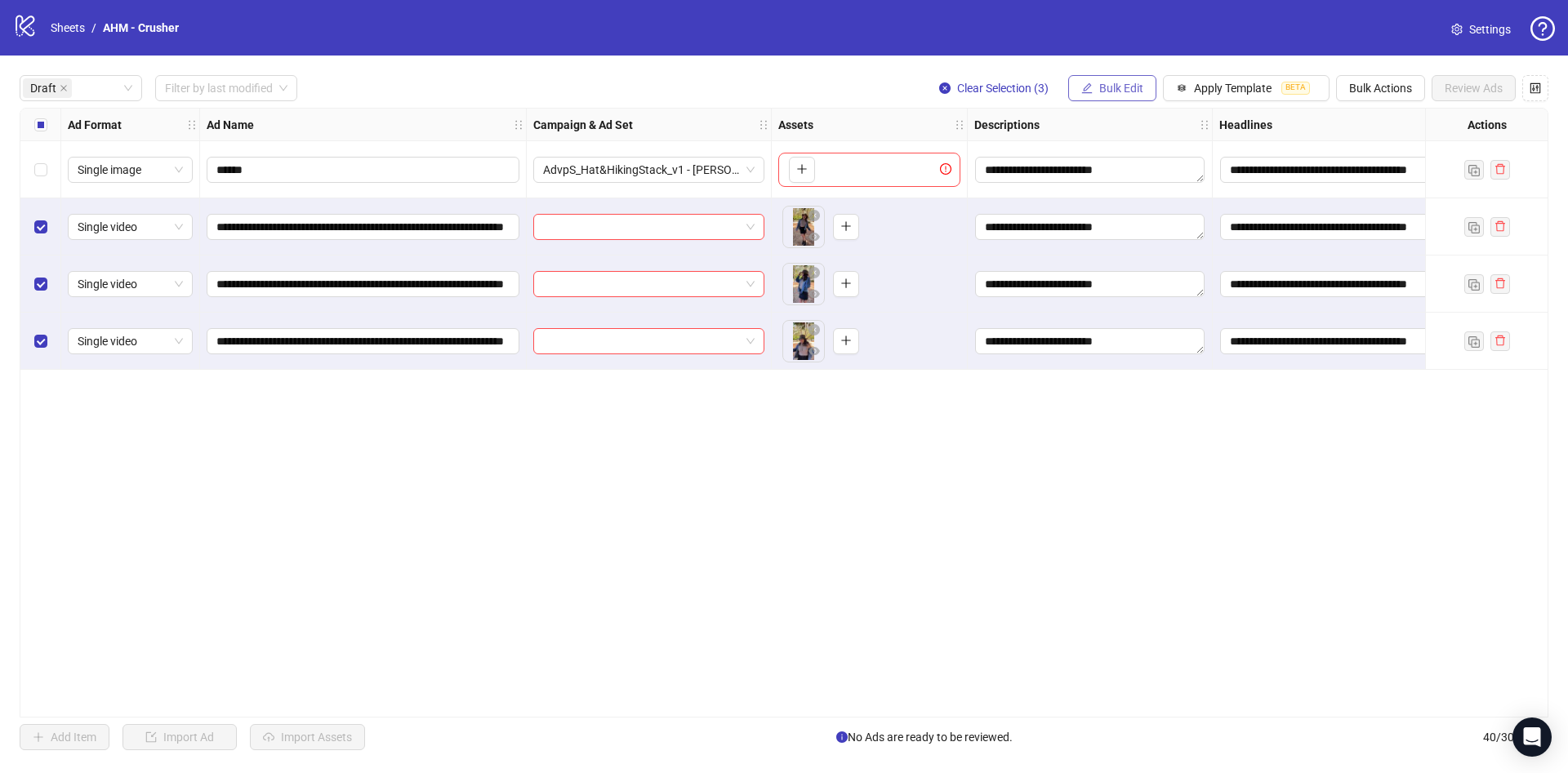
click at [1100, 86] on span "Bulk Edit" at bounding box center [1122, 87] width 45 height 13
click at [1148, 172] on span "Campaign & Ad Set" at bounding box center [1128, 173] width 97 height 18
click at [1114, 139] on div "Edit Campaign & Ad Set Select an adset" at bounding box center [1067, 166] width 347 height 109
click at [1117, 158] on input "search" at bounding box center [1059, 159] width 292 height 24
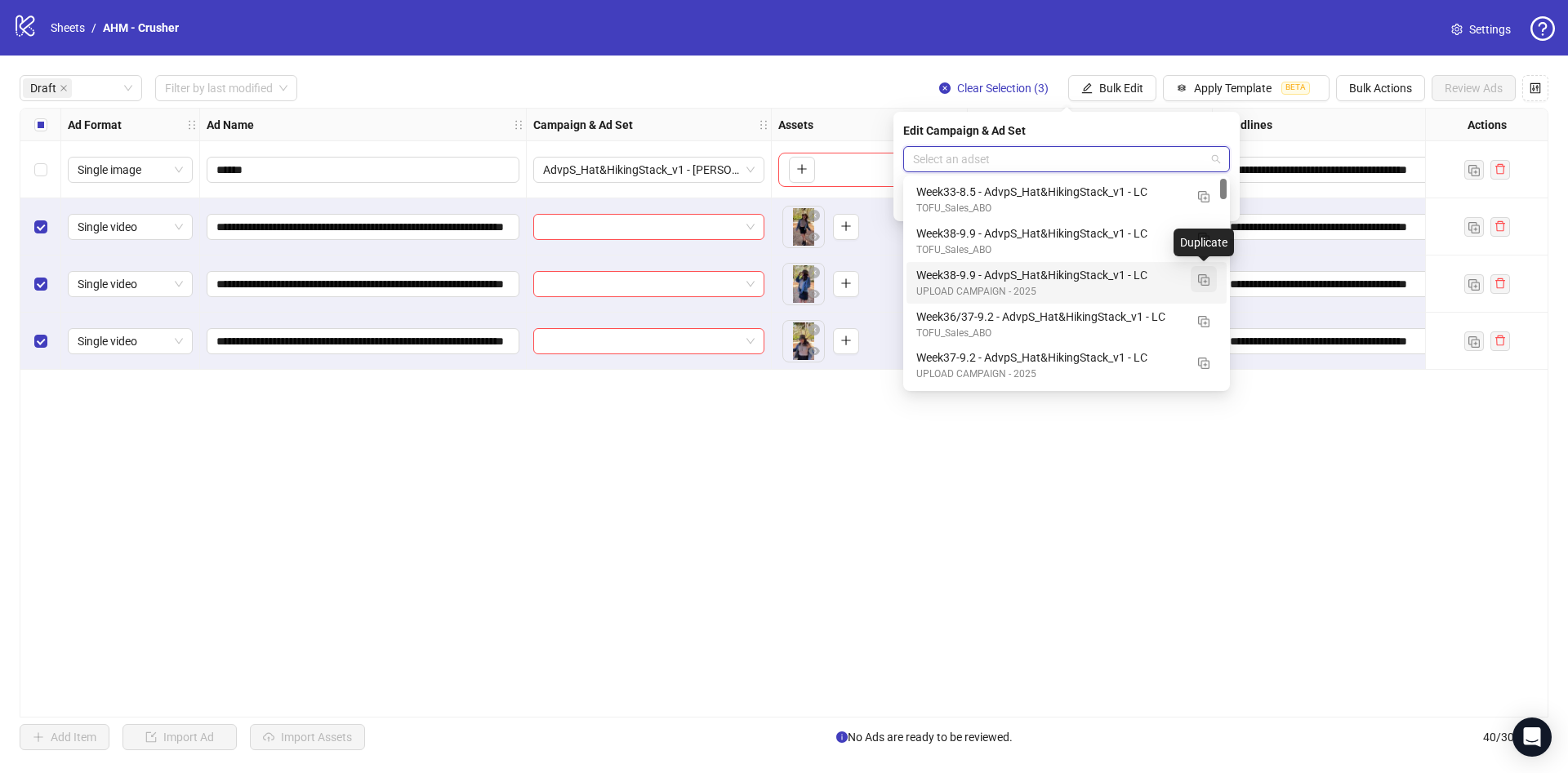
click at [1212, 281] on button "button" at bounding box center [1203, 279] width 26 height 26
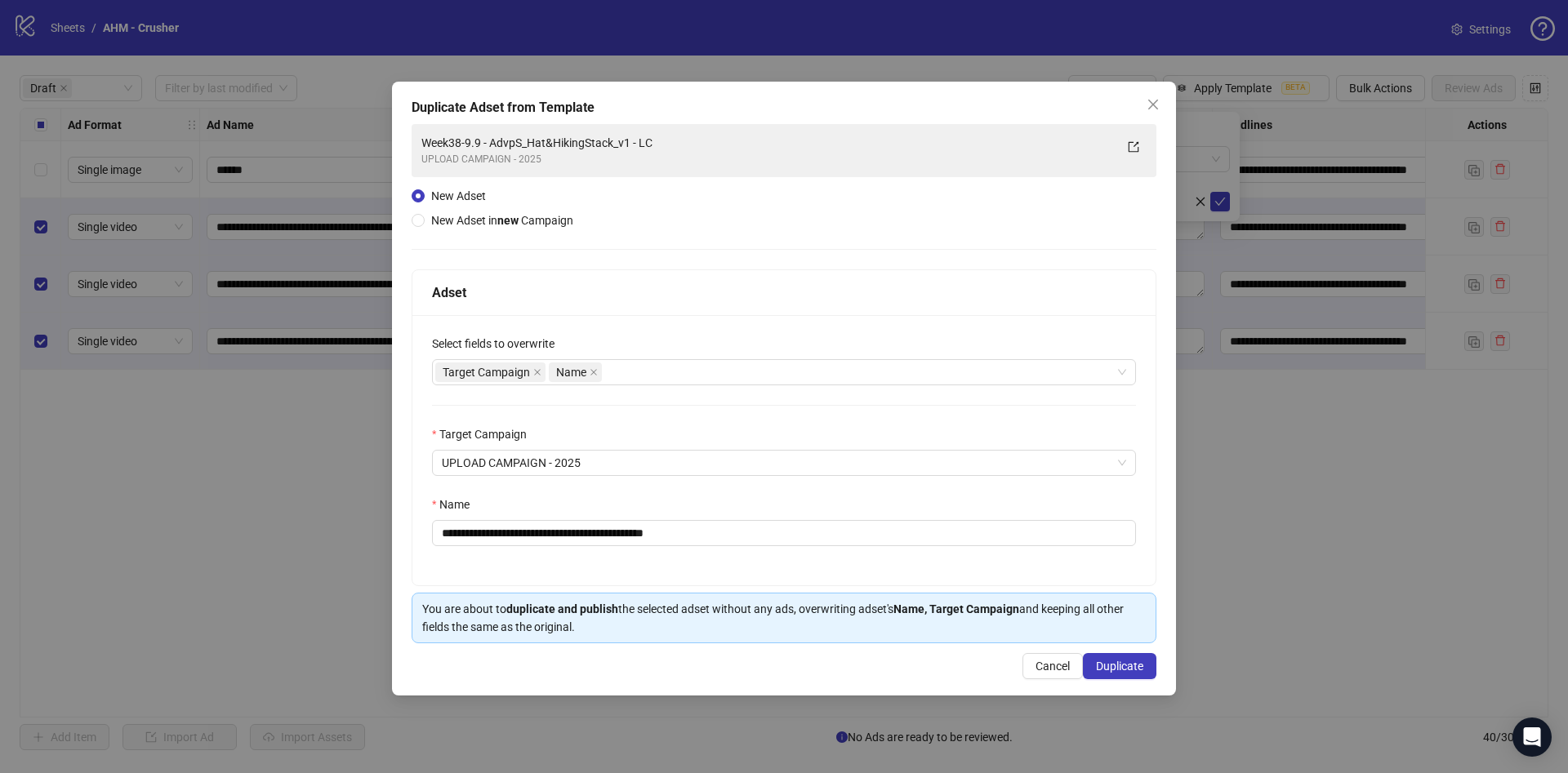
click at [1138, 111] on div "Duplicate Adset from Template" at bounding box center [783, 107] width 744 height 19
click at [1161, 112] on button "Close" at bounding box center [1153, 104] width 26 height 26
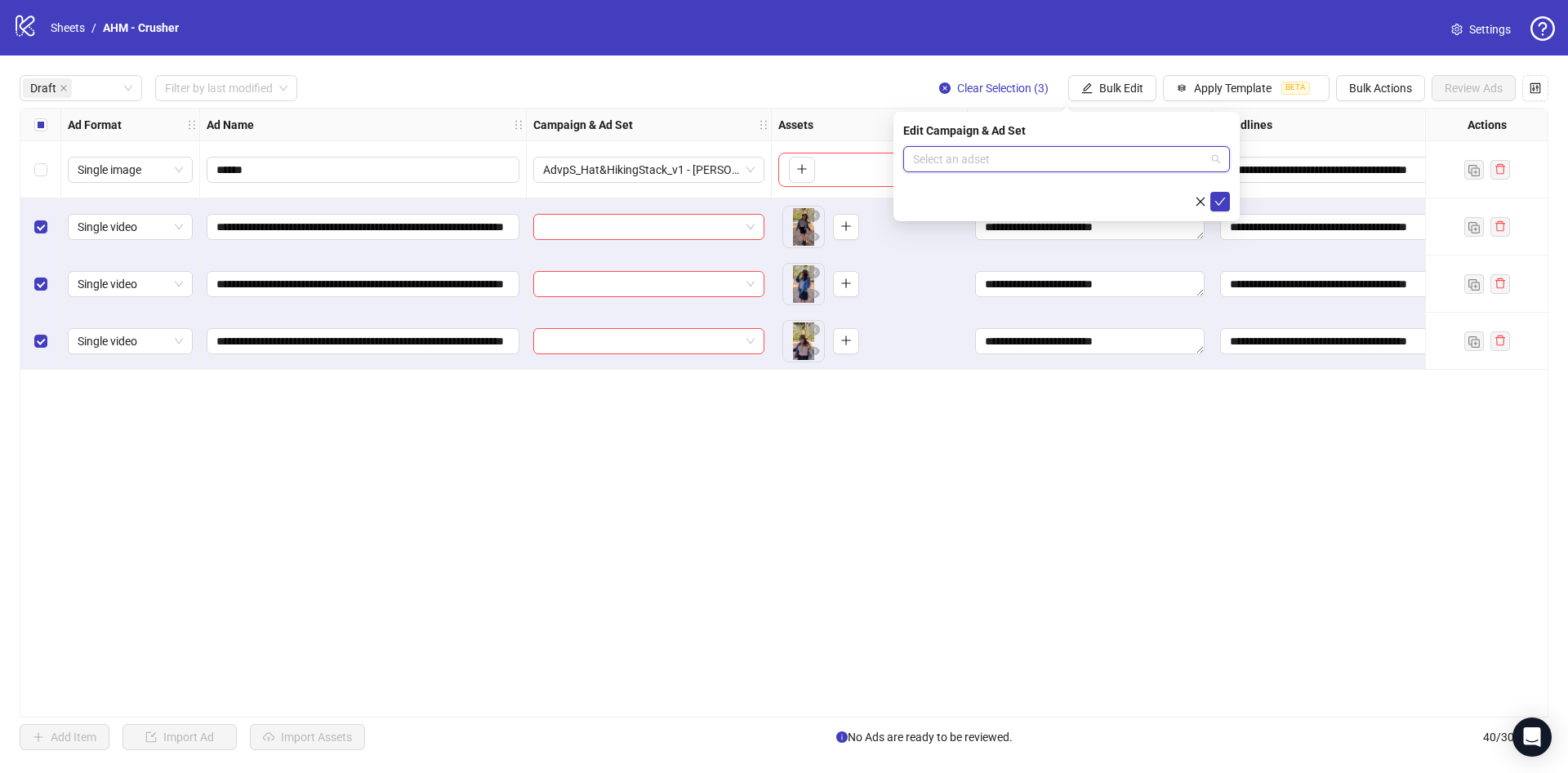
click at [1127, 158] on input "search" at bounding box center [1059, 159] width 292 height 24
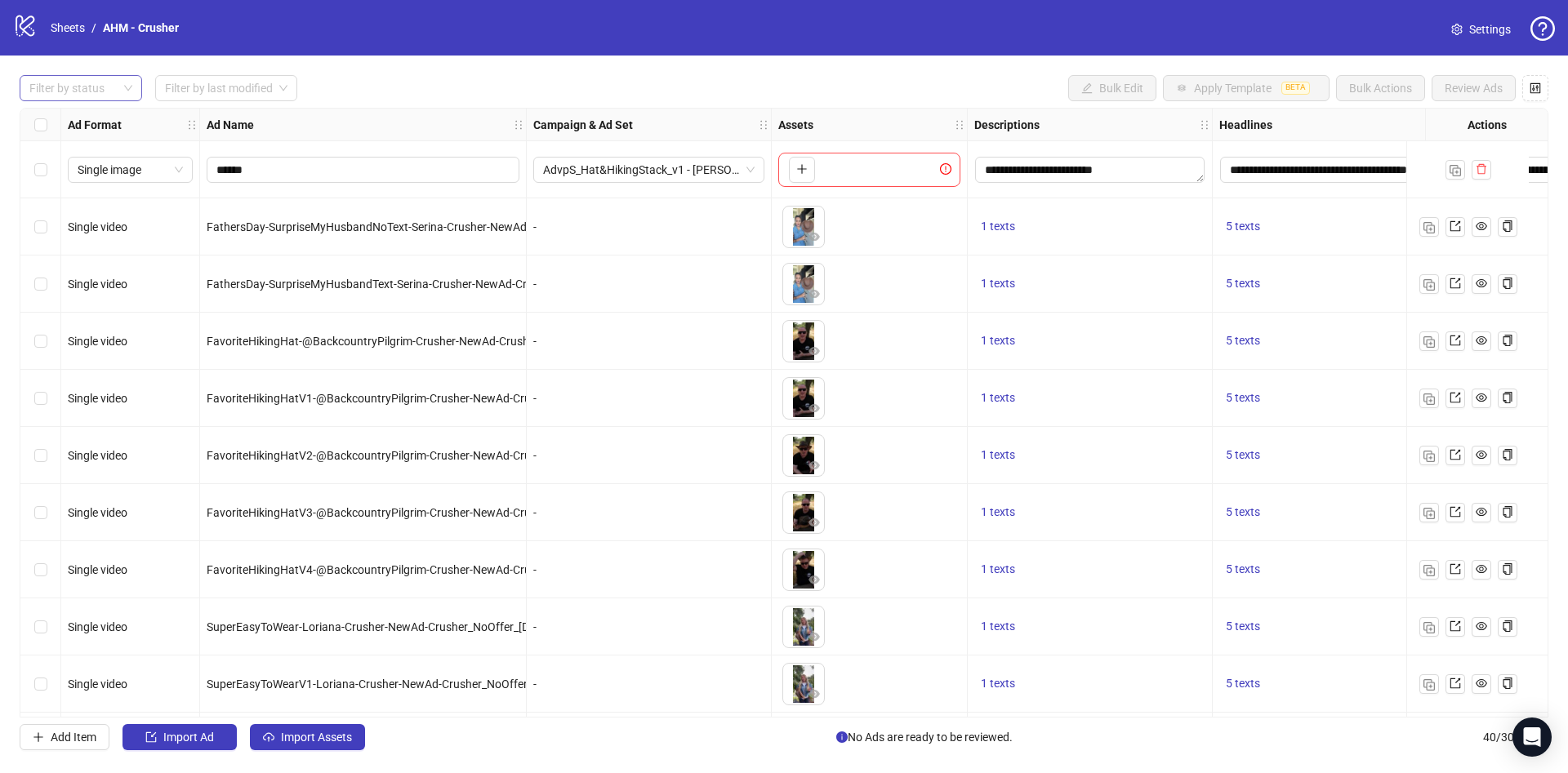
click at [70, 91] on div at bounding box center [73, 88] width 99 height 23
click at [70, 112] on div "Draft" at bounding box center [81, 121] width 116 height 26
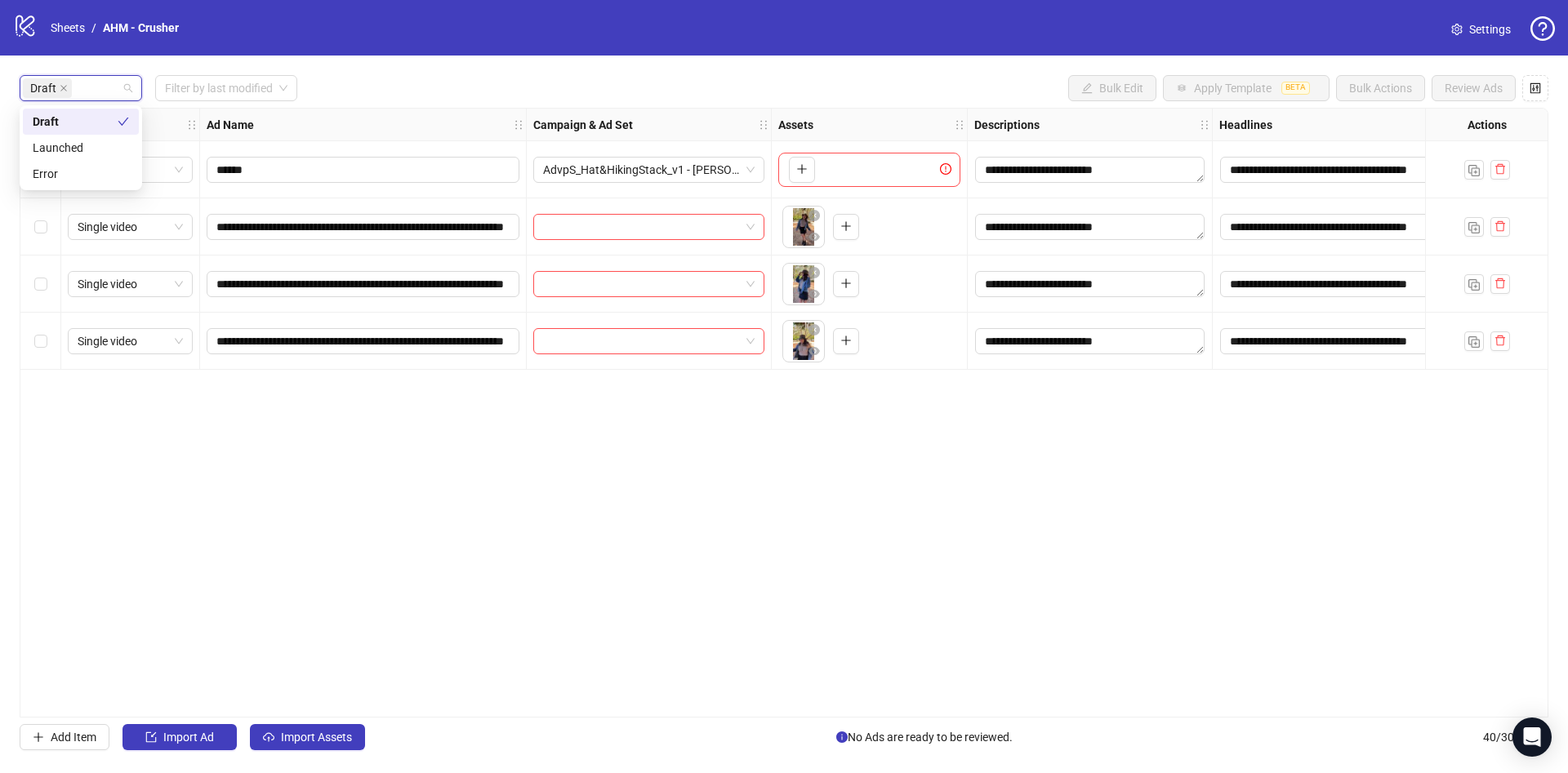
click at [454, 107] on div "**********" at bounding box center [784, 412] width 1568 height 714
click at [37, 140] on div "Select all rows" at bounding box center [41, 125] width 41 height 33
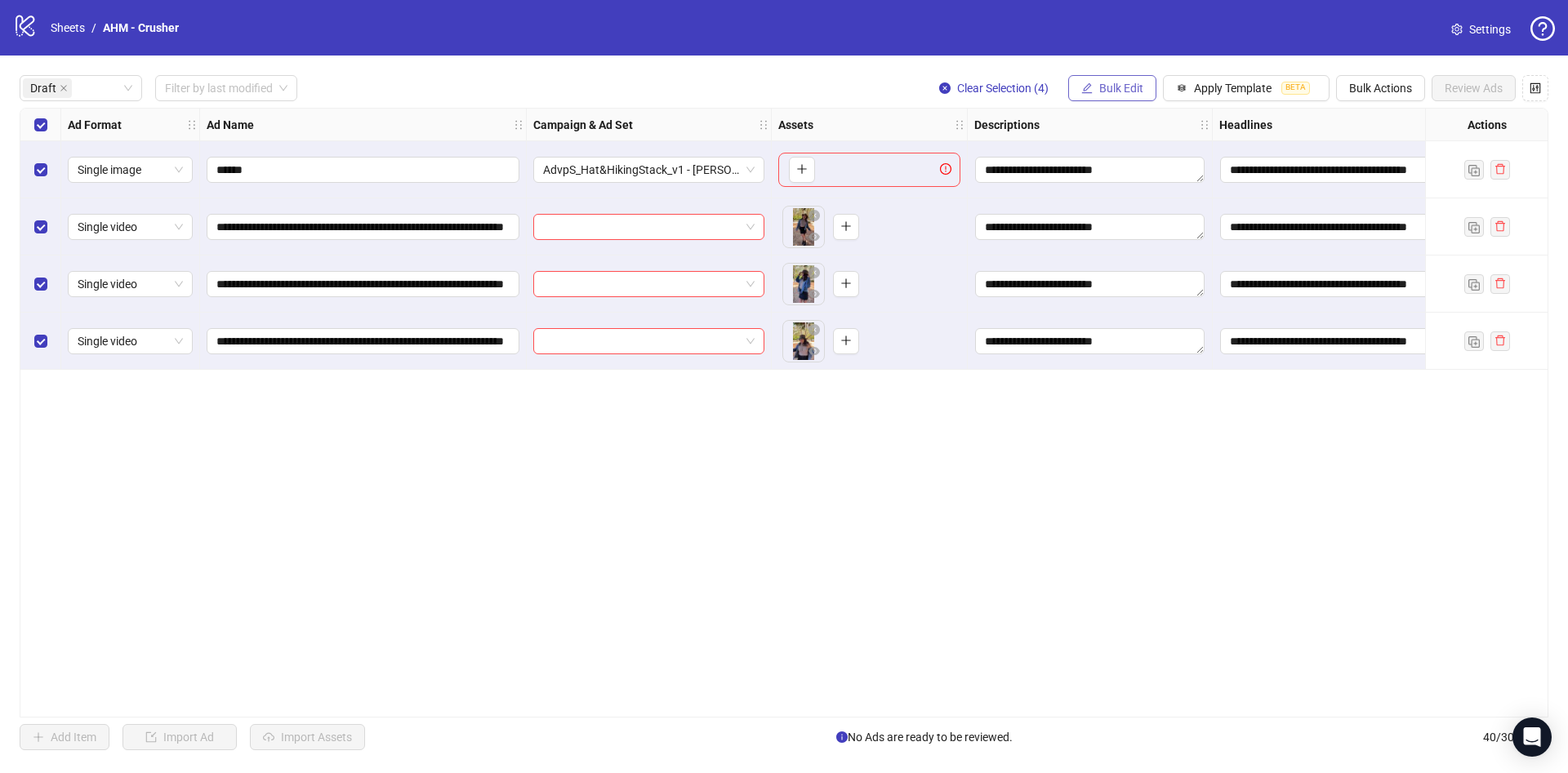
click at [1119, 94] on span "Bulk Edit" at bounding box center [1122, 87] width 45 height 13
click at [1120, 177] on span "Campaign & Ad Set" at bounding box center [1128, 173] width 97 height 18
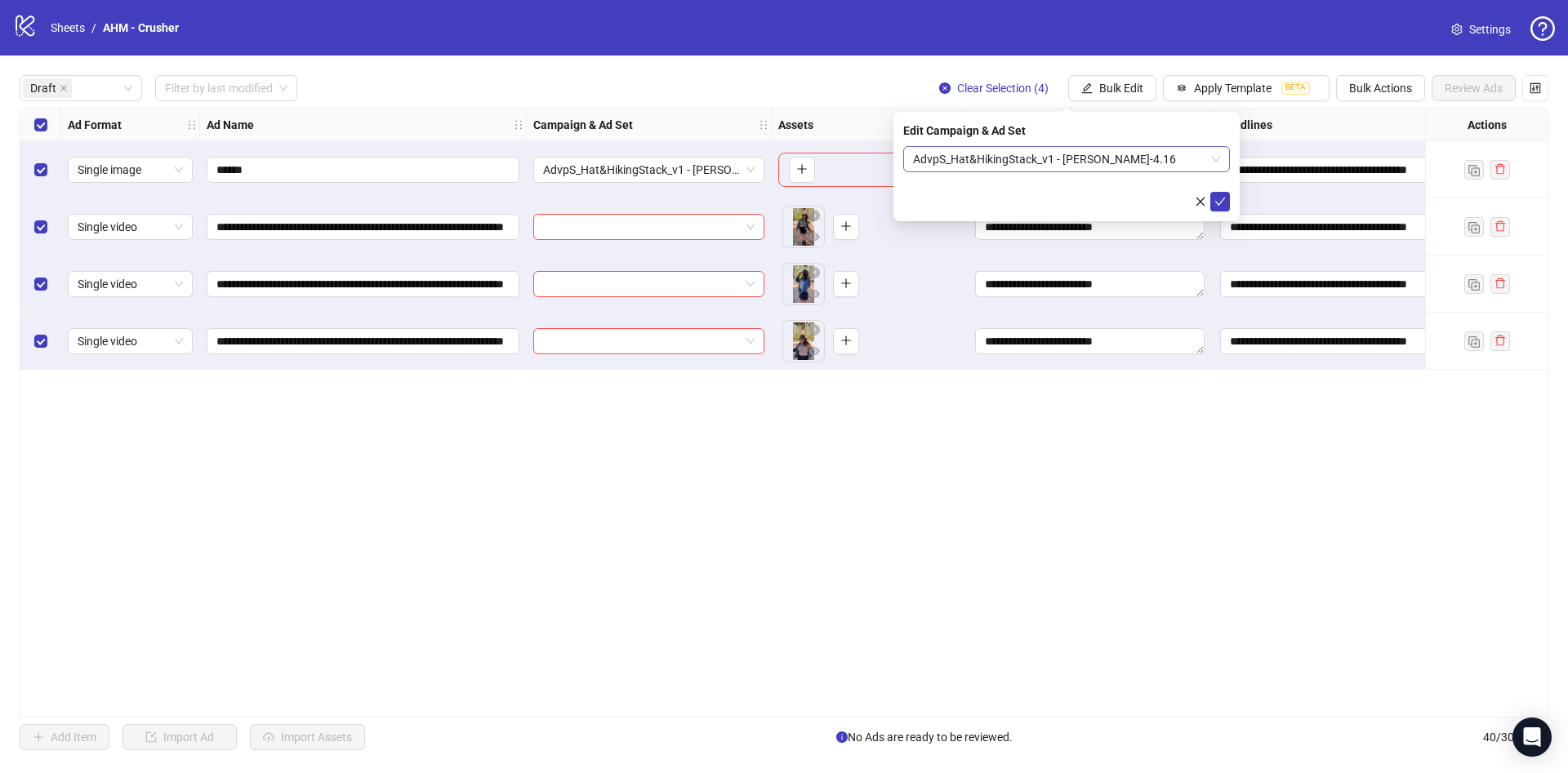
click at [1027, 155] on span "AdvpS_Hat&HikingStack_v1 - [PERSON_NAME]-4.16" at bounding box center [1066, 159] width 307 height 24
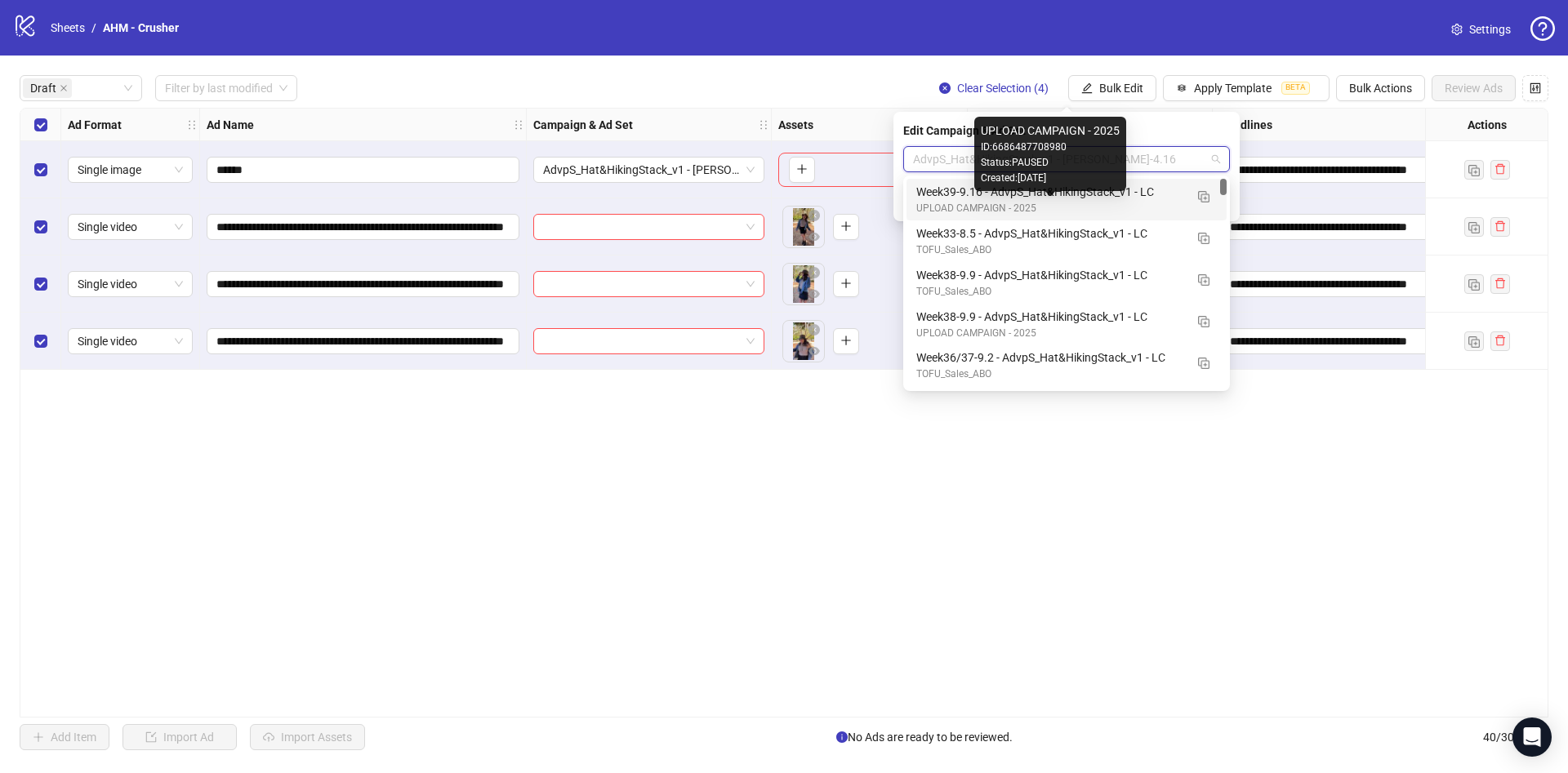
click at [1058, 192] on div "Week39-9.16 - AdvpS_Hat&HikingStack_v1 - LC" at bounding box center [1050, 192] width 268 height 18
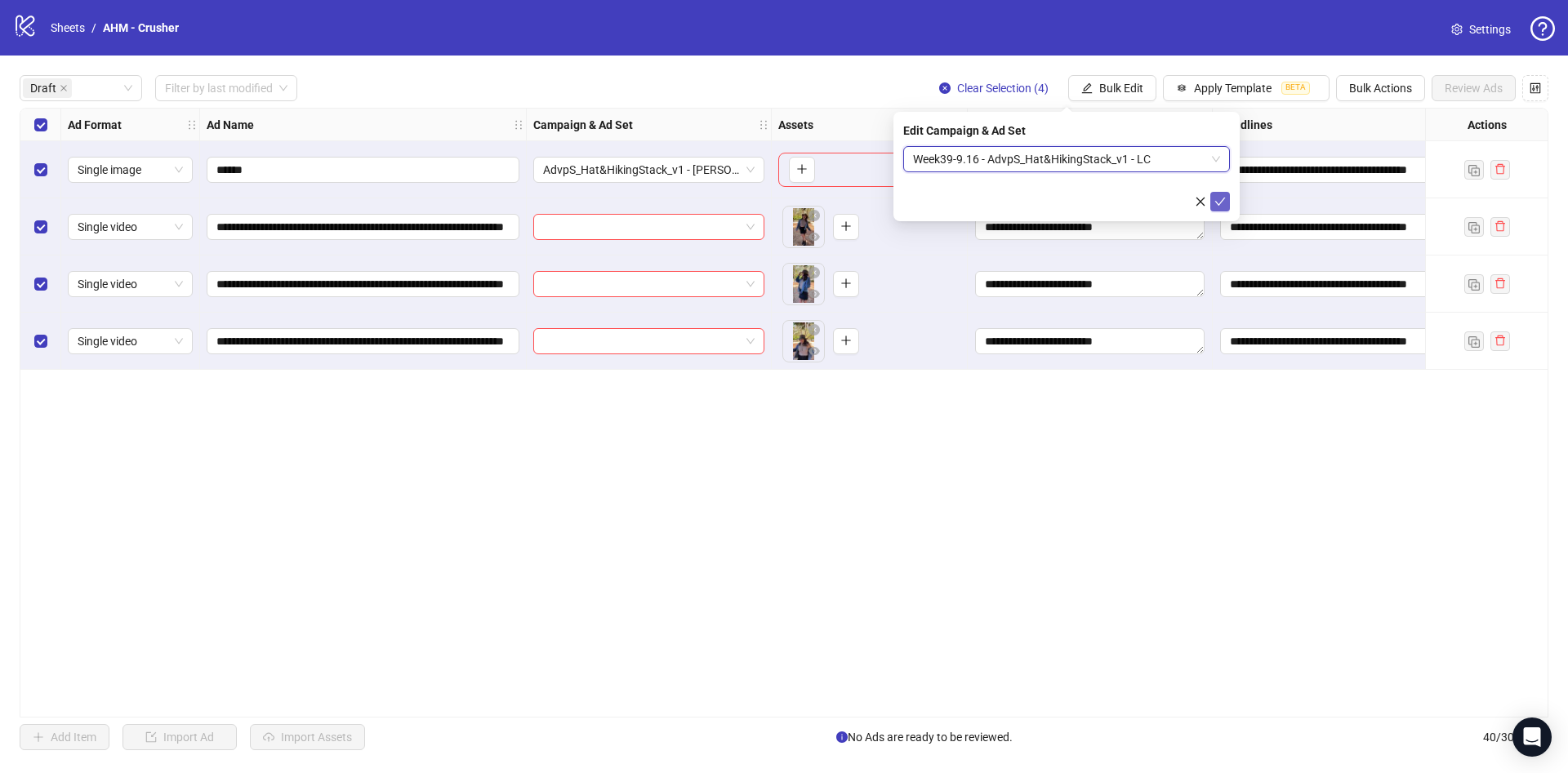
click at [1224, 201] on icon "check" at bounding box center [1221, 201] width 12 height 12
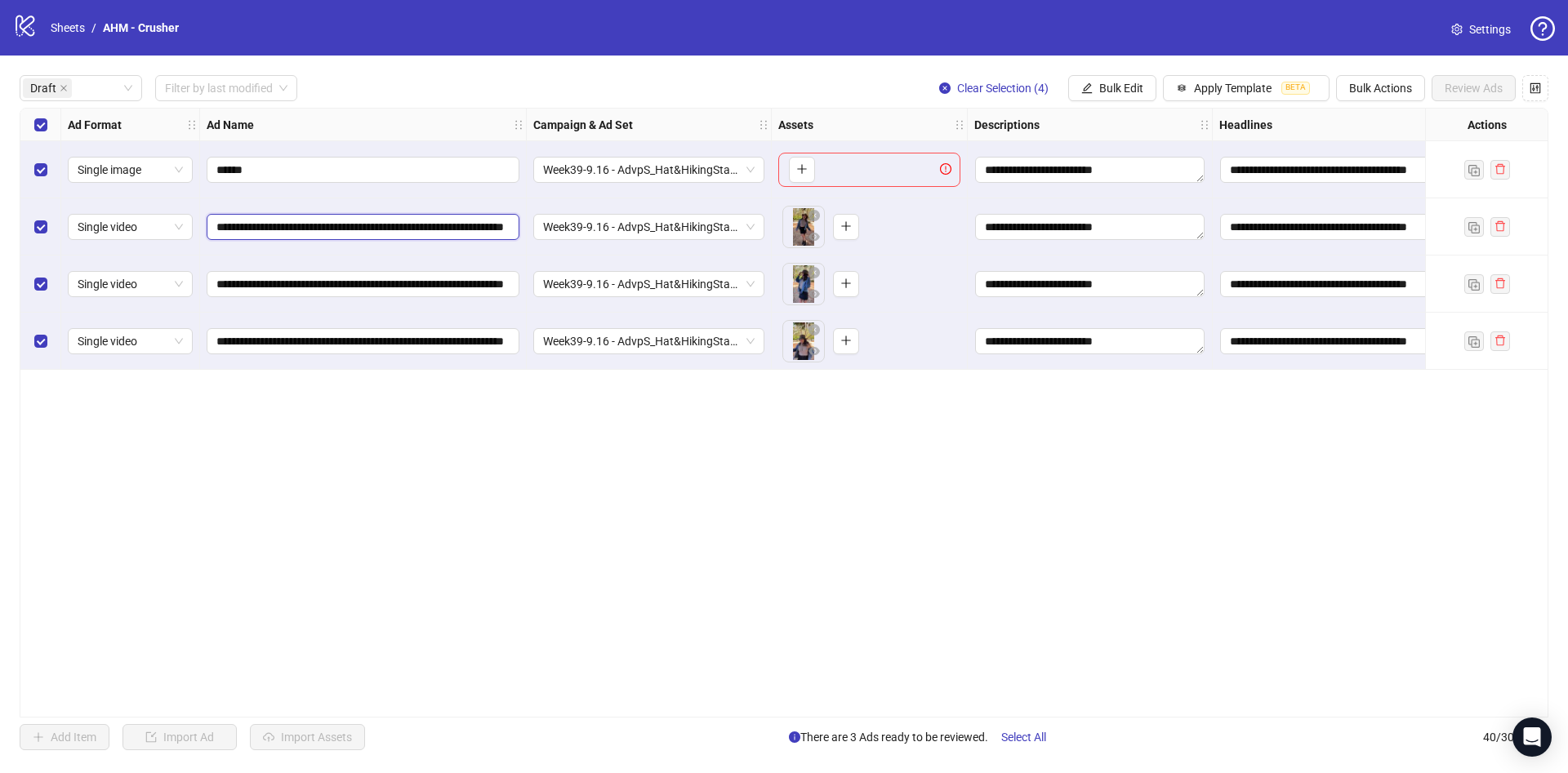
scroll to position [0, 105]
drag, startPoint x: 354, startPoint y: 224, endPoint x: 663, endPoint y: 246, distance: 309.8
click at [671, 108] on div "**********" at bounding box center [922, 108] width 1805 height 0
click at [44, 159] on div "Select row 1" at bounding box center [41, 169] width 41 height 57
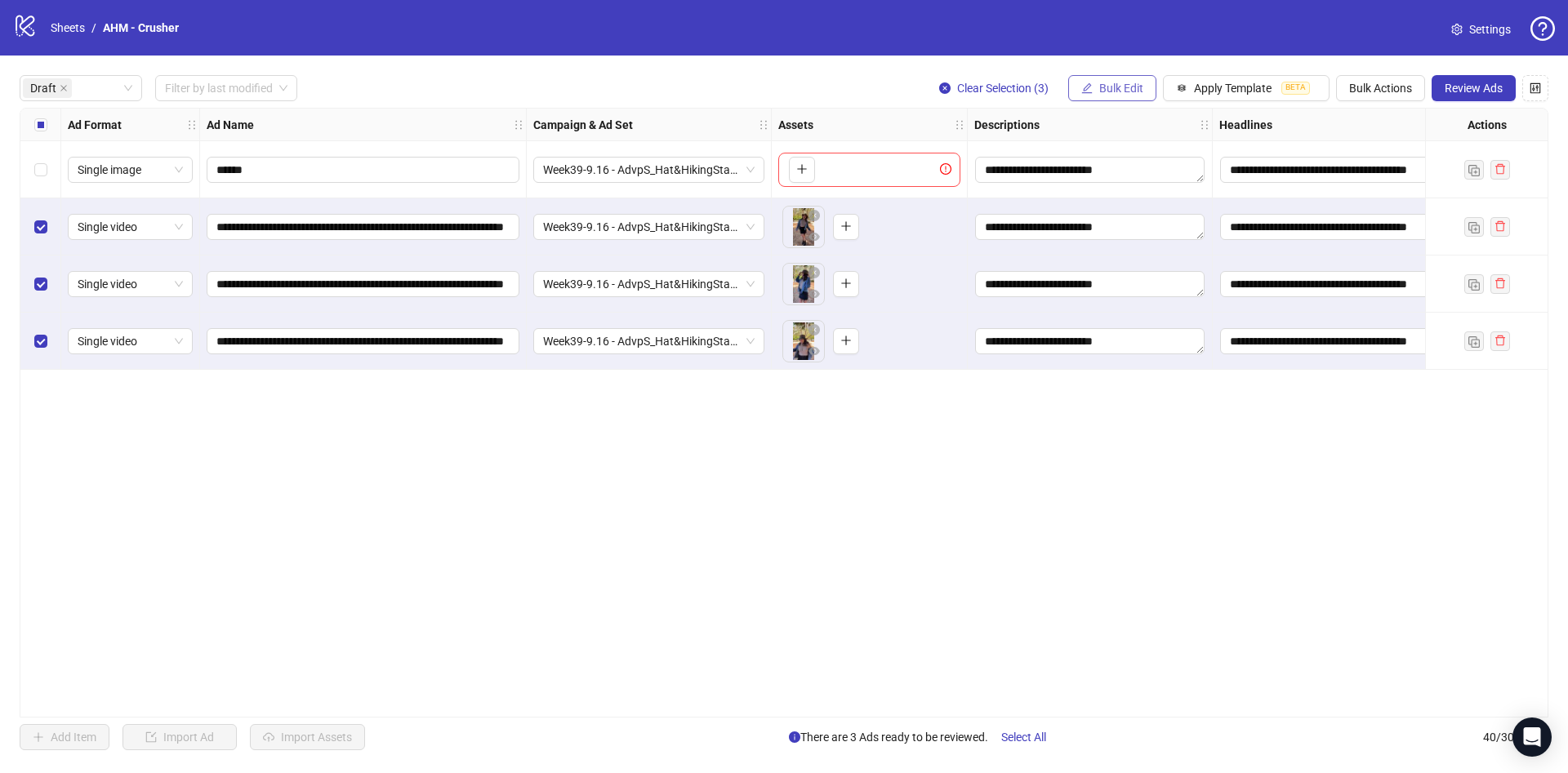
click at [1127, 86] on span "Bulk Edit" at bounding box center [1122, 87] width 45 height 13
click at [1117, 150] on span "Name" at bounding box center [1128, 147] width 97 height 18
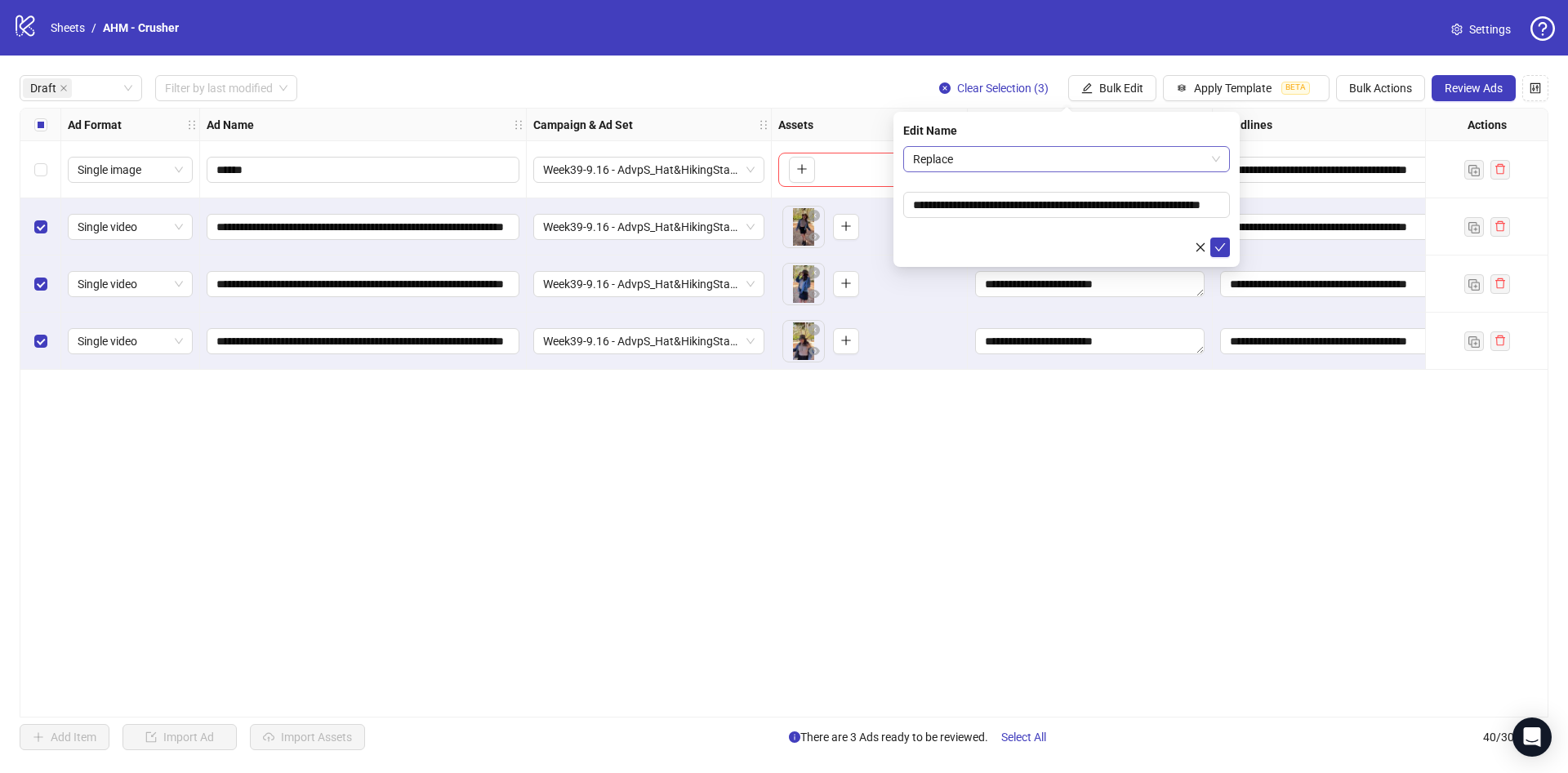
click at [1017, 154] on span "Replace" at bounding box center [1066, 159] width 307 height 24
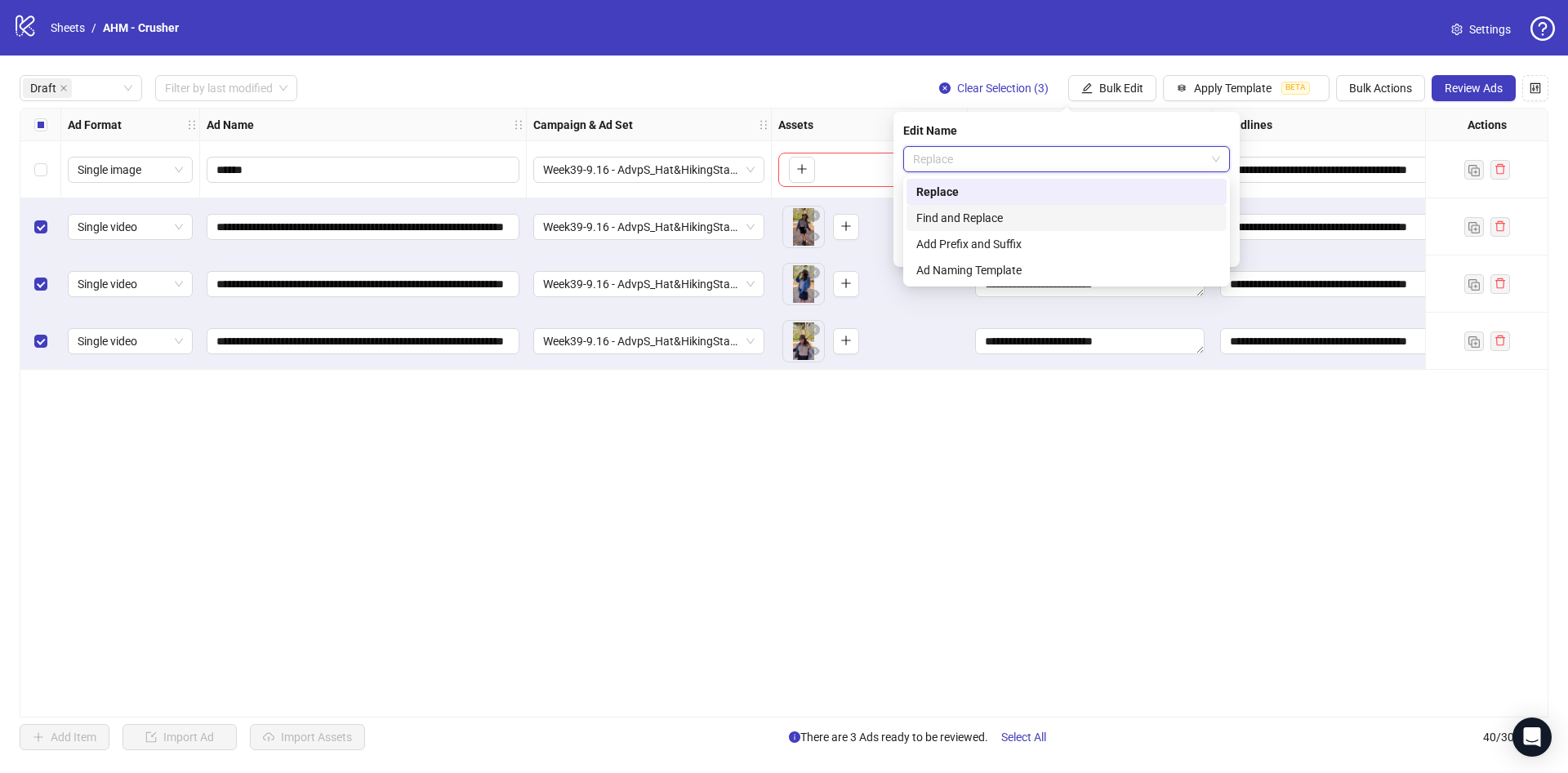
click at [990, 211] on div "Find and Replace" at bounding box center [1067, 218] width 300 height 18
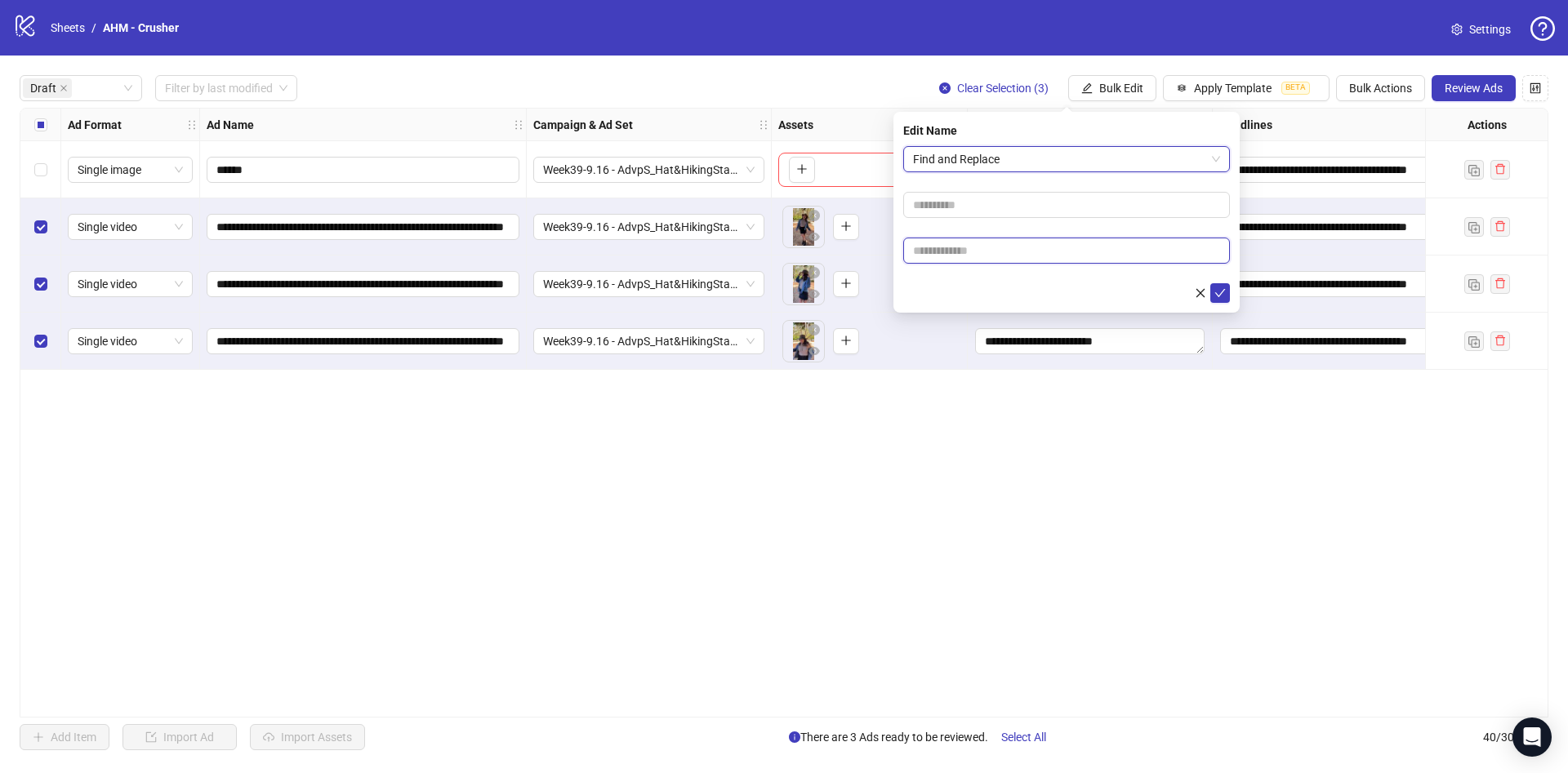
click at [1022, 241] on input "text" at bounding box center [1066, 251] width 326 height 26
drag, startPoint x: 1023, startPoint y: 242, endPoint x: 951, endPoint y: 215, distance: 76.9
click at [951, 215] on input "text" at bounding box center [1066, 204] width 326 height 26
drag, startPoint x: 955, startPoint y: 141, endPoint x: 959, endPoint y: 164, distance: 23.3
click at [957, 143] on div "Edit Name Find and Replace" at bounding box center [1067, 213] width 347 height 201
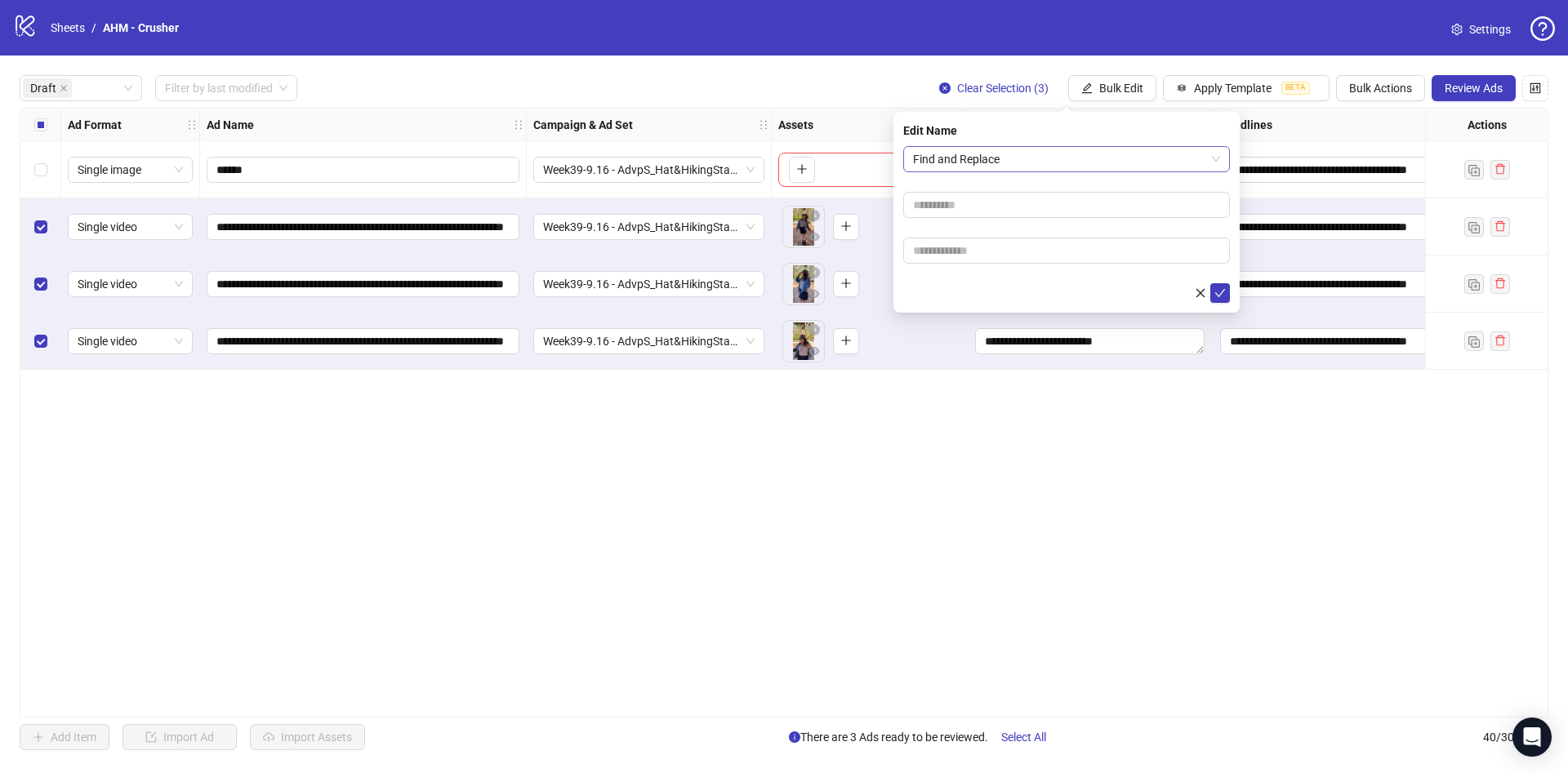
click at [959, 167] on span "Find and Replace" at bounding box center [1066, 159] width 307 height 24
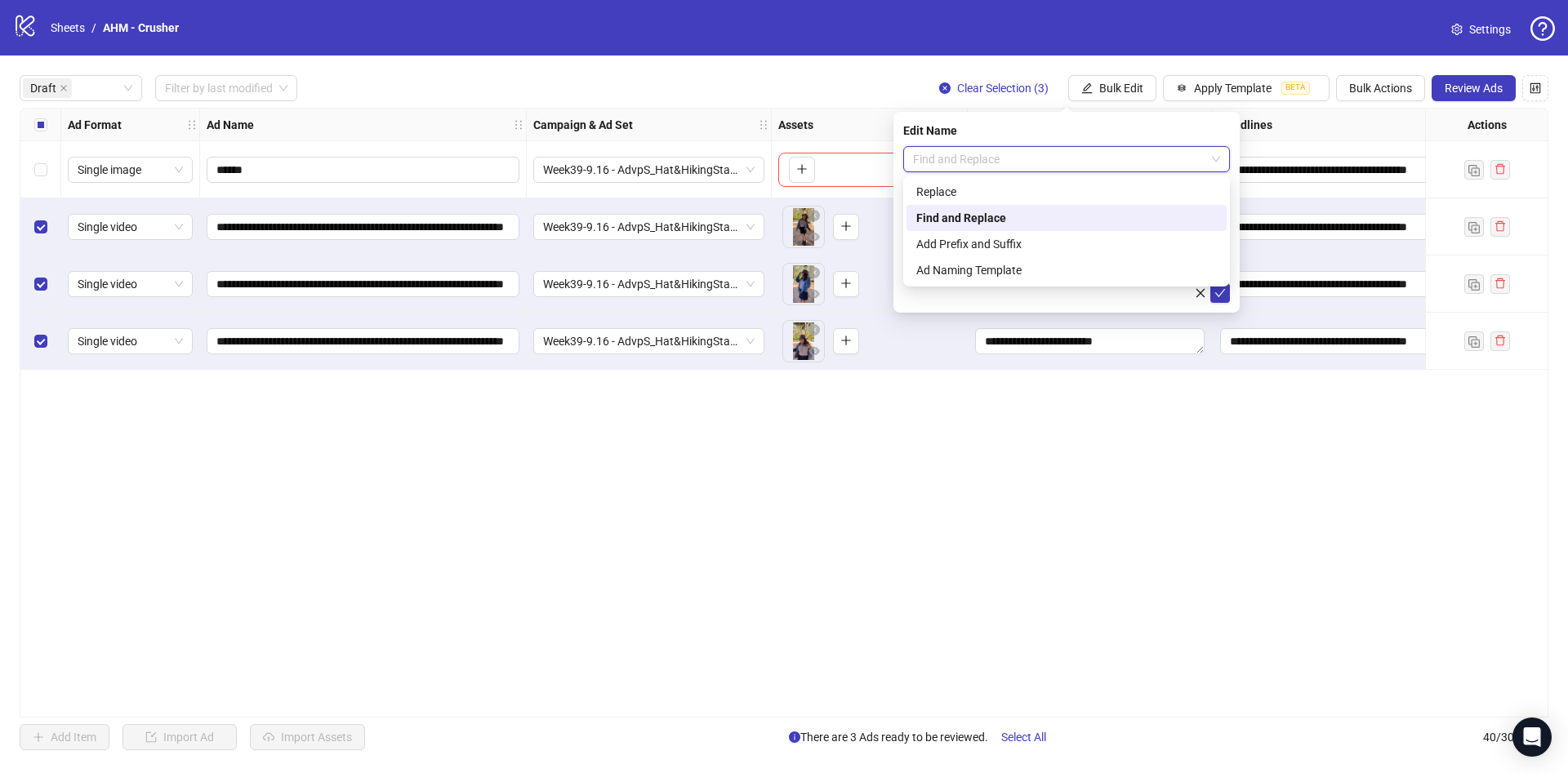
click at [962, 164] on span "Find and Replace" at bounding box center [1066, 159] width 307 height 24
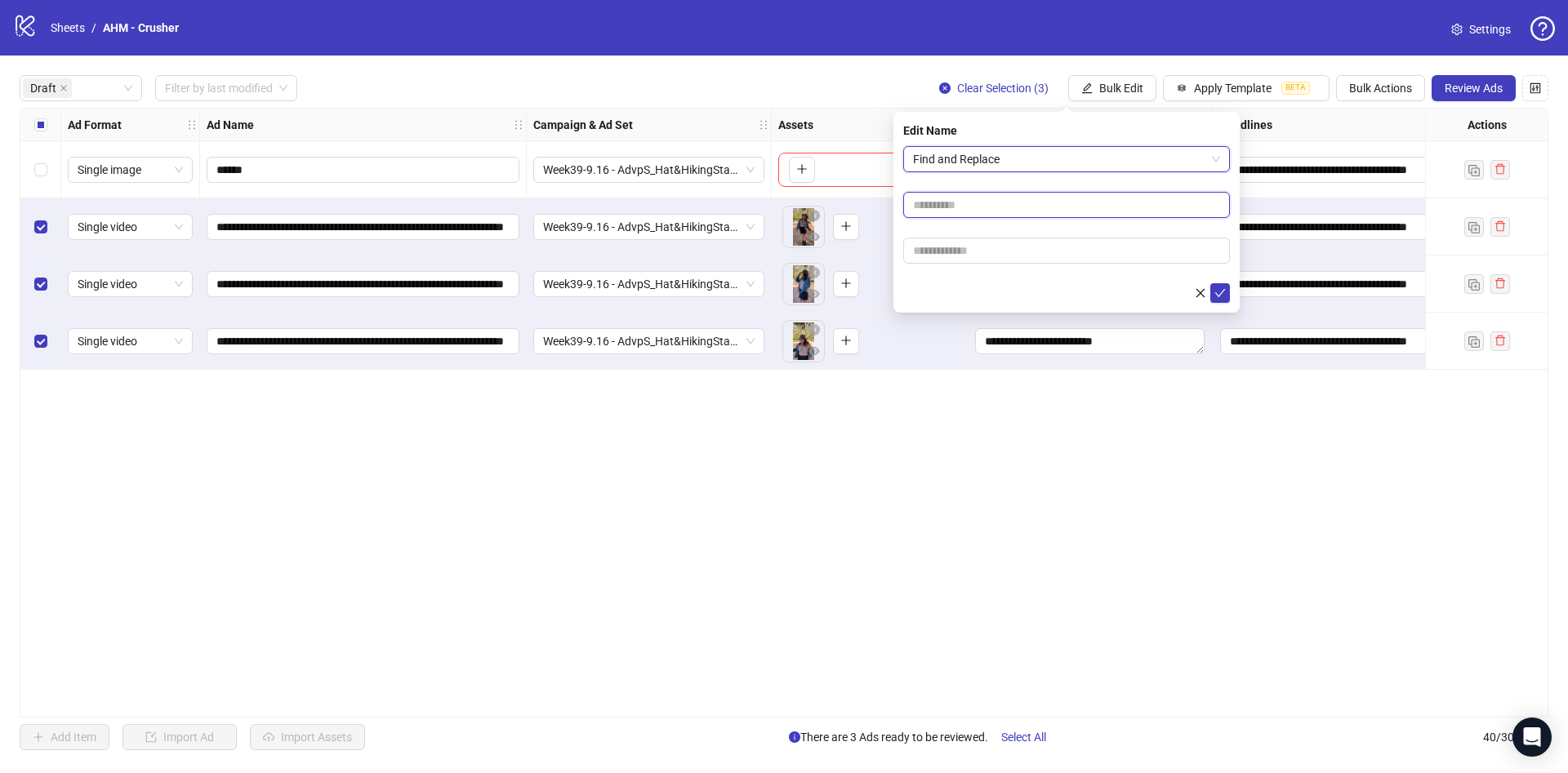
click at [973, 208] on input "text" at bounding box center [1066, 204] width 326 height 26
click at [968, 165] on span "Find and Replace" at bounding box center [1066, 159] width 307 height 24
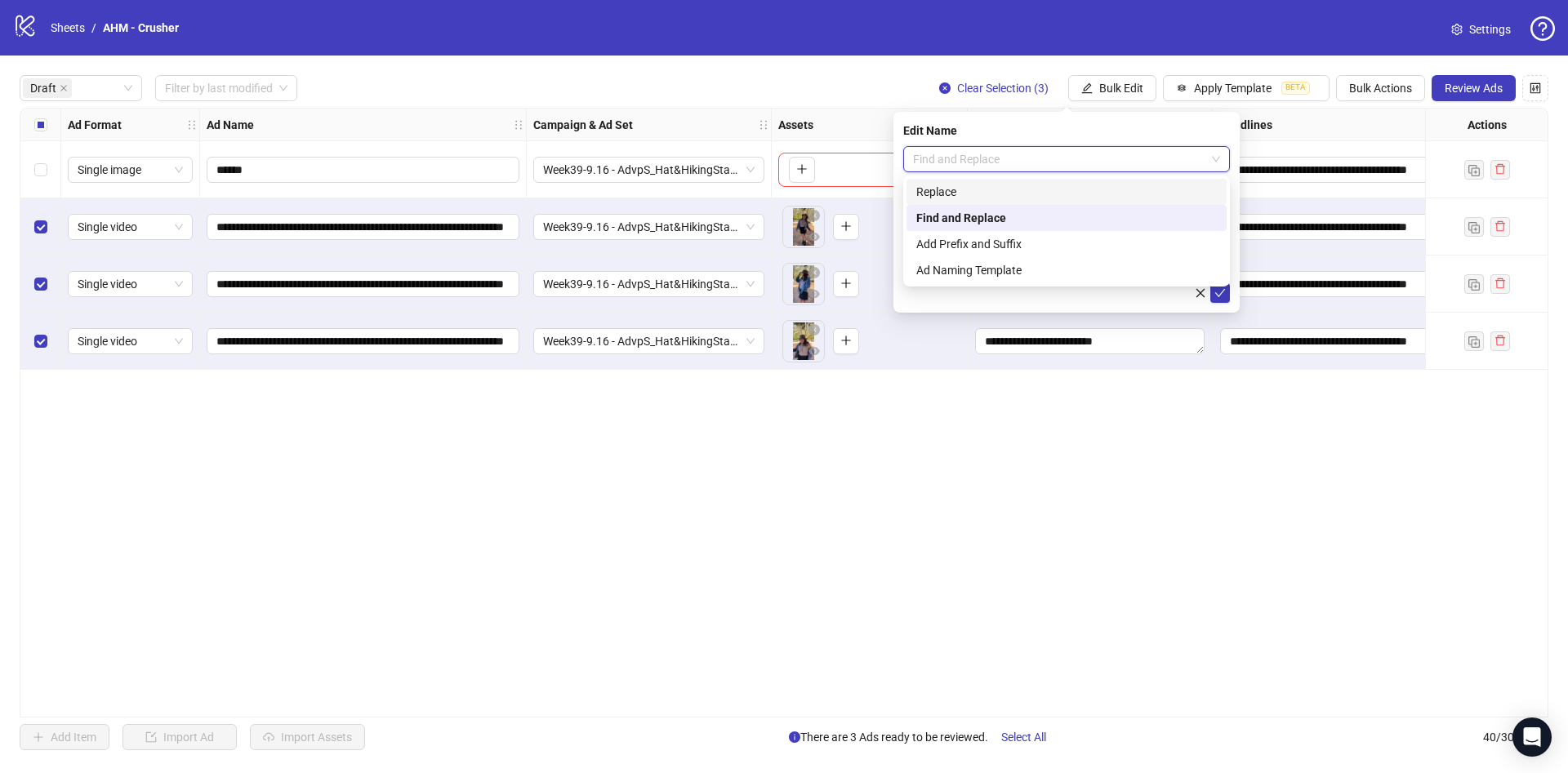
click at [978, 225] on div "Find and Replace" at bounding box center [1067, 218] width 300 height 18
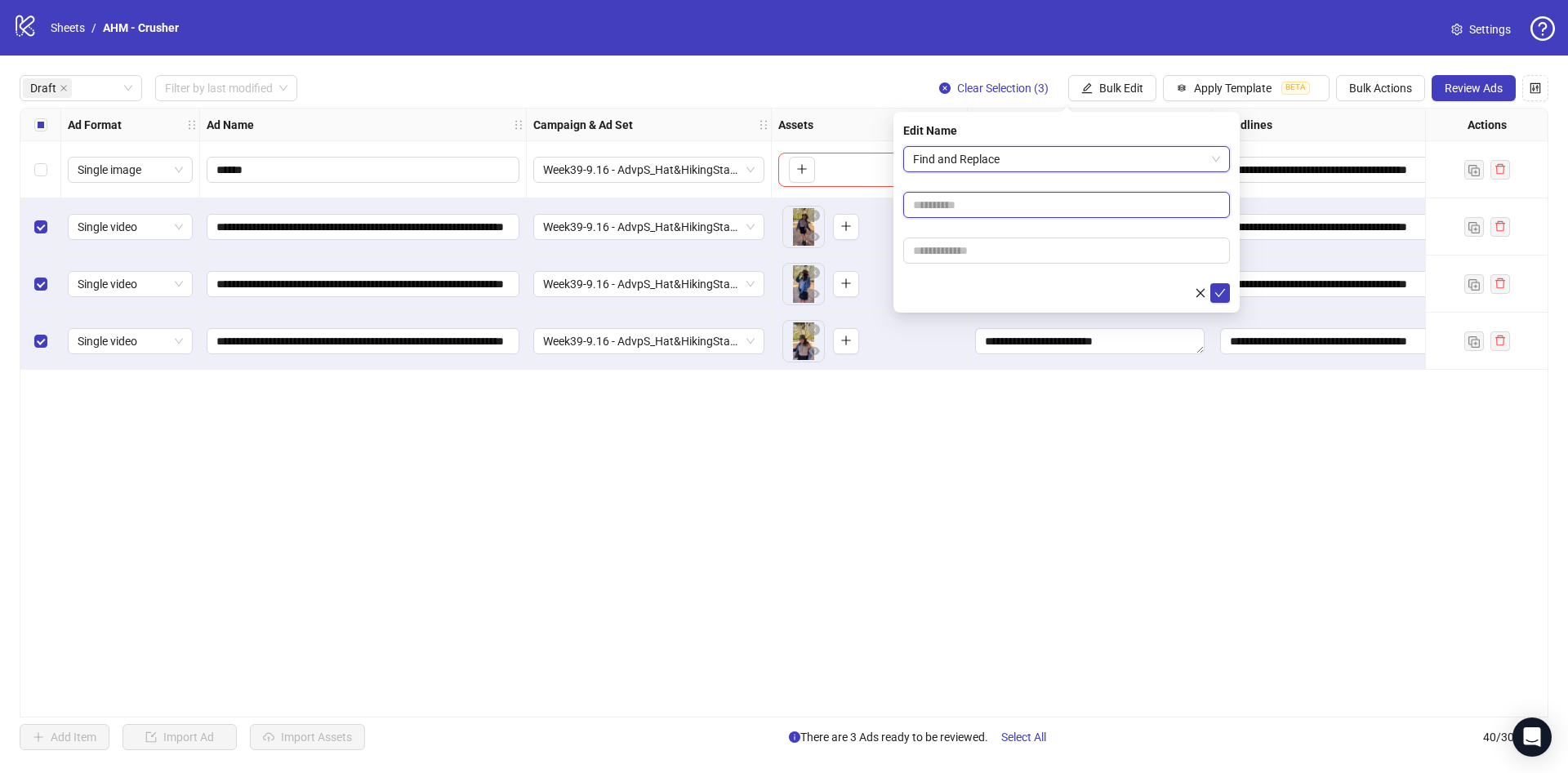
click at [978, 202] on input "text" at bounding box center [1066, 204] width 326 height 26
type input "****"
click at [977, 258] on input "text" at bounding box center [1066, 251] width 326 height 26
paste input "**********"
type input "**********"
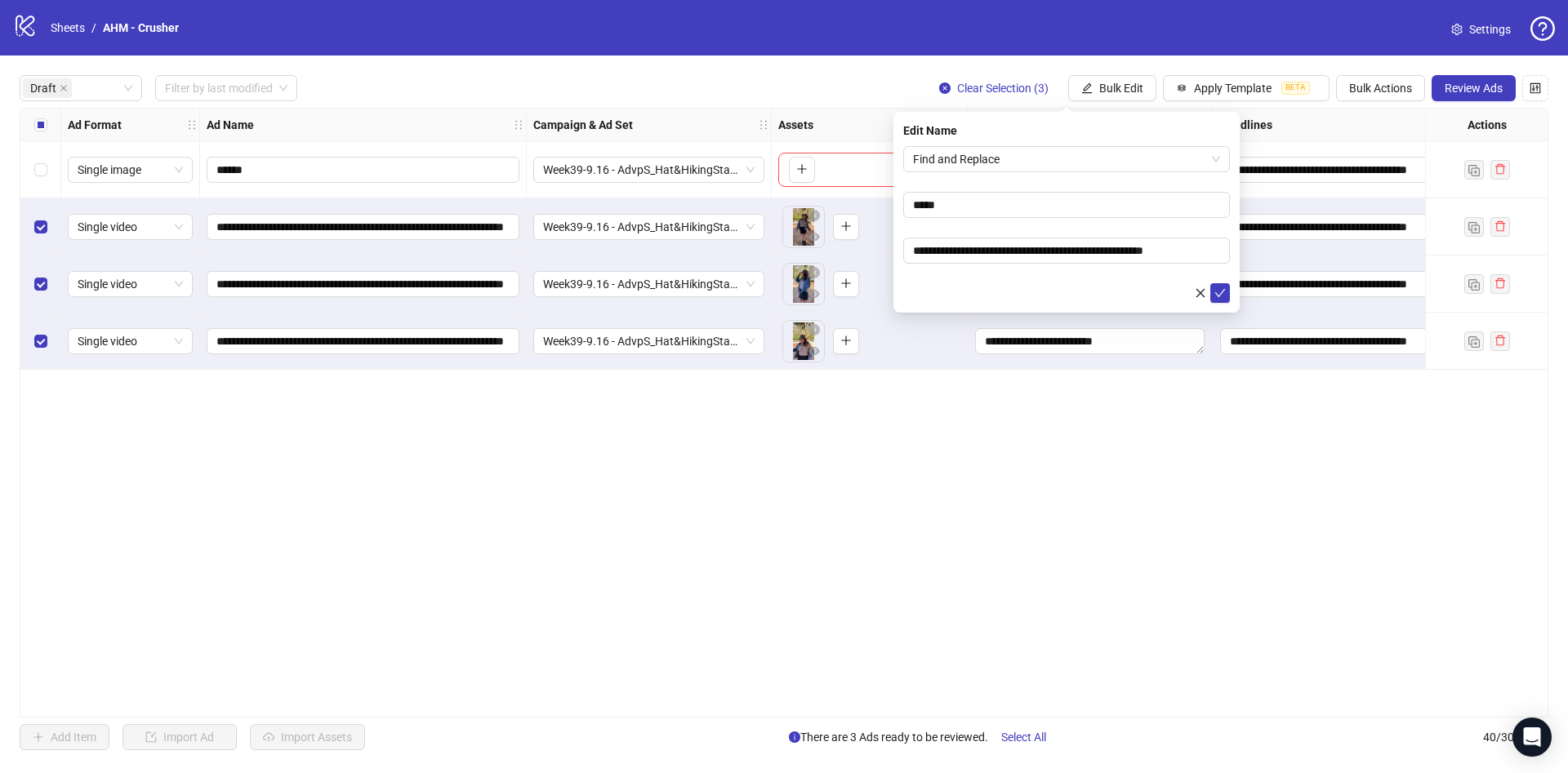
drag, startPoint x: 964, startPoint y: 303, endPoint x: 1010, endPoint y: 298, distance: 46.3
click at [965, 303] on div "**********" at bounding box center [1067, 213] width 347 height 201
click at [1217, 295] on icon "check" at bounding box center [1221, 293] width 12 height 12
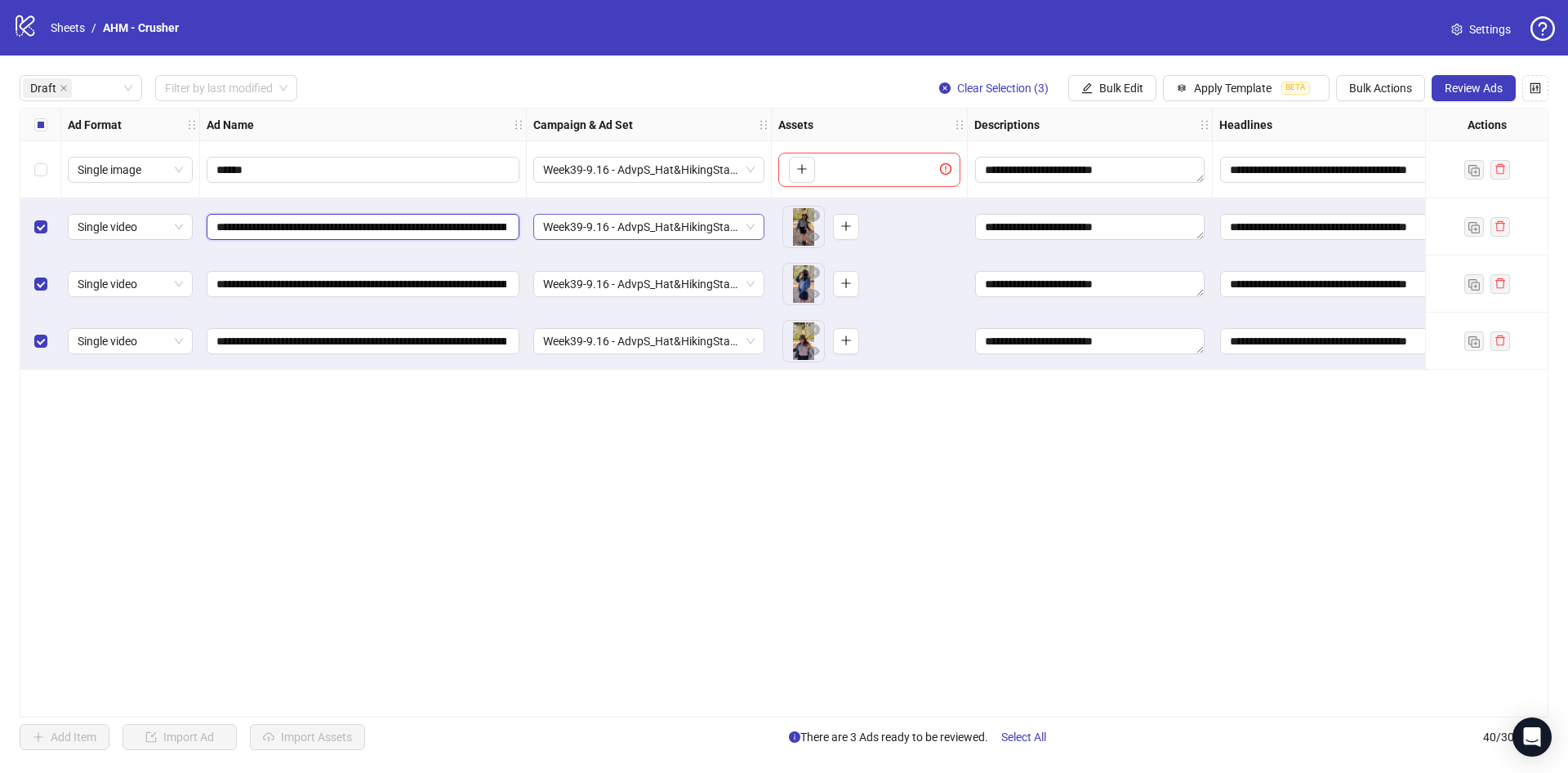
scroll to position [0, 364]
drag, startPoint x: 352, startPoint y: 230, endPoint x: 248, endPoint y: 256, distance: 107.2
click at [248, 108] on div "**********" at bounding box center [922, 108] width 1805 height 0
click at [1480, 91] on span "Review Ads" at bounding box center [1474, 87] width 58 height 13
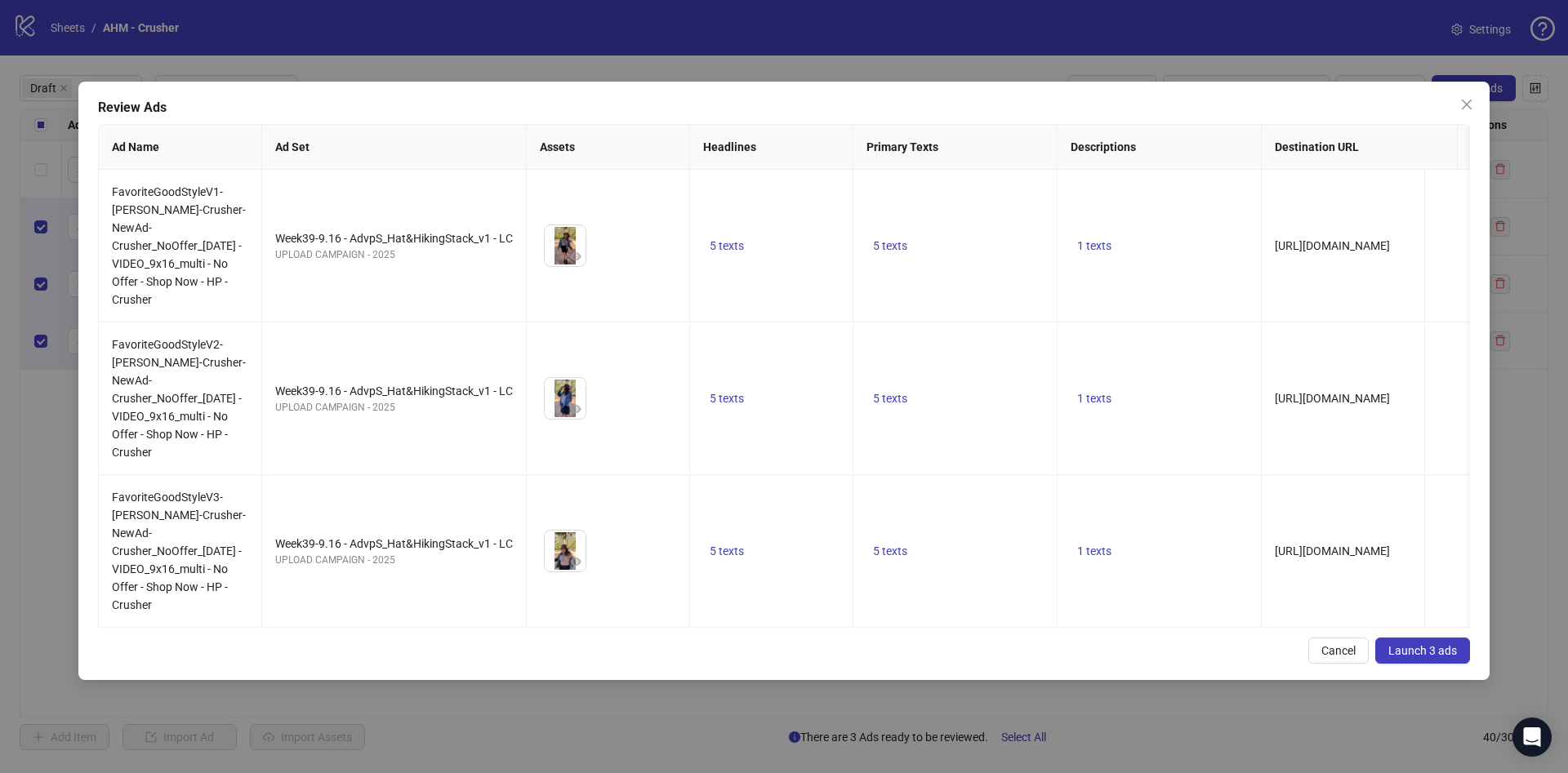
click at [1448, 624] on div "Review Ads Ad Name Ad Set Assets Headlines Primary Texts Descriptions Destinati…" at bounding box center [784, 380] width 1411 height 598
click at [1444, 638] on button "Launch 3 ads" at bounding box center [1423, 650] width 95 height 26
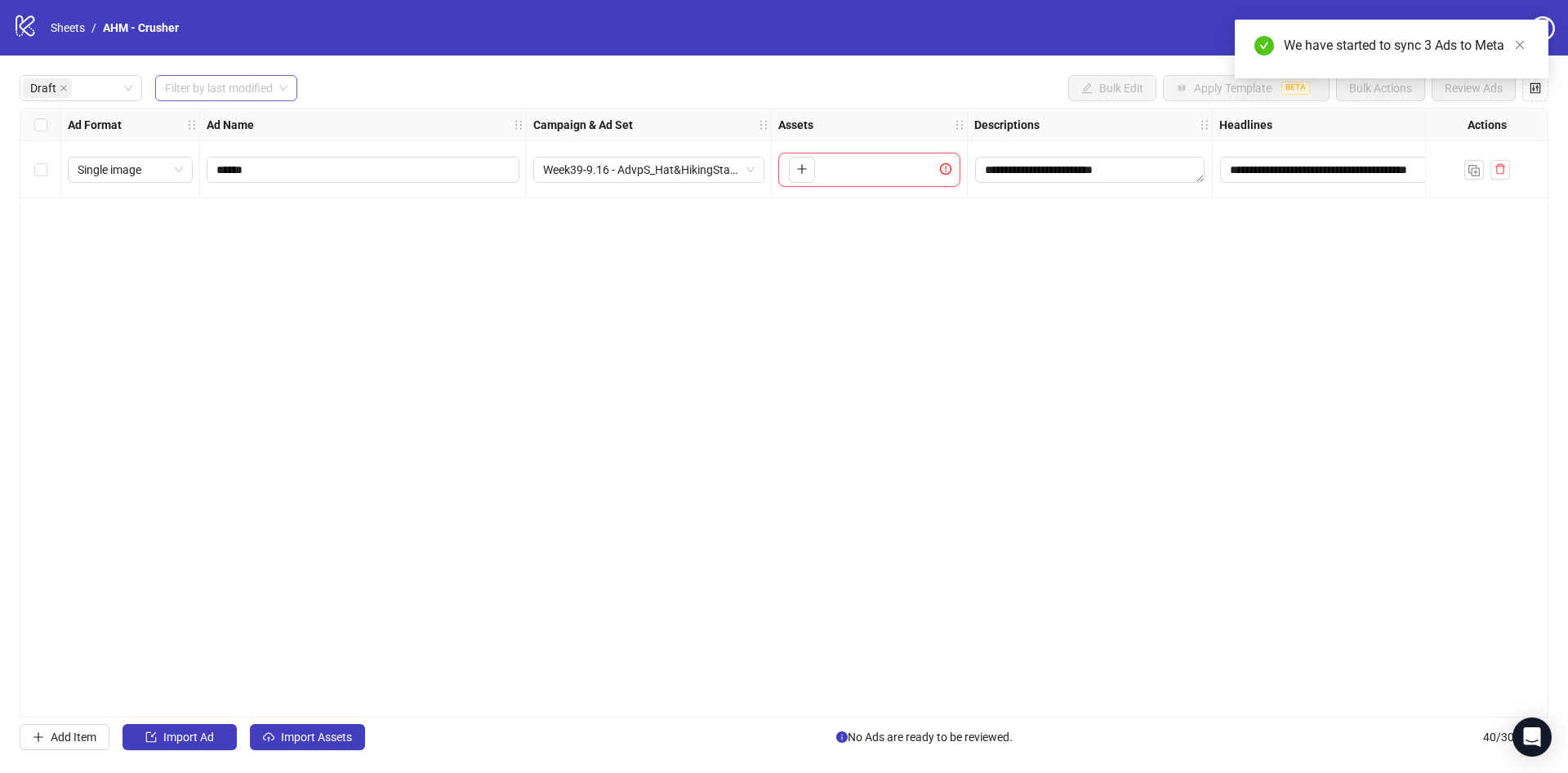
click at [186, 91] on input "search" at bounding box center [218, 87] width 107 height 24
click at [196, 115] on div "[DATE]" at bounding box center [227, 121] width 137 height 26
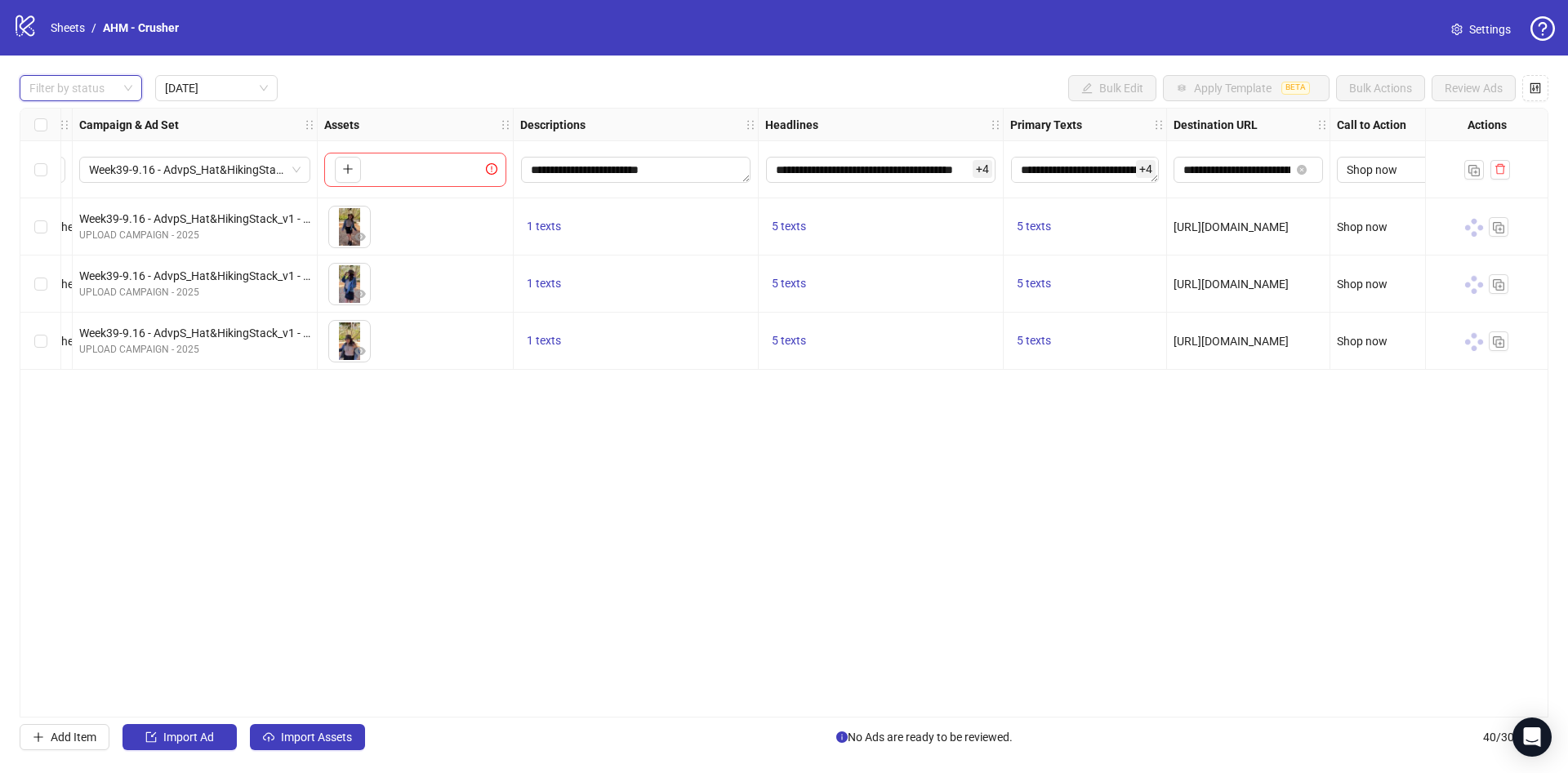
scroll to position [0, 490]
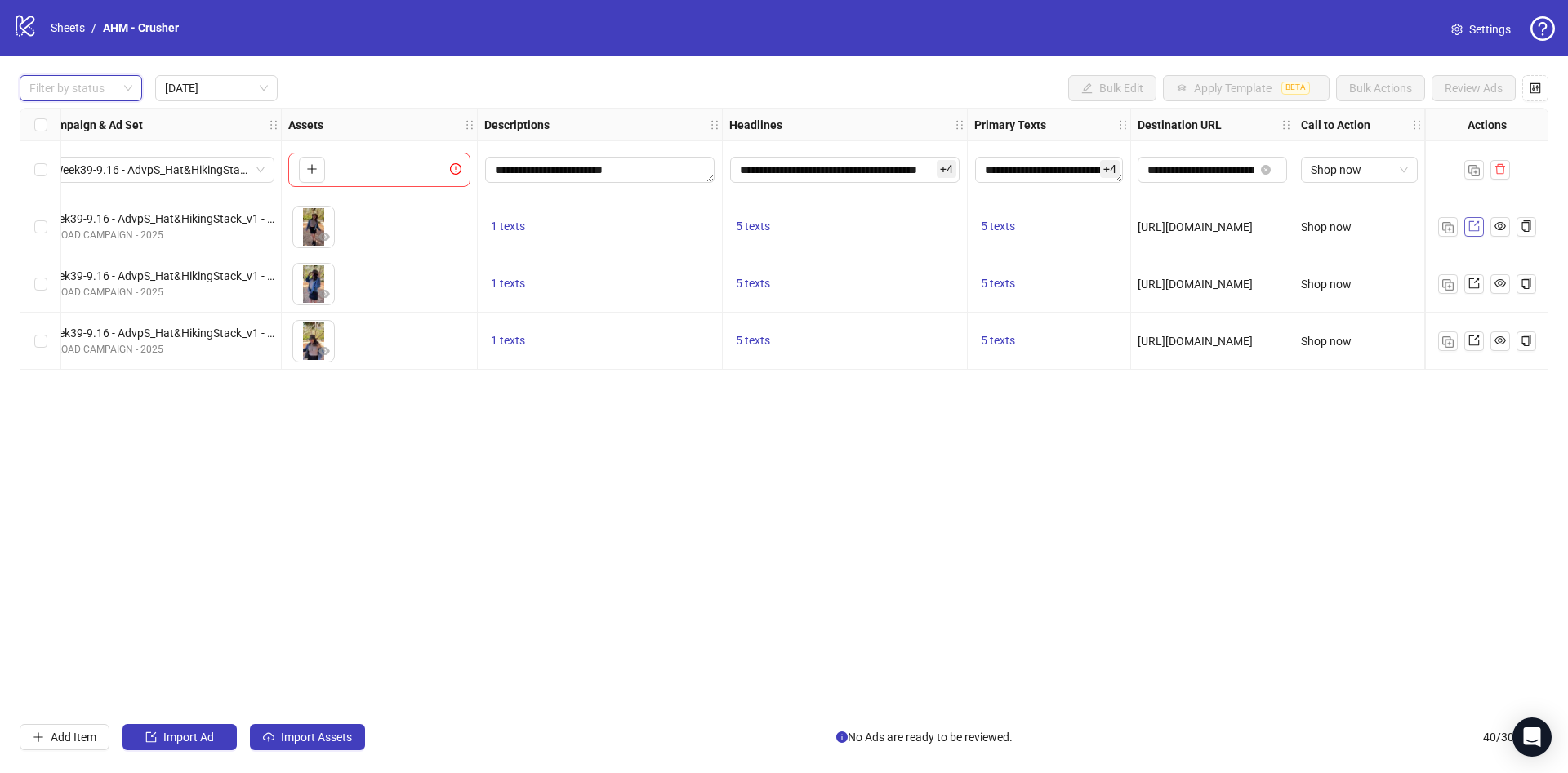
click at [1481, 224] on link at bounding box center [1474, 226] width 19 height 19
